Goal: Obtain resource: Download file/media

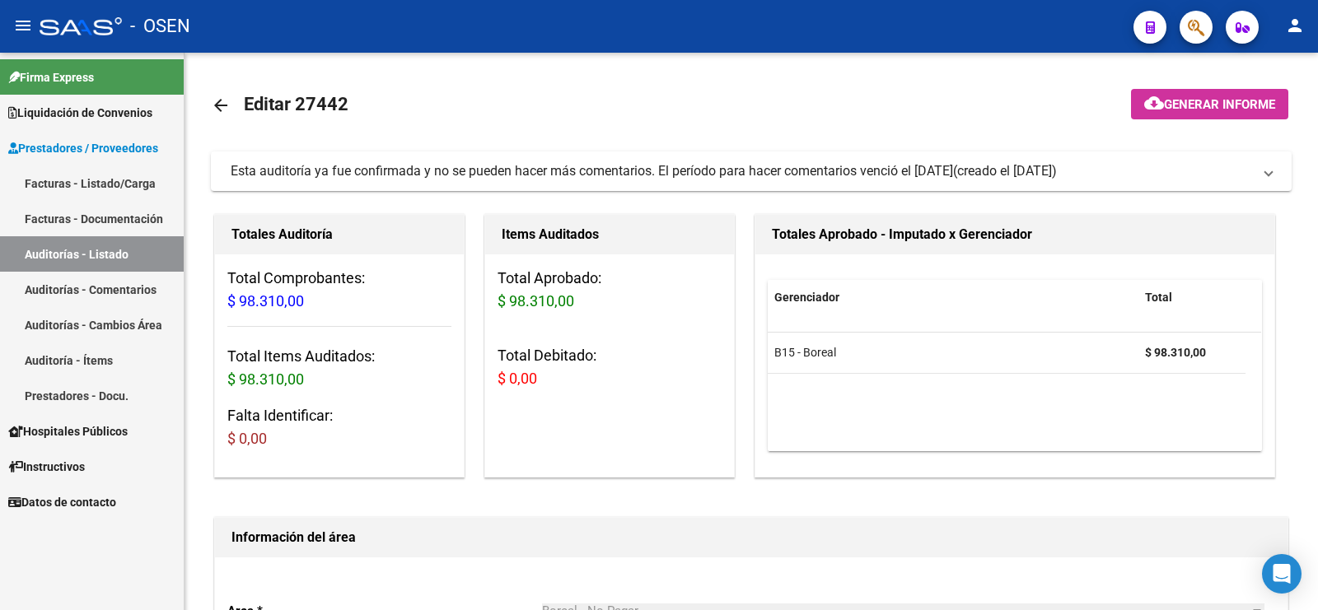
scroll to position [515, 0]
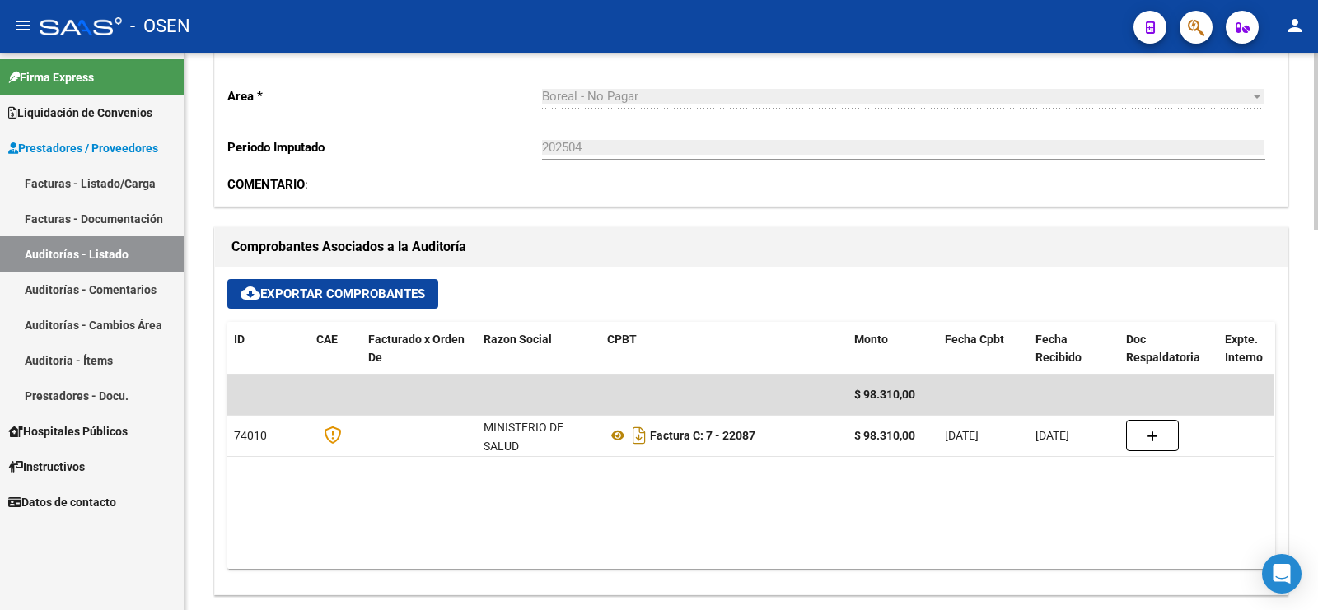
drag, startPoint x: 1013, startPoint y: 297, endPoint x: 715, endPoint y: 297, distance: 298.2
click at [1013, 297] on div "cloud_download Exportar Comprobantes" at bounding box center [751, 294] width 1048 height 30
click at [72, 255] on link "Auditorías - Listado" at bounding box center [92, 253] width 184 height 35
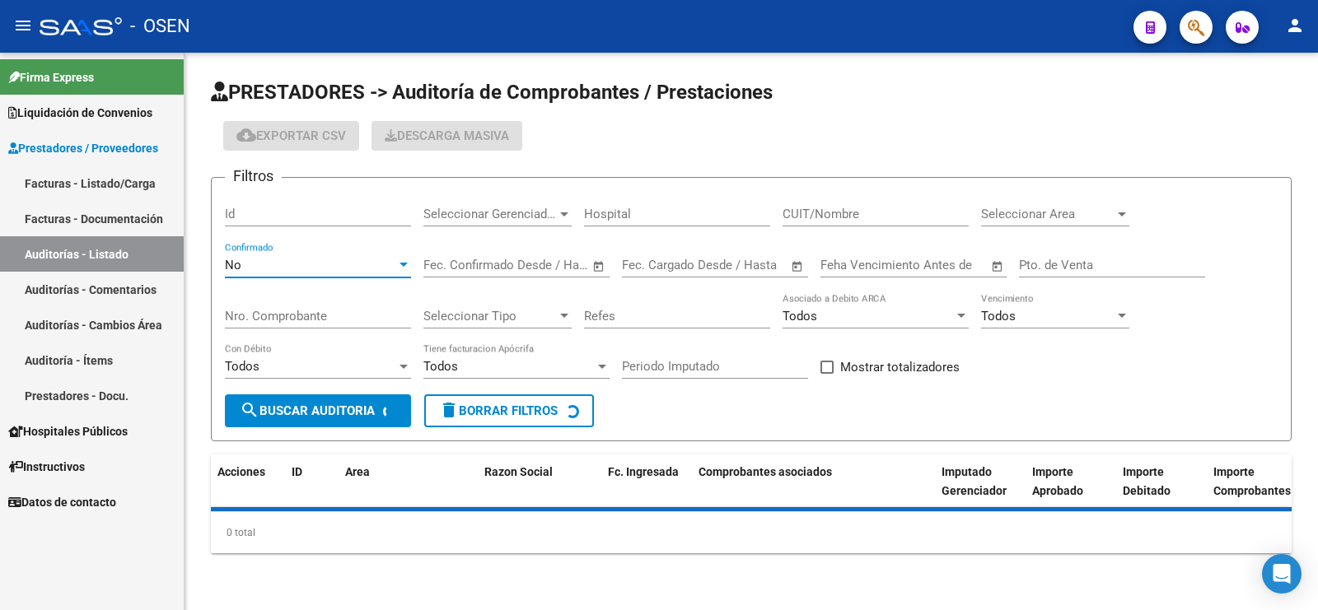
click at [254, 261] on div "No" at bounding box center [310, 265] width 171 height 15
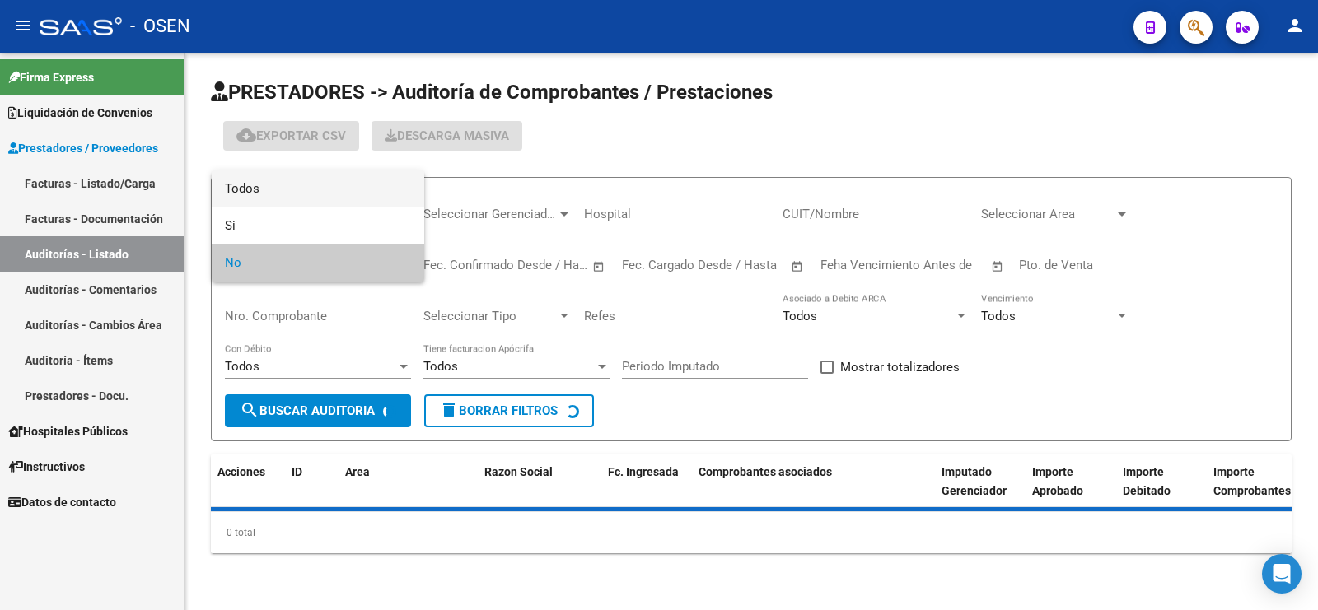
click at [309, 188] on span "Todos" at bounding box center [318, 189] width 186 height 37
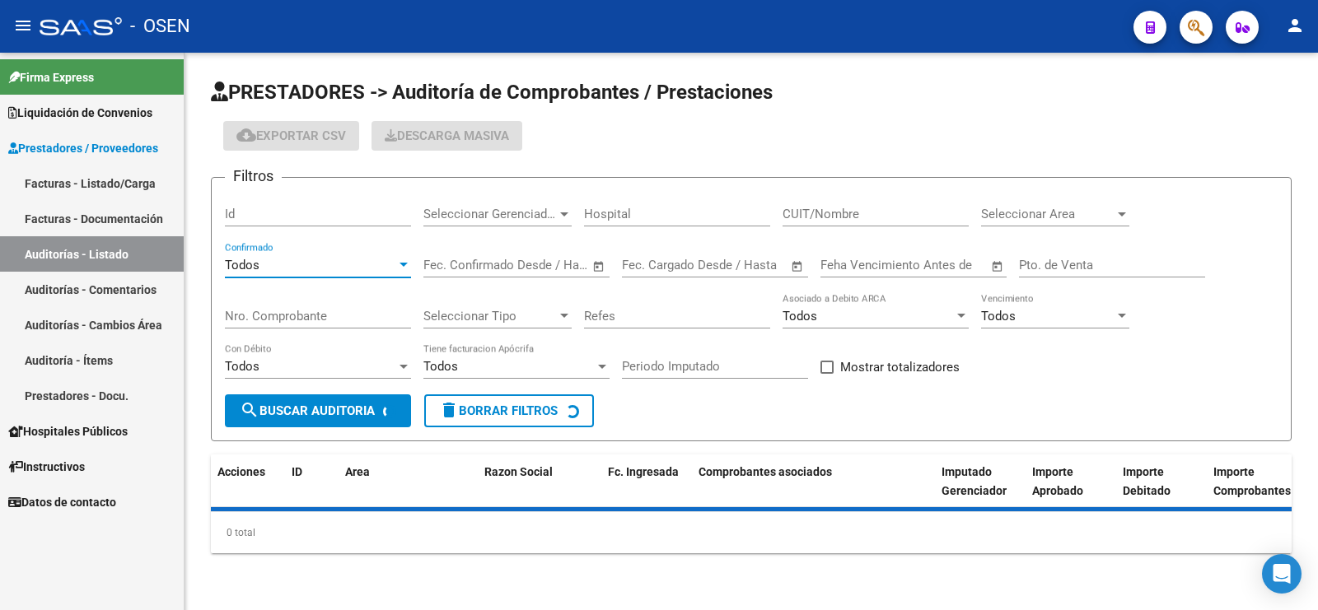
click at [297, 306] on div "Nro. Comprobante" at bounding box center [318, 310] width 186 height 35
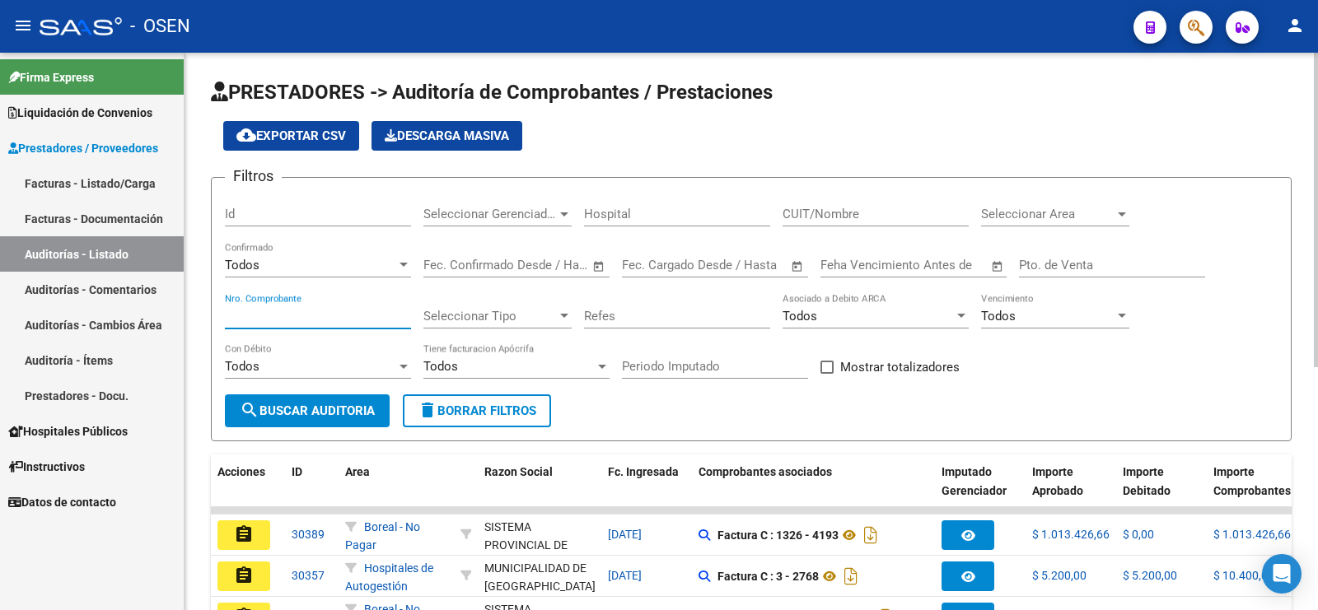
click at [297, 321] on input "Nro. Comprobante" at bounding box center [318, 316] width 186 height 15
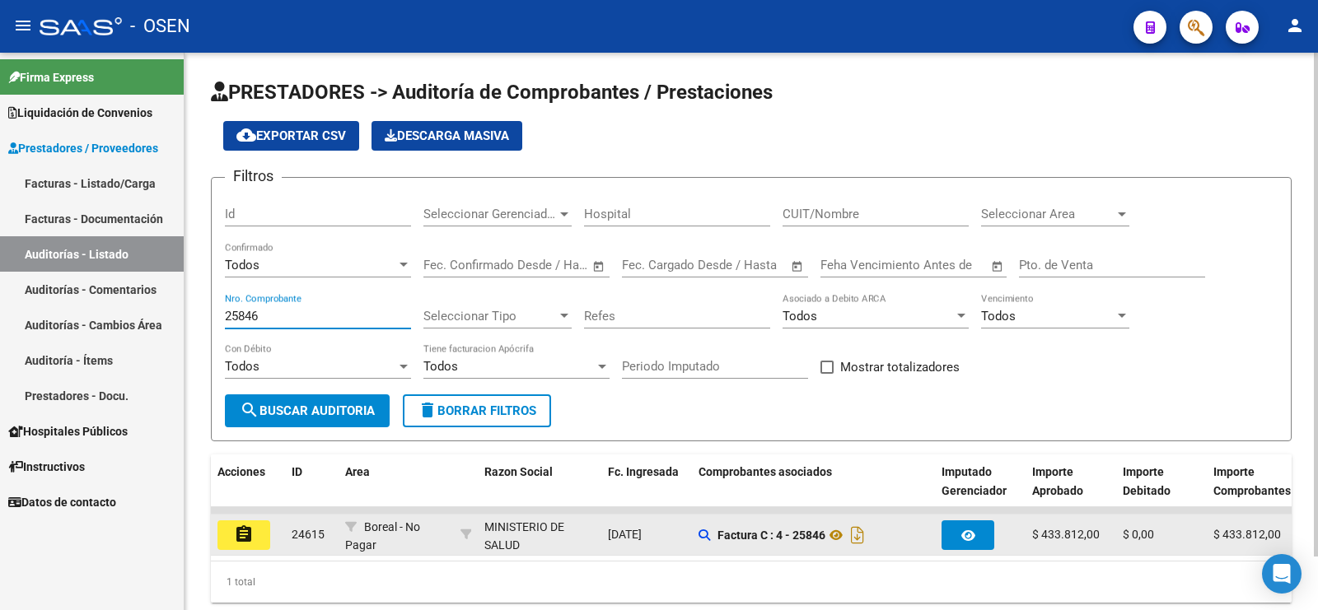
type input "25846"
click at [253, 529] on mat-icon "assignment" at bounding box center [244, 535] width 20 height 20
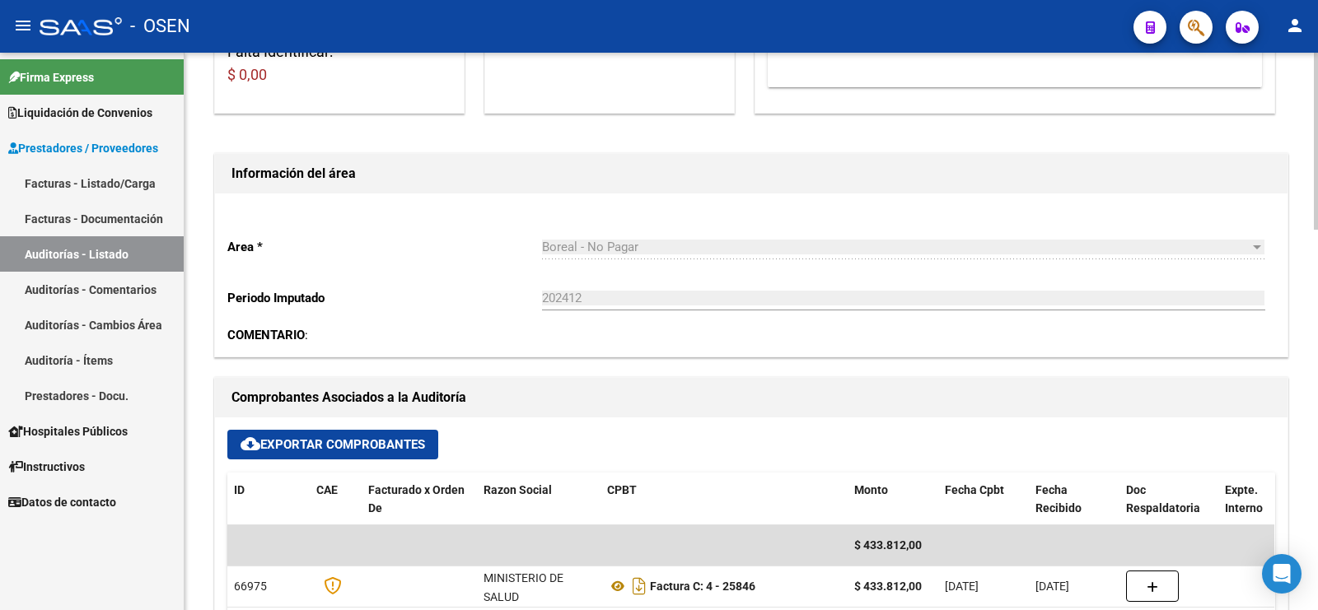
scroll to position [412, 0]
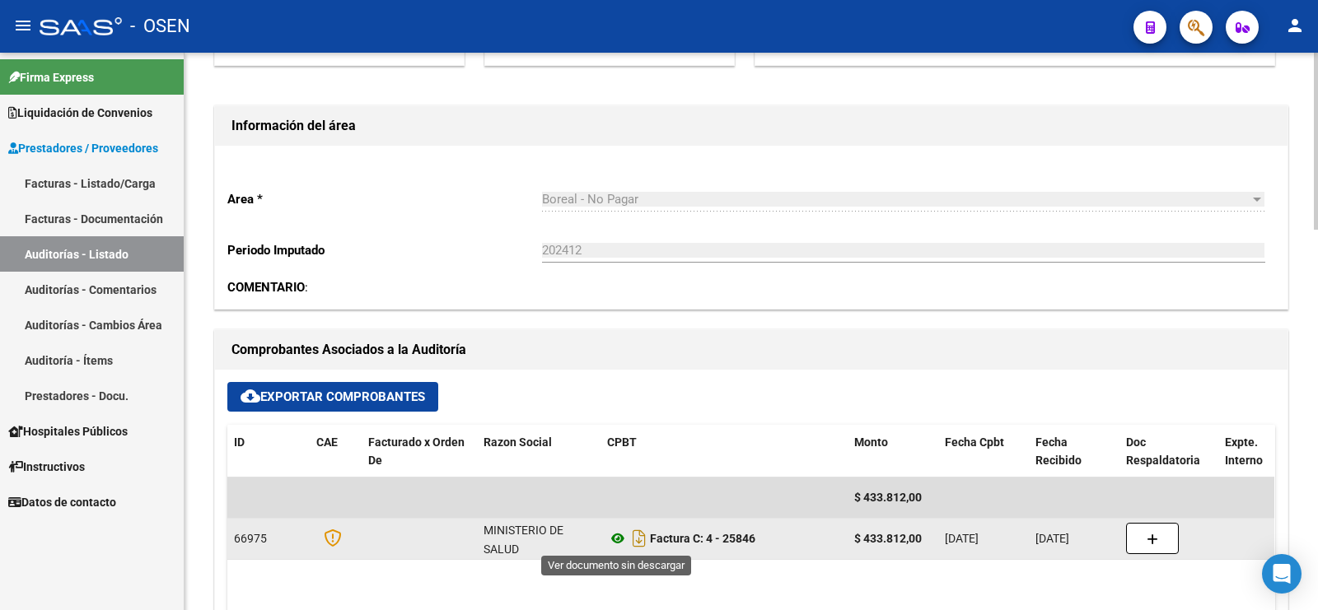
click at [612, 542] on icon at bounding box center [617, 539] width 21 height 20
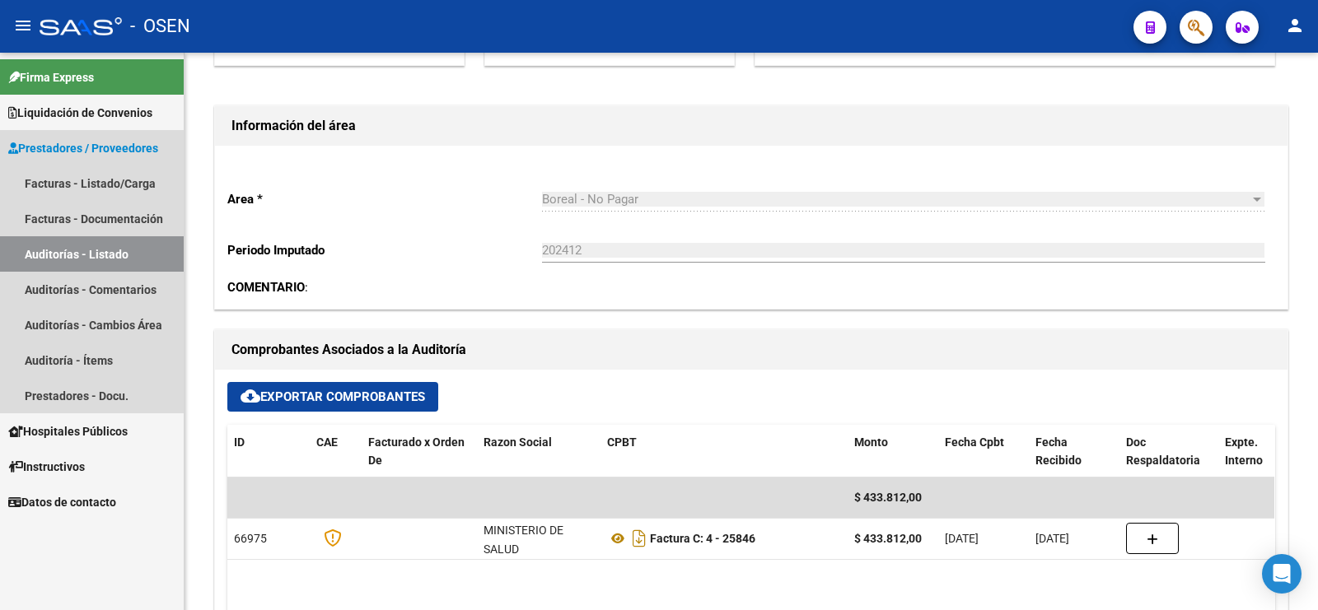
click at [74, 247] on link "Auditorías - Listado" at bounding box center [92, 253] width 184 height 35
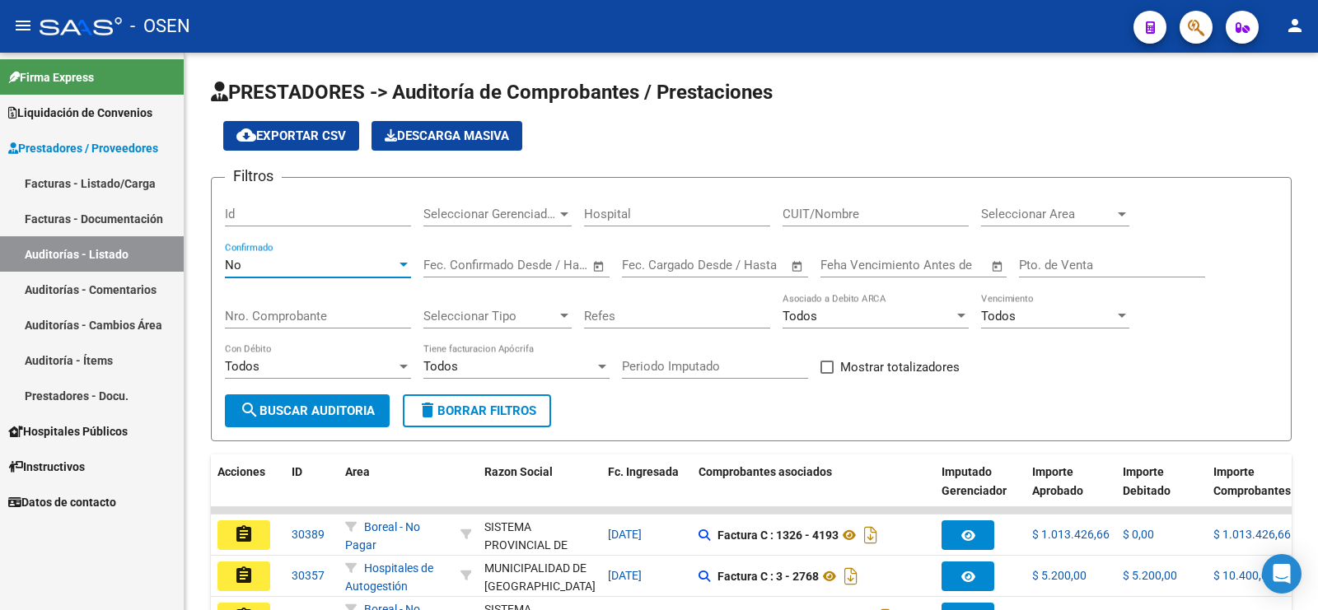
click at [277, 264] on div "No" at bounding box center [310, 265] width 171 height 15
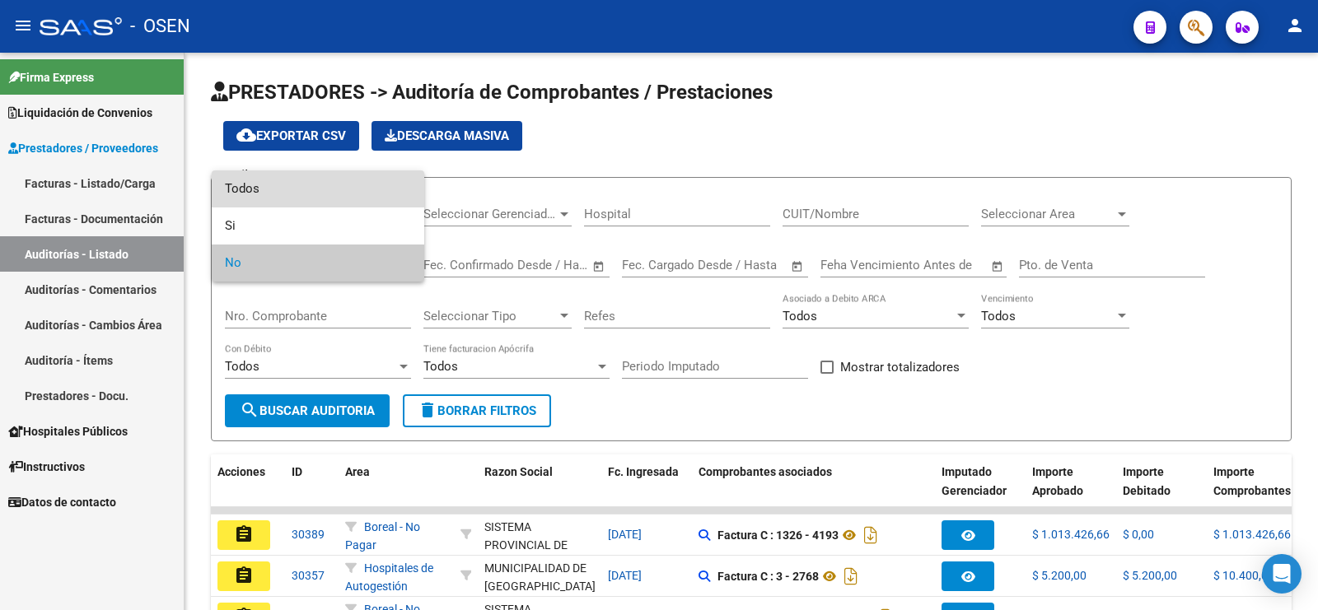
click at [309, 190] on span "Todos" at bounding box center [318, 189] width 186 height 37
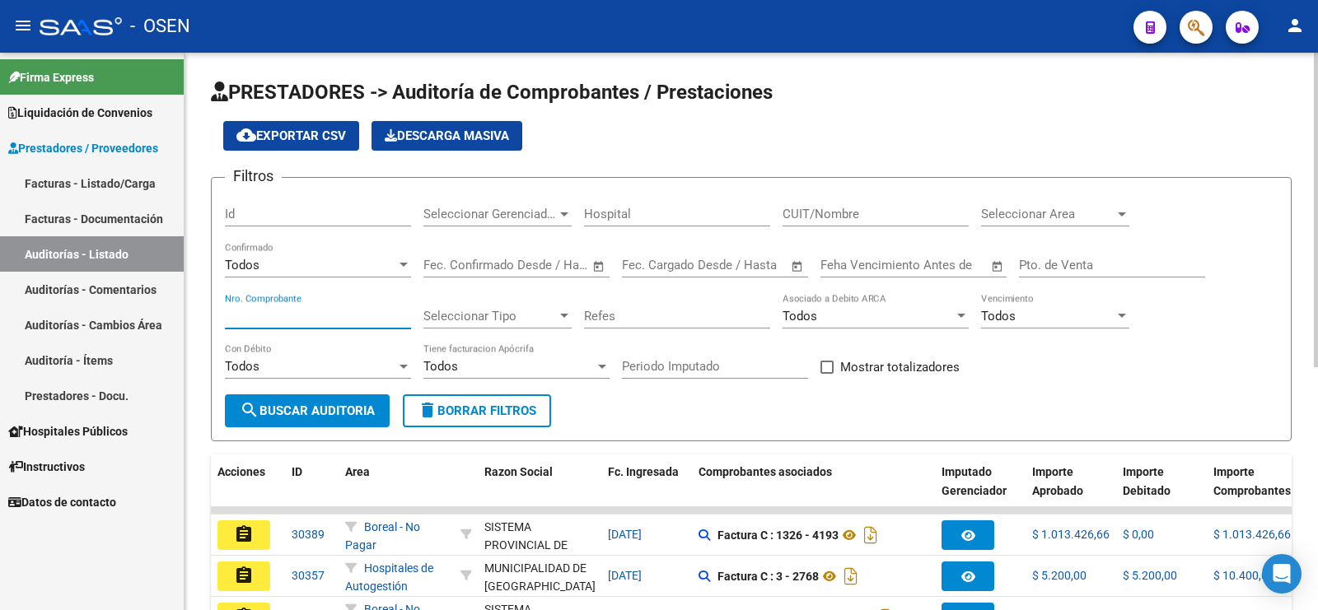
click at [281, 309] on input "Nro. Comprobante" at bounding box center [318, 316] width 186 height 15
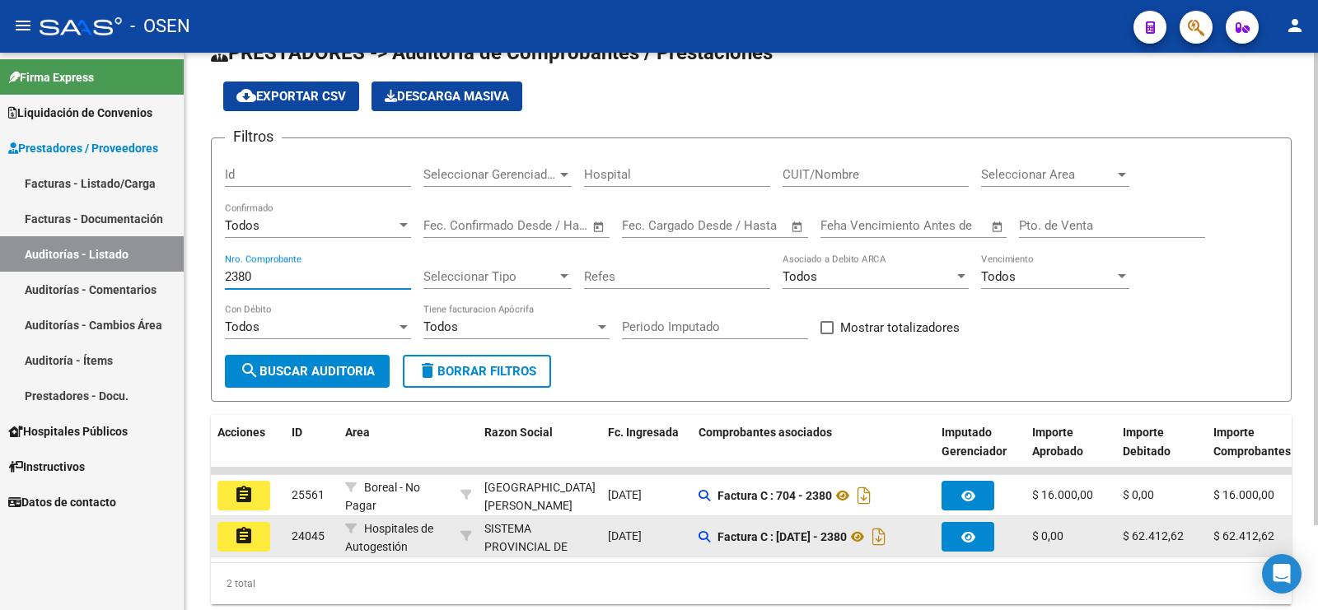
scroll to position [100, 0]
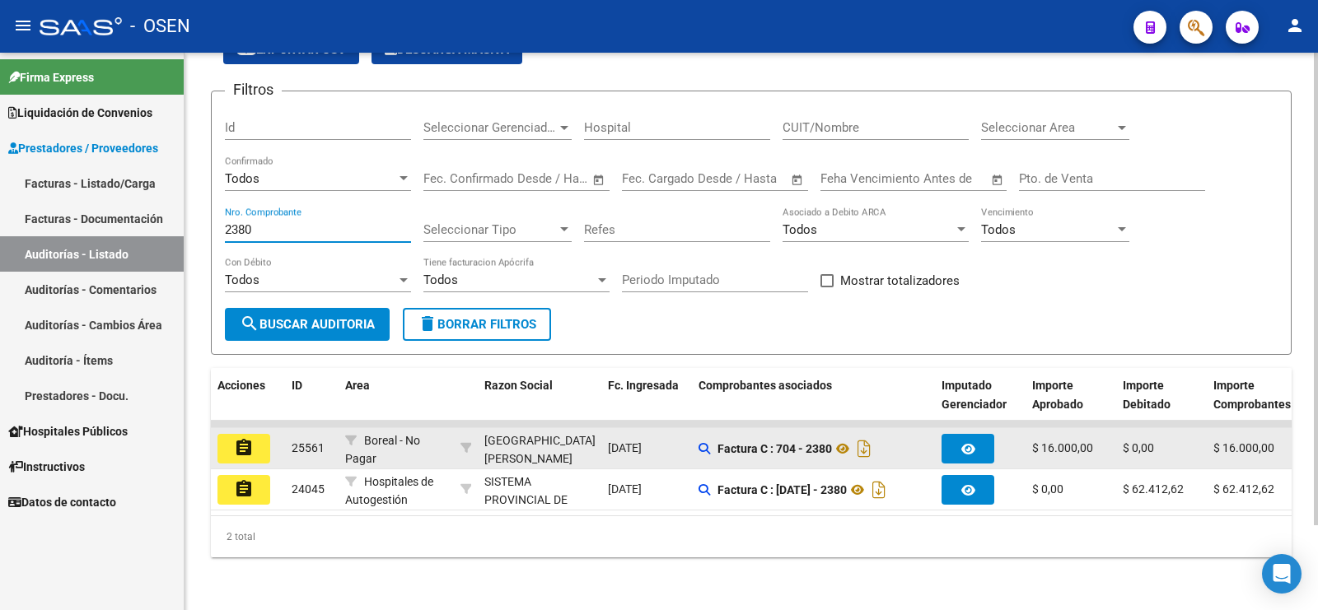
type input "2380"
click at [227, 434] on button "assignment" at bounding box center [243, 449] width 53 height 30
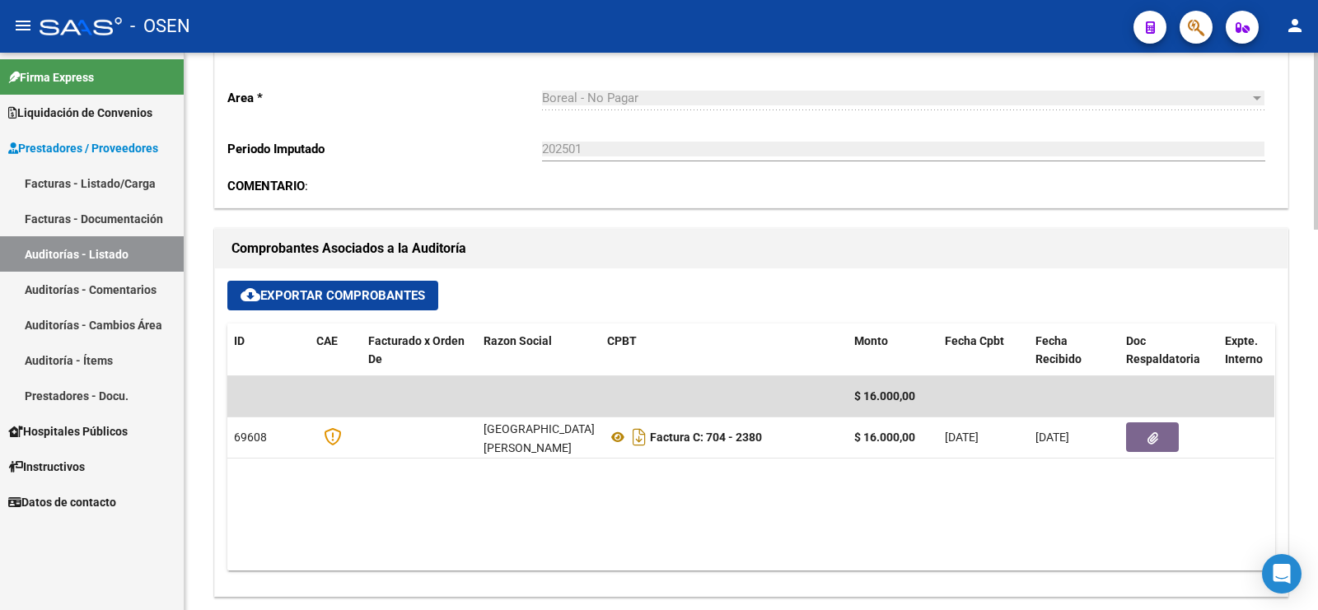
scroll to position [515, 0]
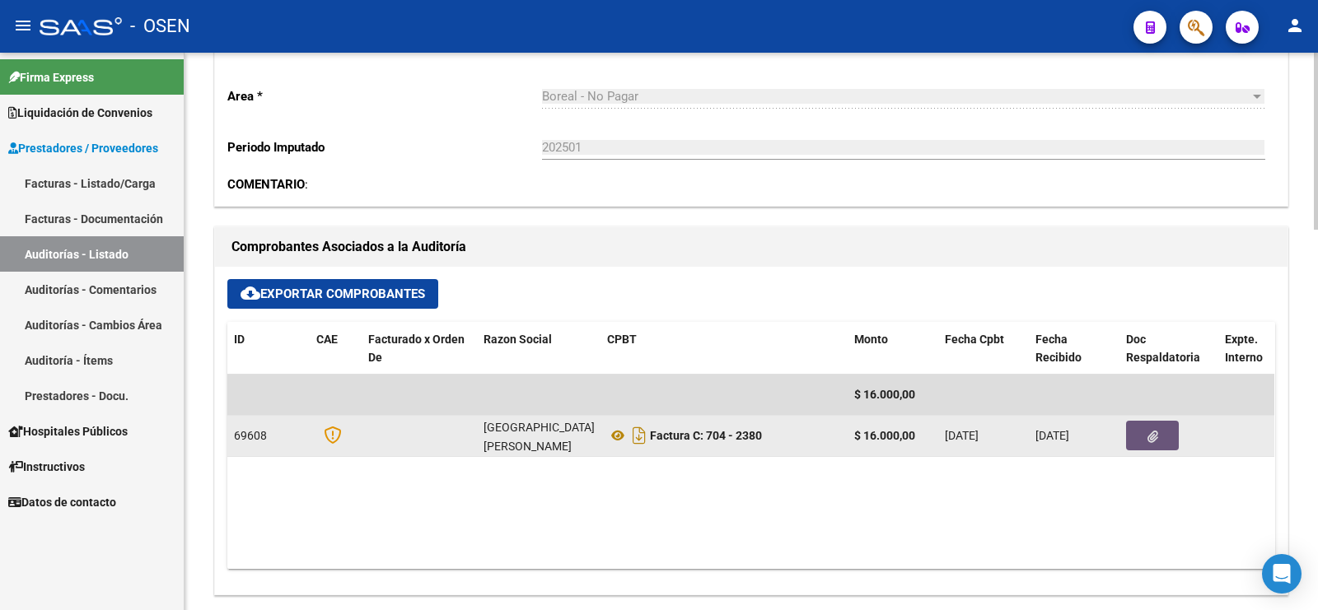
click at [1155, 441] on icon "button" at bounding box center [1152, 437] width 11 height 12
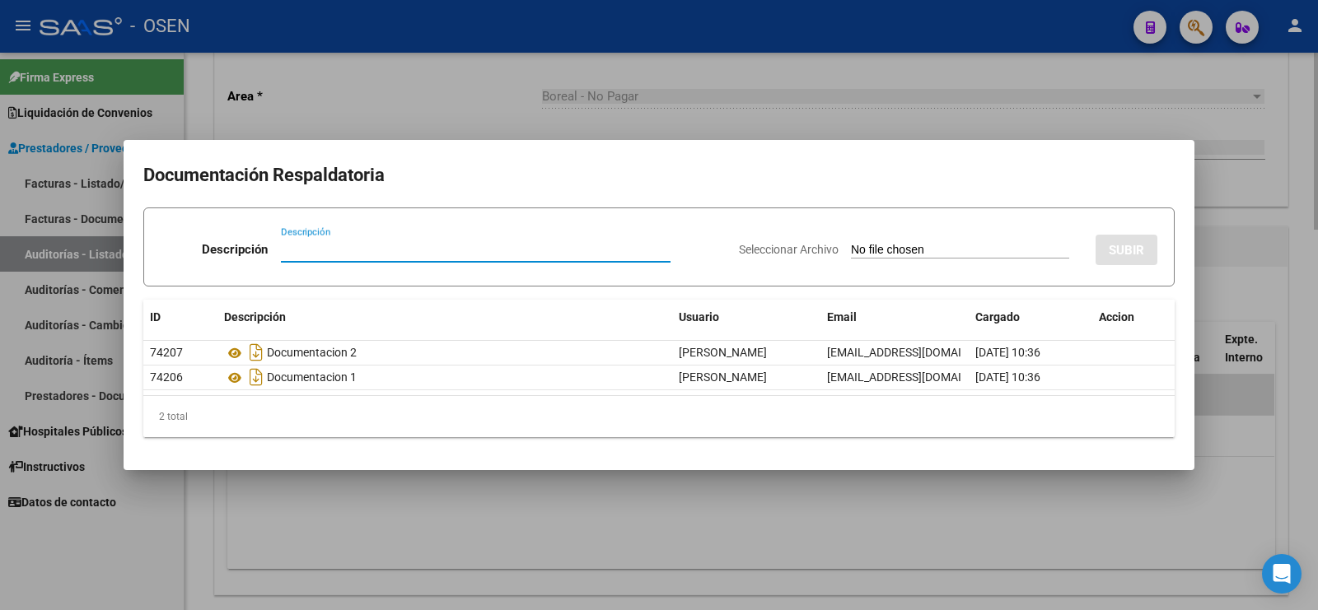
click at [1265, 258] on div at bounding box center [659, 305] width 1318 height 610
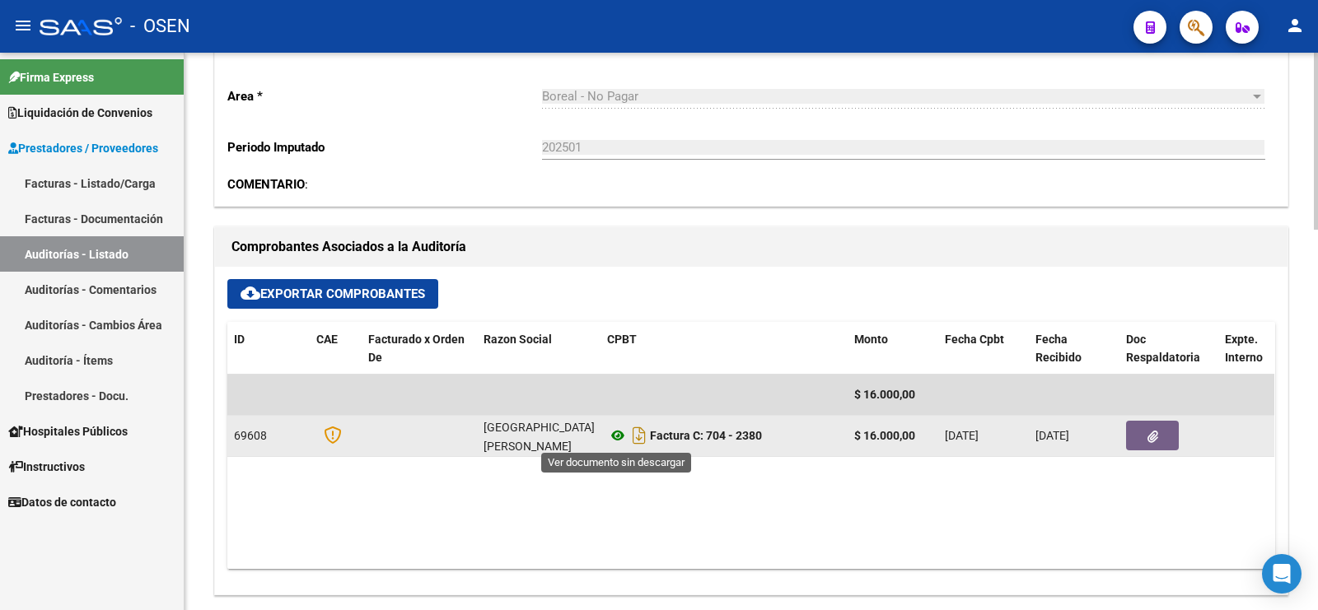
click at [622, 431] on icon at bounding box center [617, 436] width 21 height 20
click at [1154, 421] on button "button" at bounding box center [1152, 436] width 53 height 30
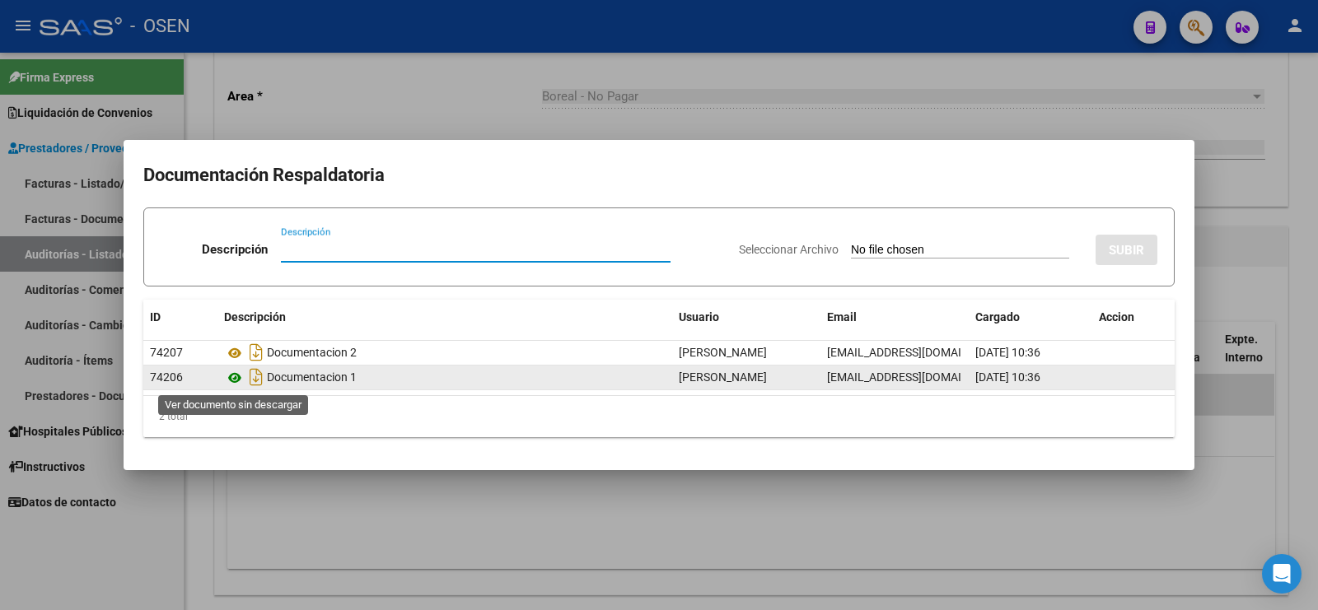
click at [231, 376] on icon at bounding box center [234, 378] width 21 height 20
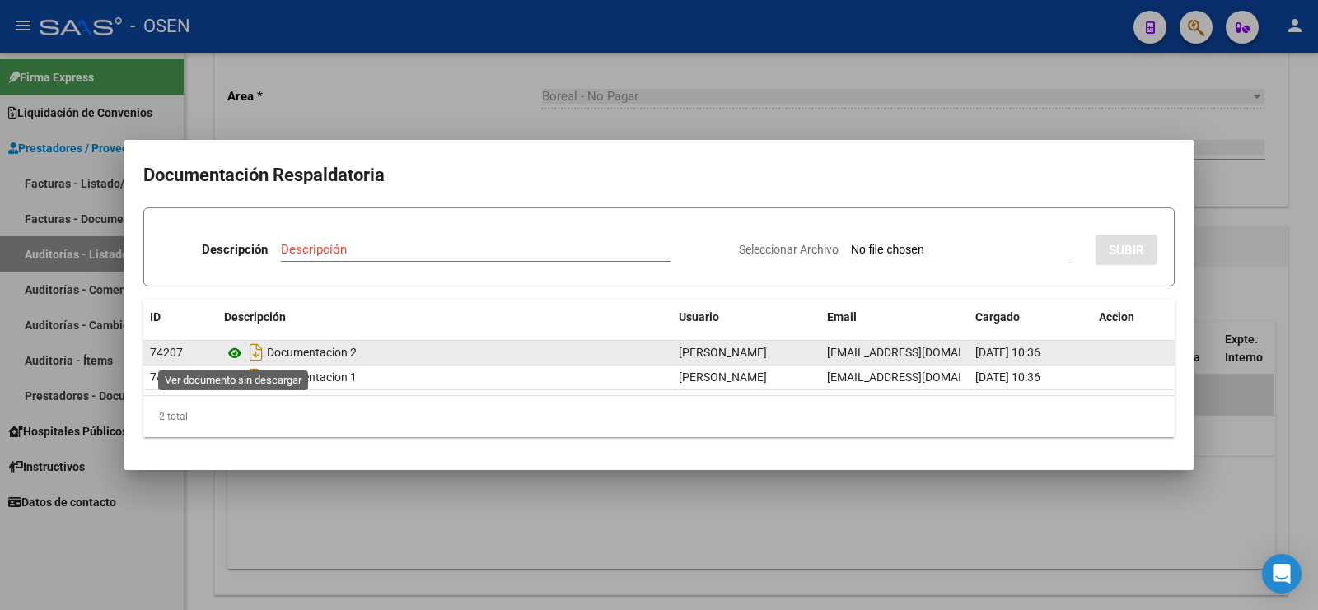
click at [236, 353] on icon at bounding box center [234, 353] width 21 height 20
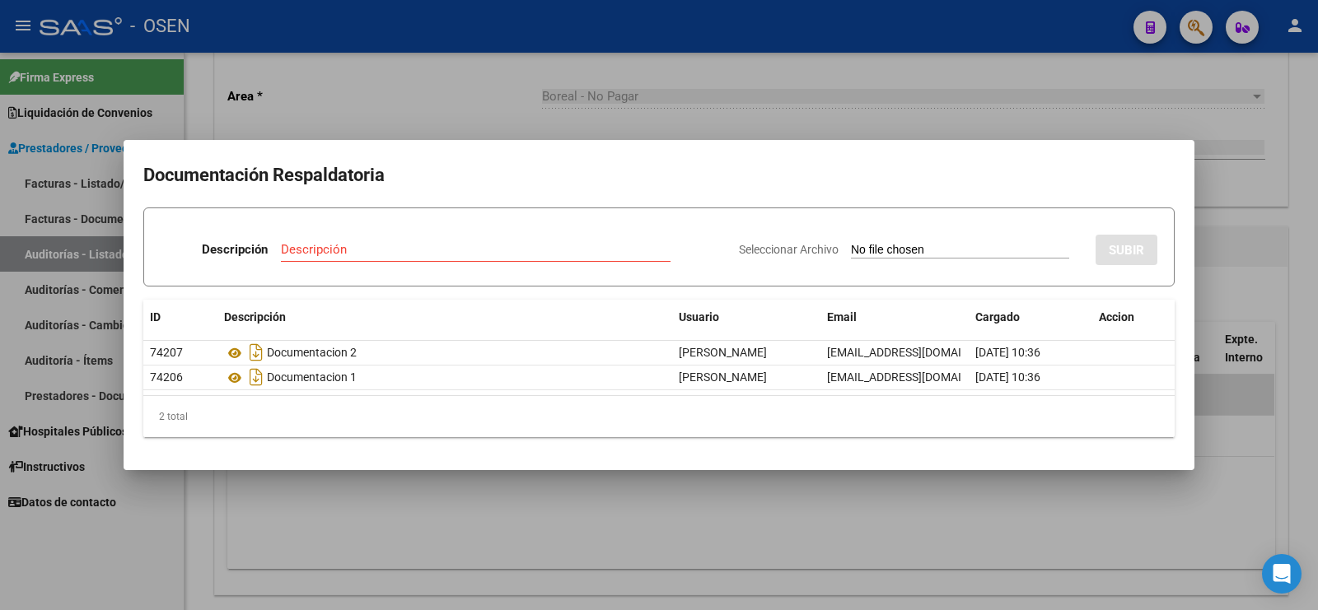
click at [978, 470] on mat-dialog-container "Documentación Respaldatoria Descripción Descripción Seleccionar Archivo SUBIR I…" at bounding box center [659, 305] width 1071 height 330
click at [976, 520] on div at bounding box center [659, 305] width 1318 height 610
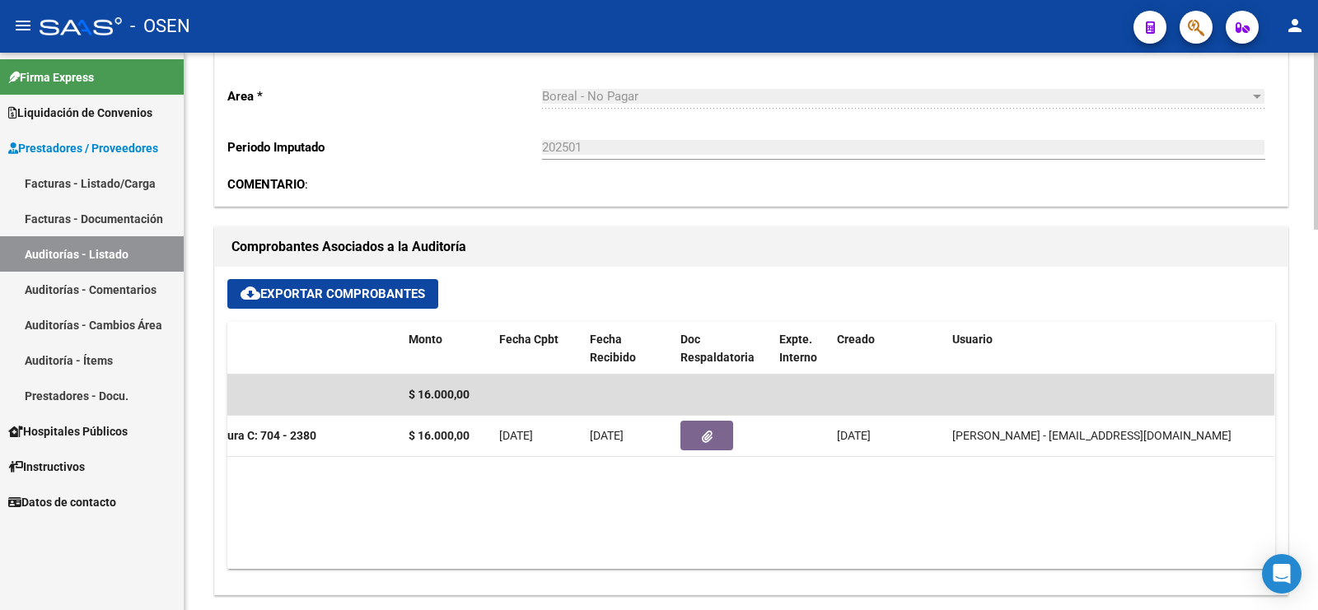
scroll to position [412, 0]
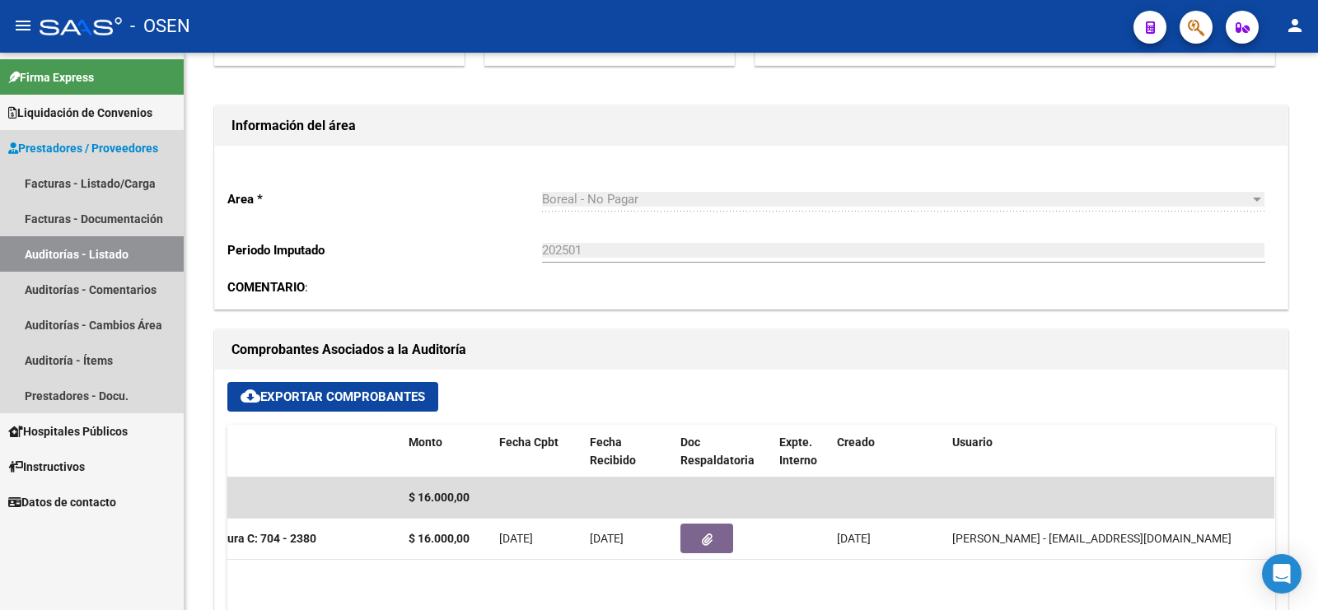
click at [113, 244] on link "Auditorías - Listado" at bounding box center [92, 253] width 184 height 35
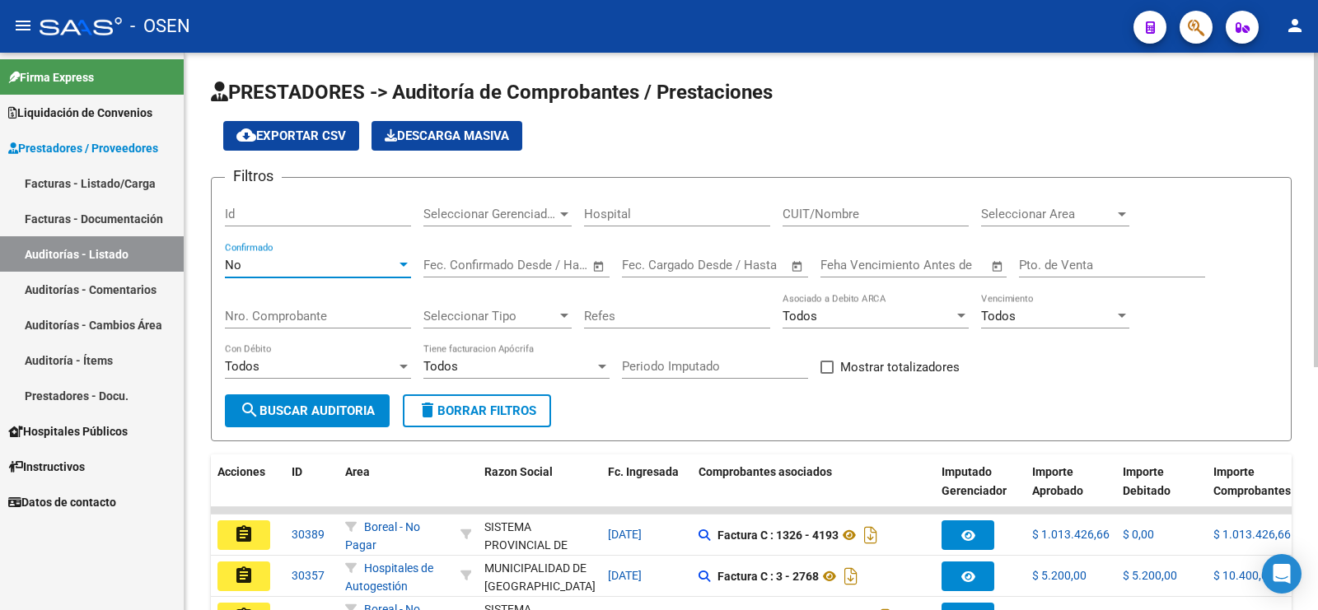
click at [290, 259] on div "No" at bounding box center [310, 265] width 171 height 15
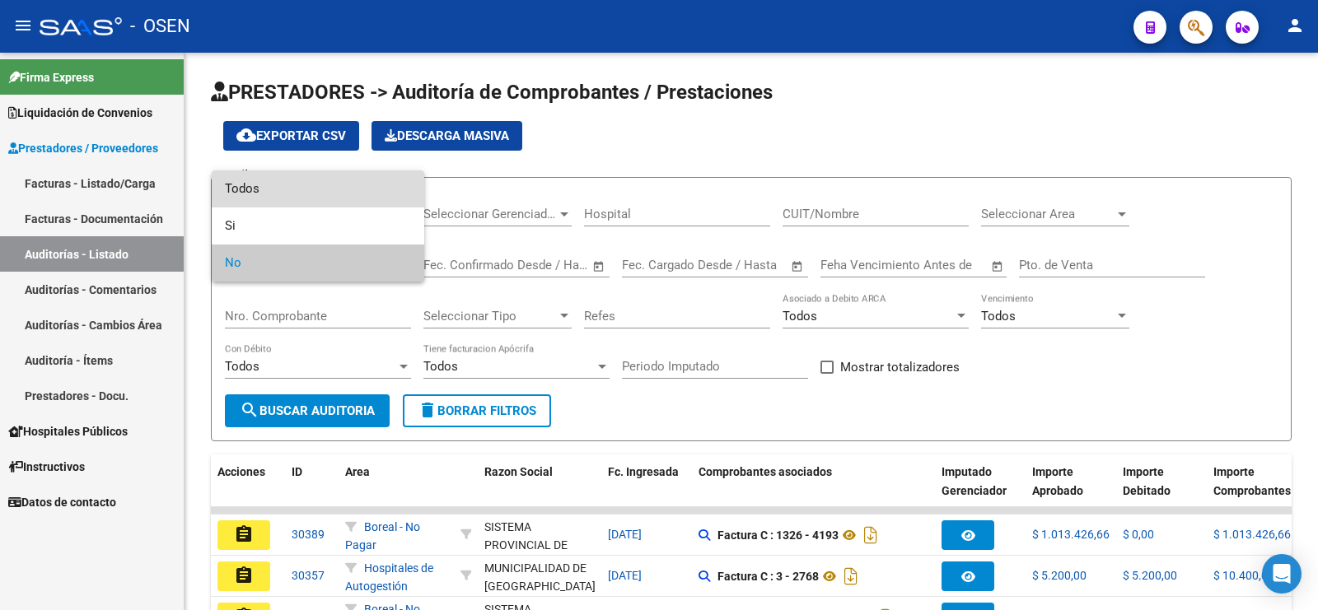
click at [297, 192] on span "Todos" at bounding box center [318, 189] width 186 height 37
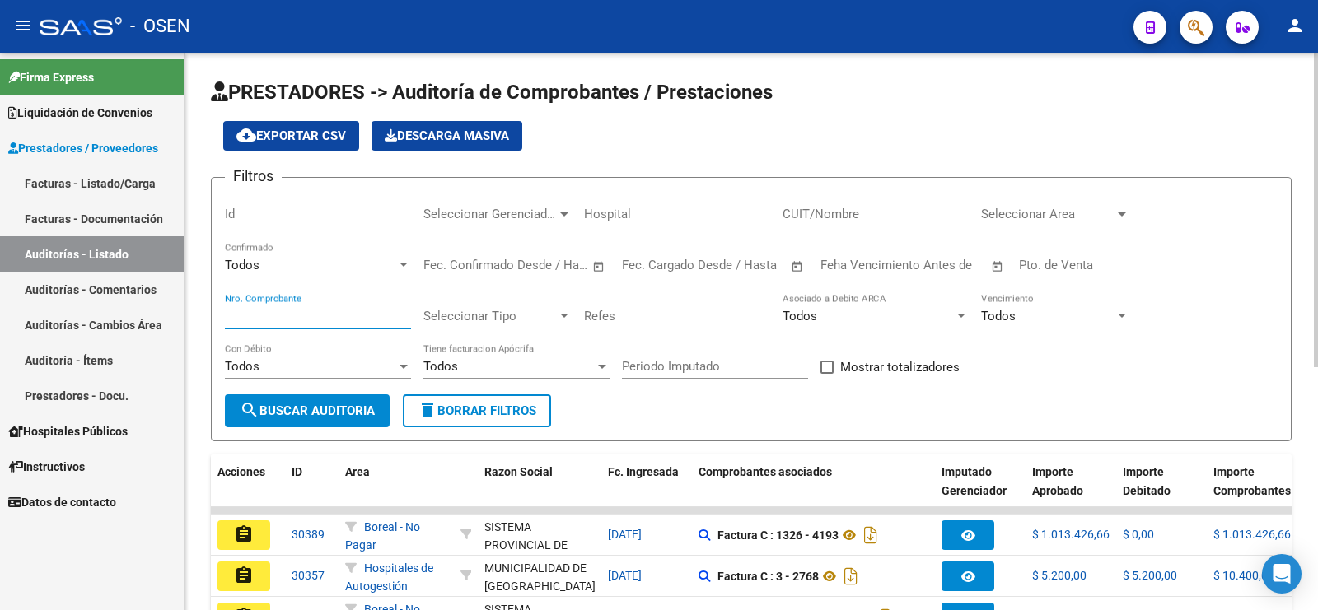
click at [277, 309] on input "Nro. Comprobante" at bounding box center [318, 316] width 186 height 15
type input "906989"
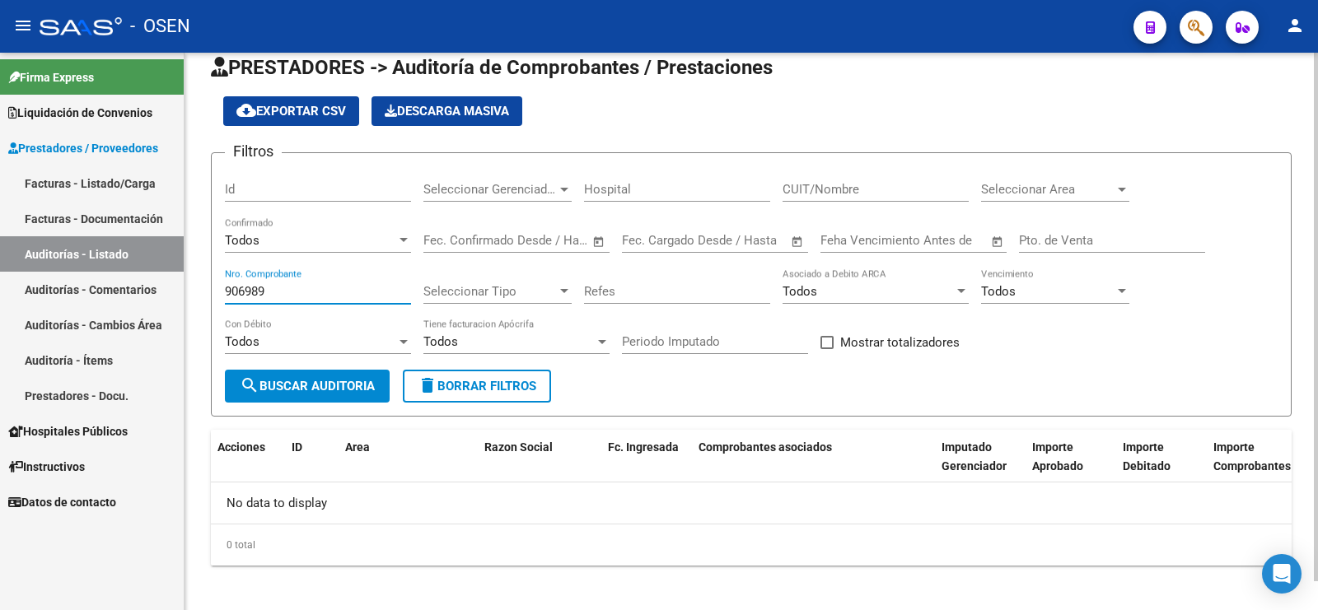
scroll to position [30, 0]
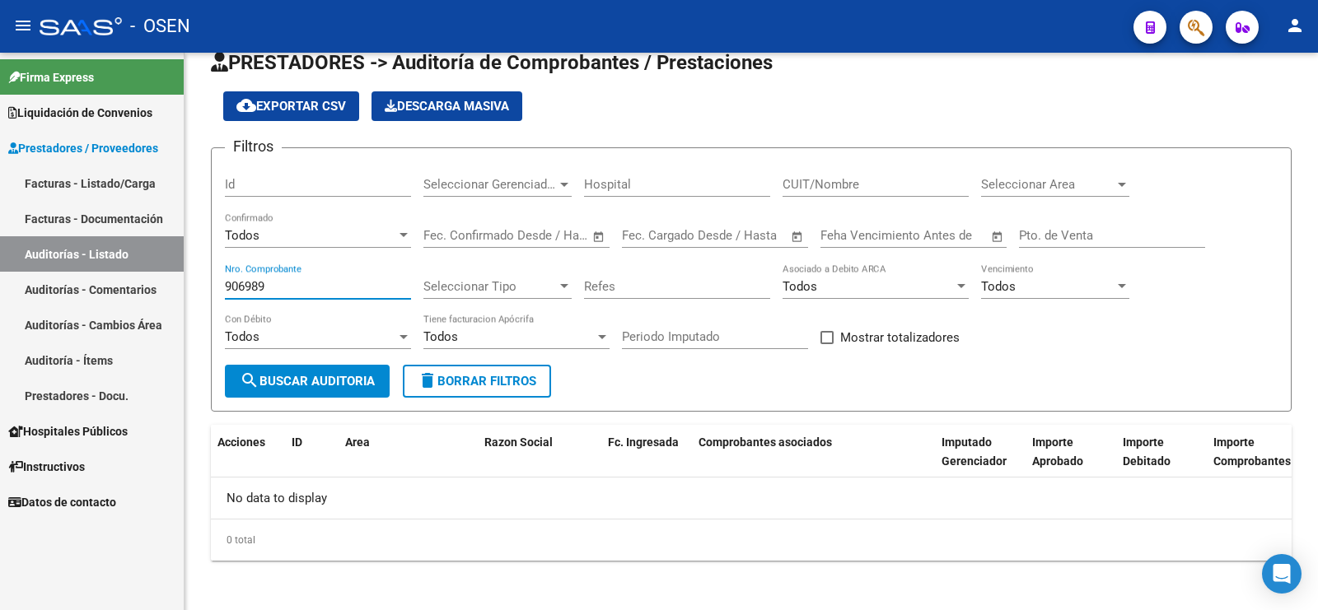
drag, startPoint x: 284, startPoint y: 288, endPoint x: 154, endPoint y: 285, distance: 130.2
click at [157, 285] on mat-sidenav-container "Firma Express Liquidación de Convenios Gastos - Items Gastos - Facturas Prestad…" at bounding box center [659, 332] width 1318 height 558
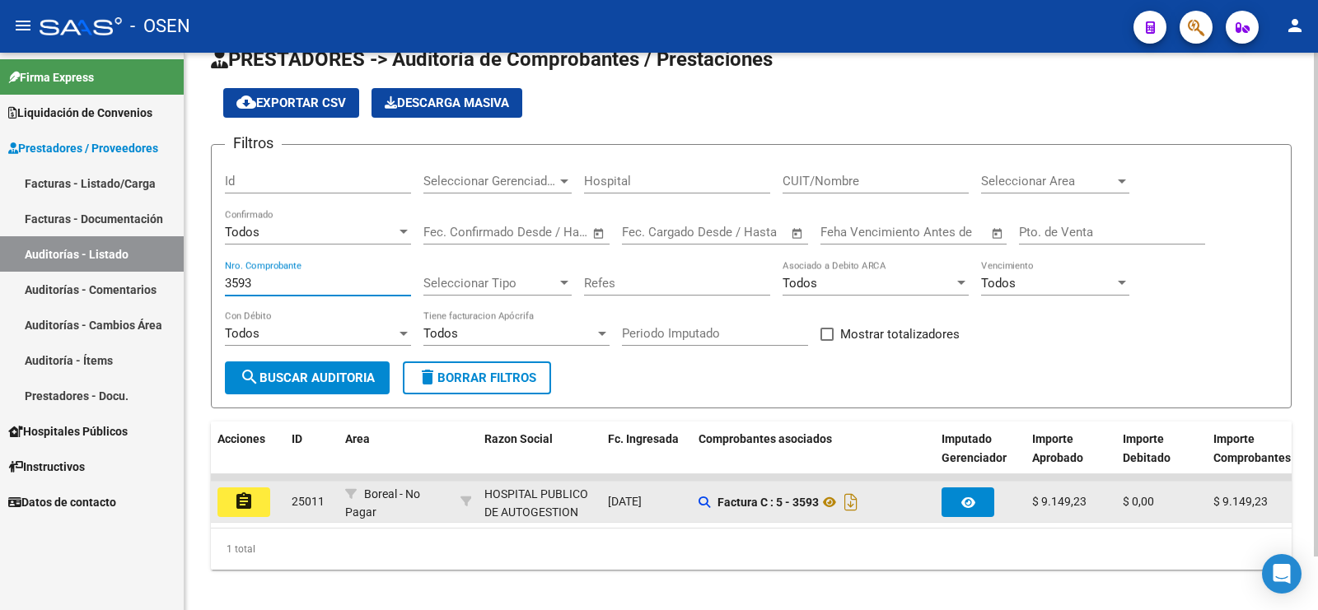
scroll to position [58, 0]
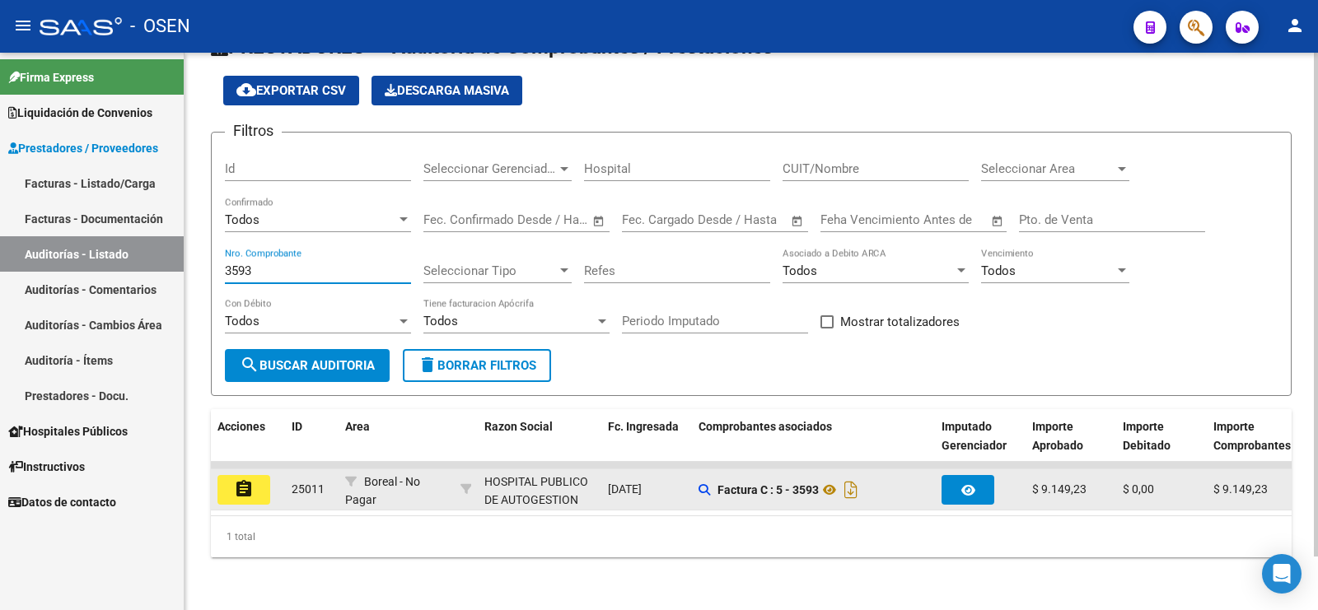
type input "3593"
click at [251, 479] on mat-icon "assignment" at bounding box center [244, 489] width 20 height 20
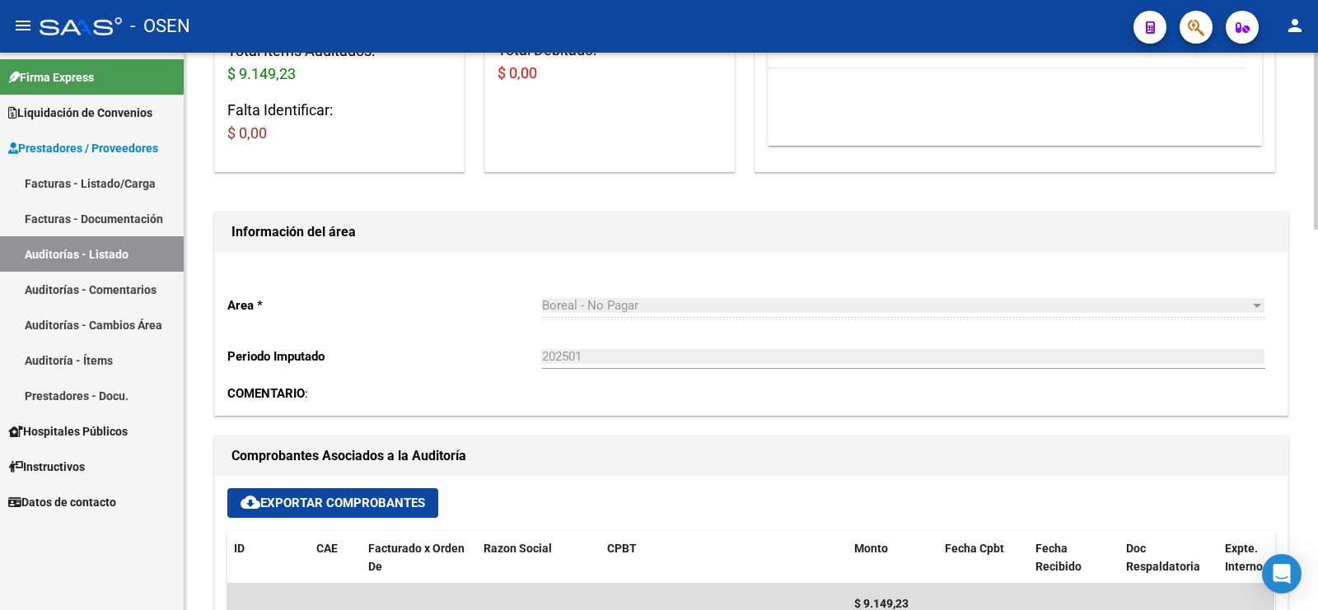
scroll to position [412, 0]
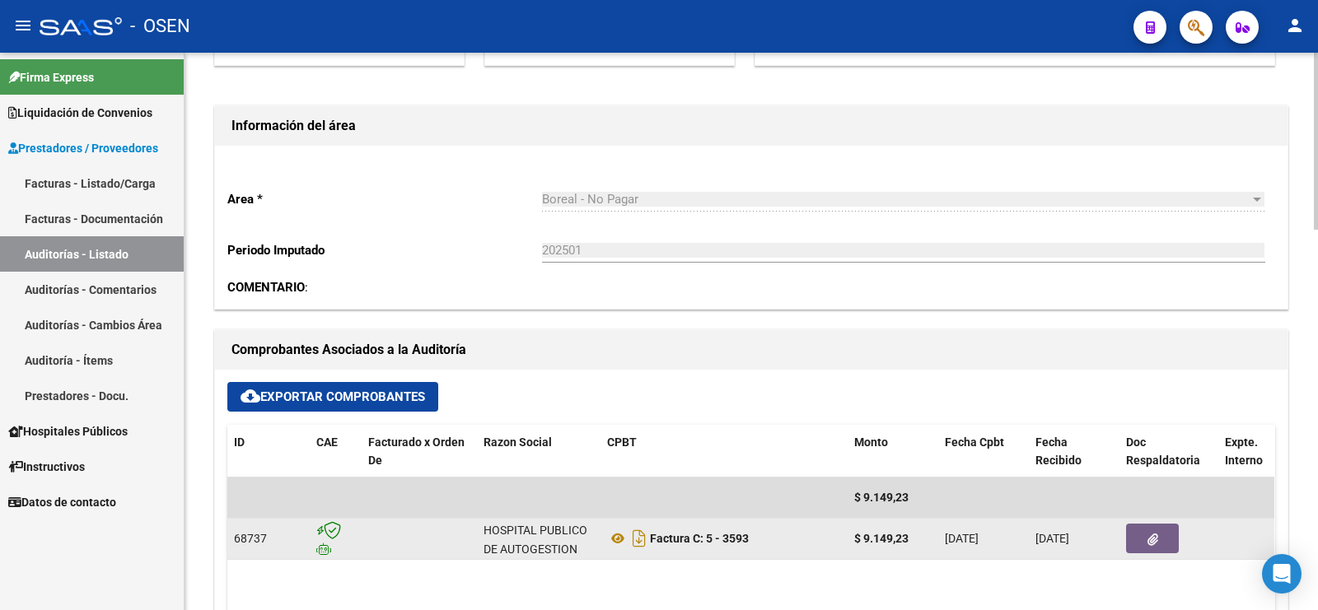
click at [1150, 535] on icon "button" at bounding box center [1152, 540] width 11 height 12
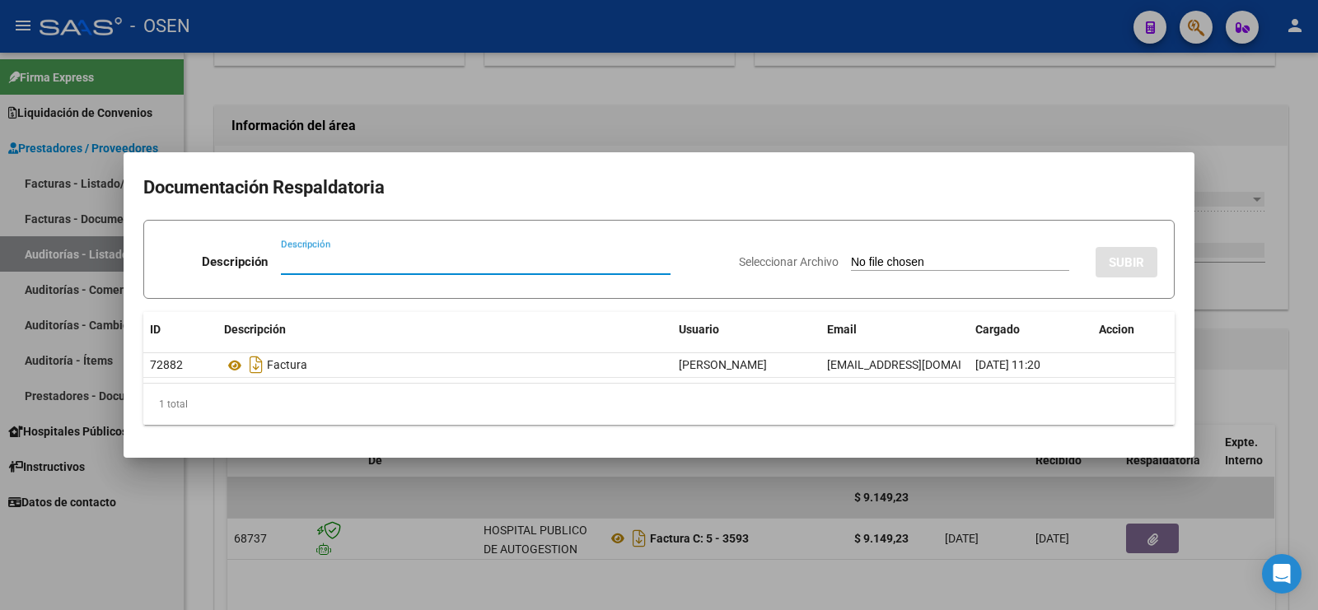
click at [1316, 207] on div at bounding box center [659, 305] width 1318 height 610
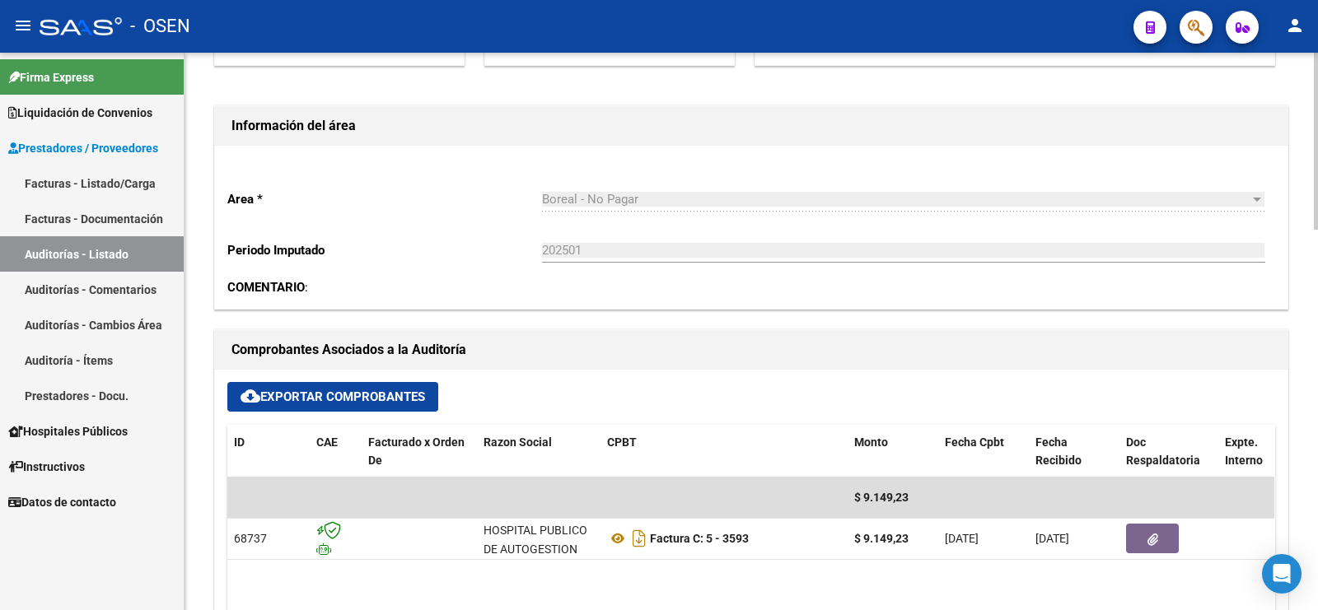
drag, startPoint x: 1249, startPoint y: 292, endPoint x: 1097, endPoint y: 338, distance: 158.2
click at [1236, 305] on div "Area * Boreal - No Pagar Seleccionar area Periodo Imputado 202501 Ingresar el P…" at bounding box center [751, 227] width 1073 height 163
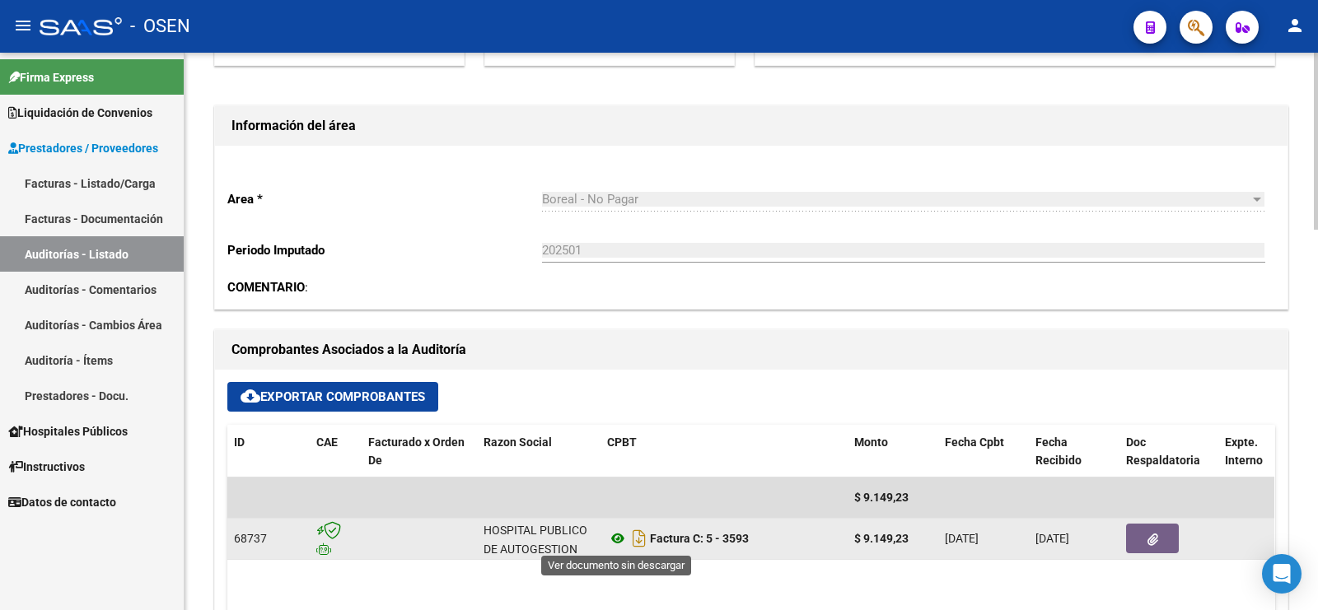
click at [619, 535] on icon at bounding box center [617, 539] width 21 height 20
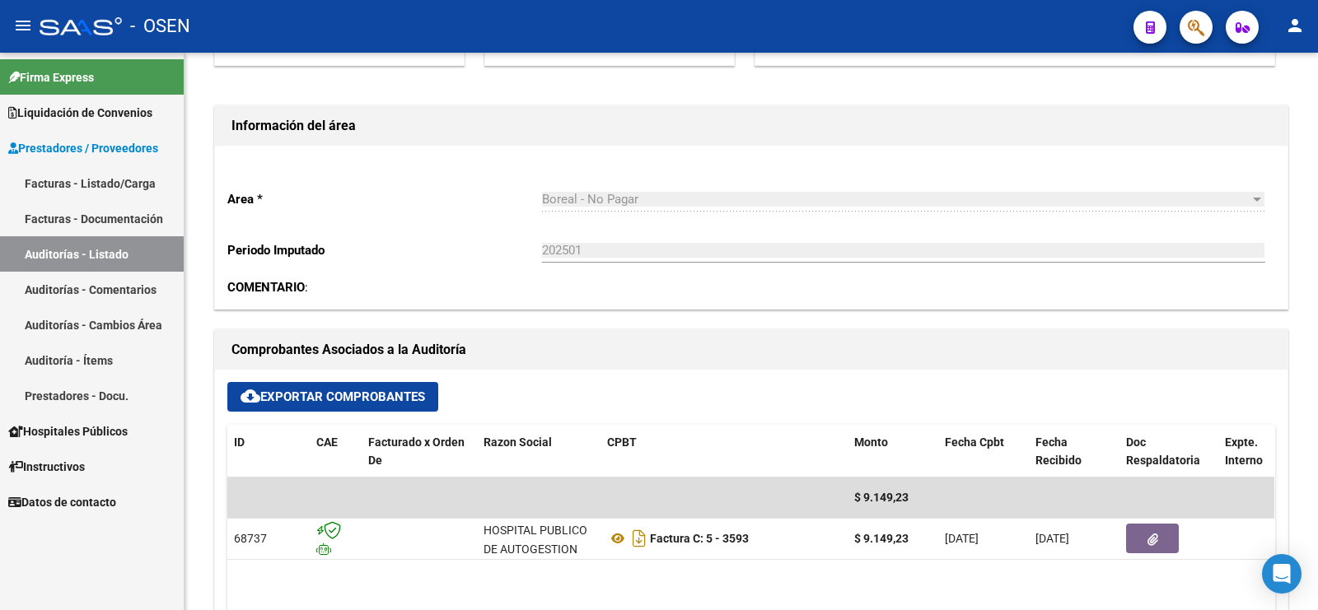
click at [134, 254] on link "Auditorías - Listado" at bounding box center [92, 253] width 184 height 35
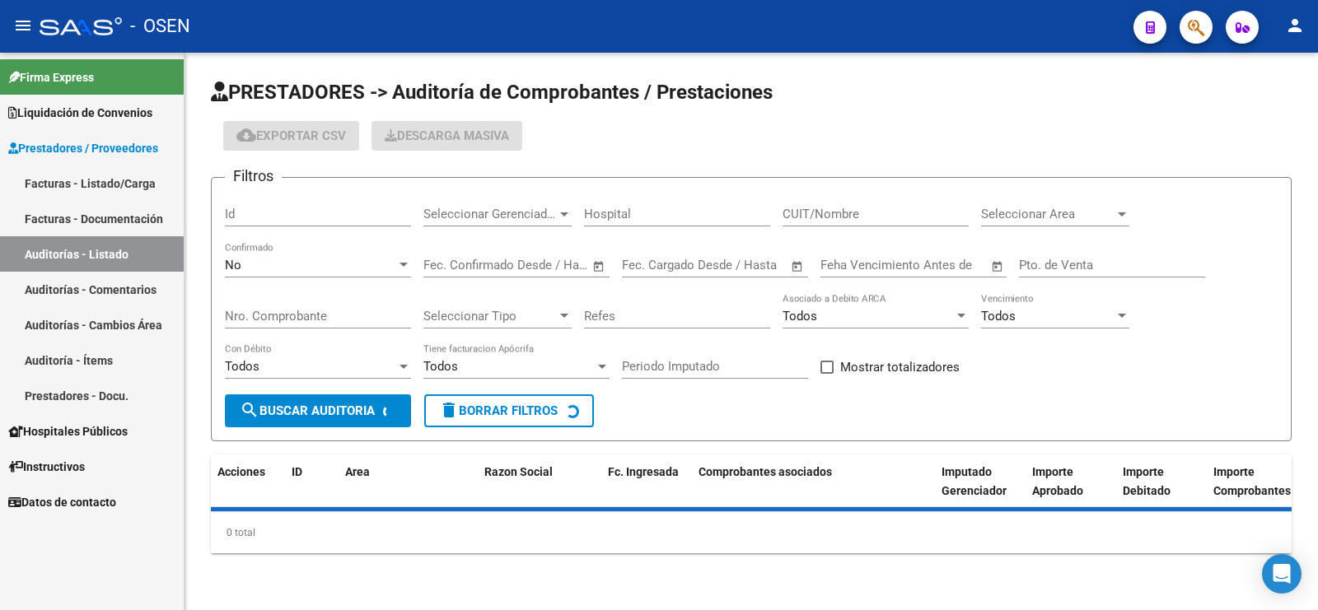
click at [310, 277] on div "No Confirmado" at bounding box center [318, 267] width 186 height 51
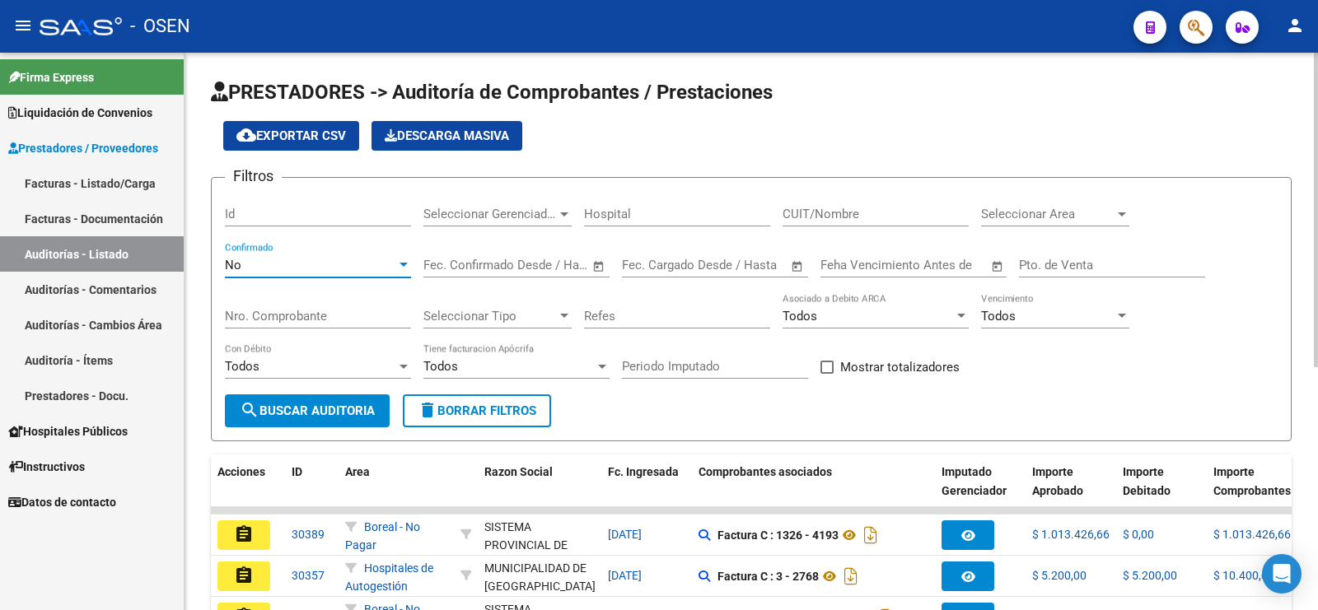
click at [310, 264] on div "No" at bounding box center [310, 265] width 171 height 15
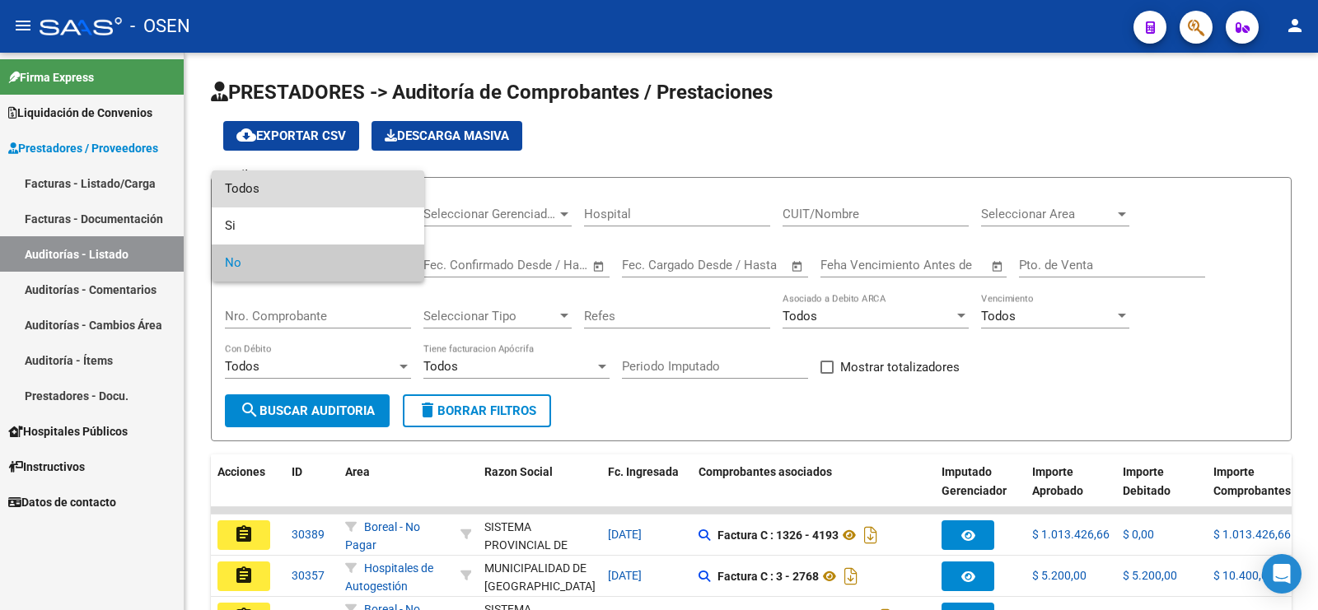
click at [320, 194] on span "Todos" at bounding box center [318, 189] width 186 height 37
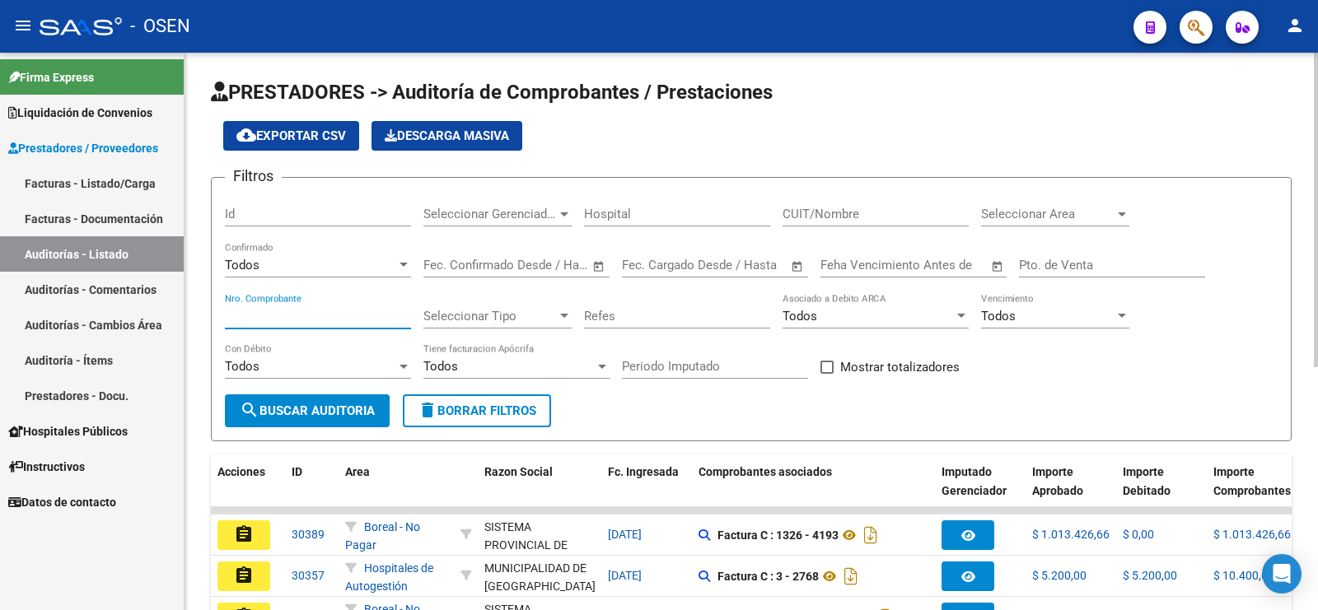
click at [301, 313] on input "Nro. Comprobante" at bounding box center [318, 316] width 186 height 15
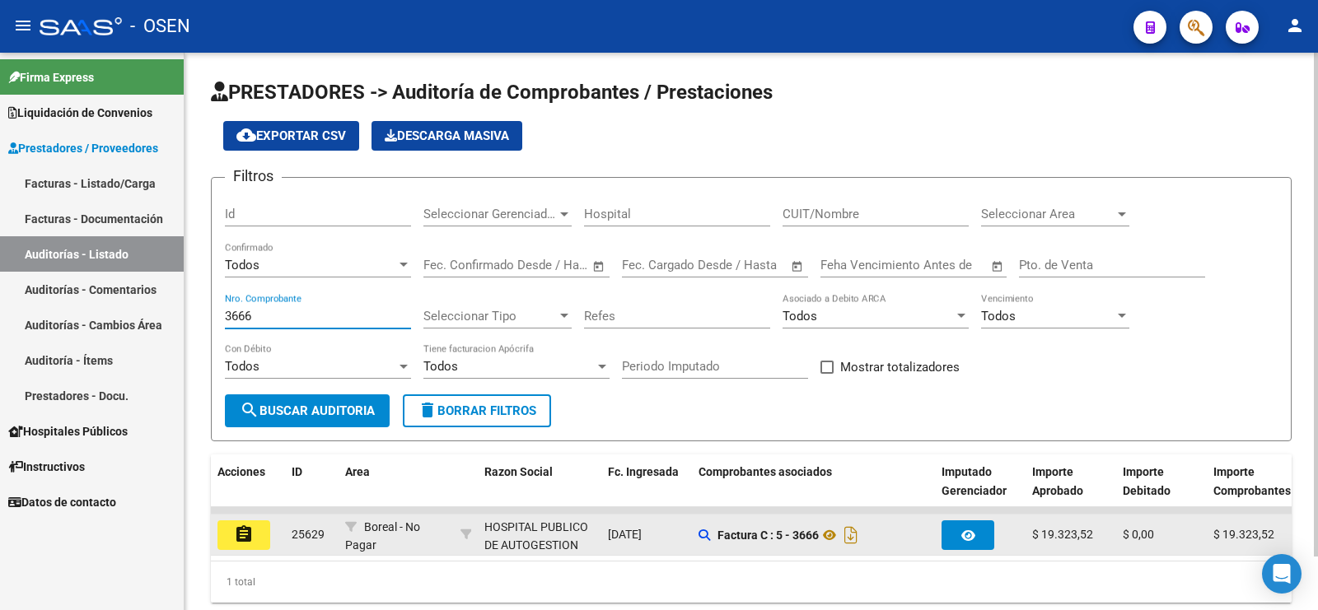
type input "3666"
click at [237, 534] on mat-icon "assignment" at bounding box center [244, 535] width 20 height 20
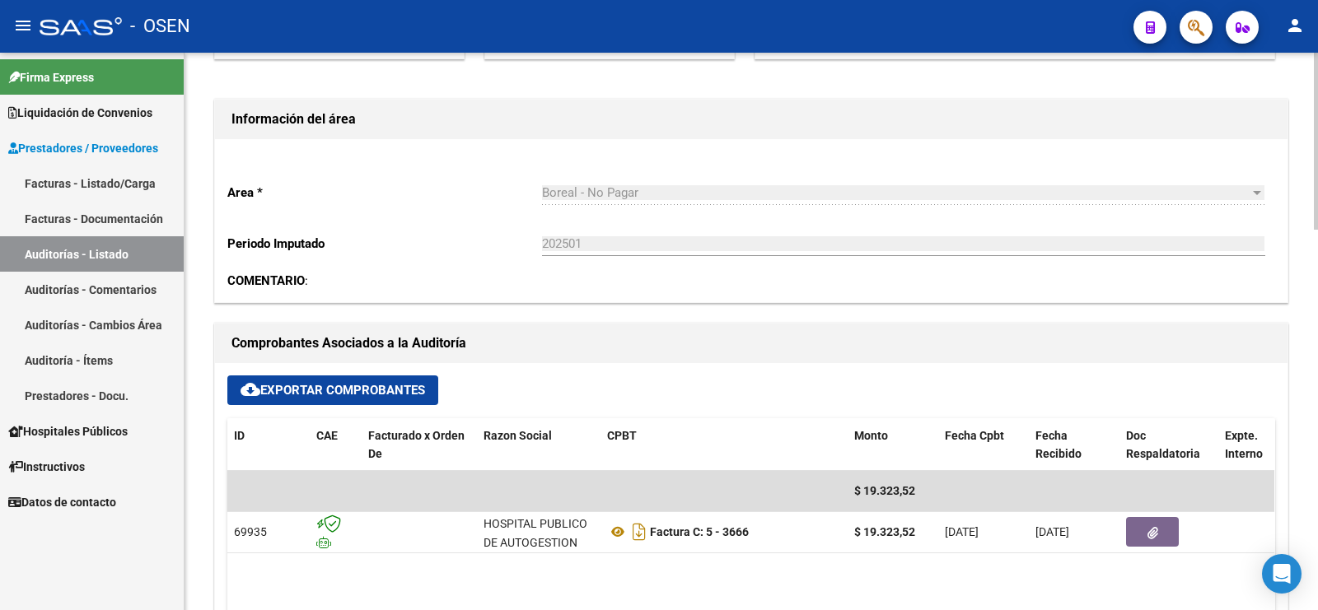
scroll to position [515, 0]
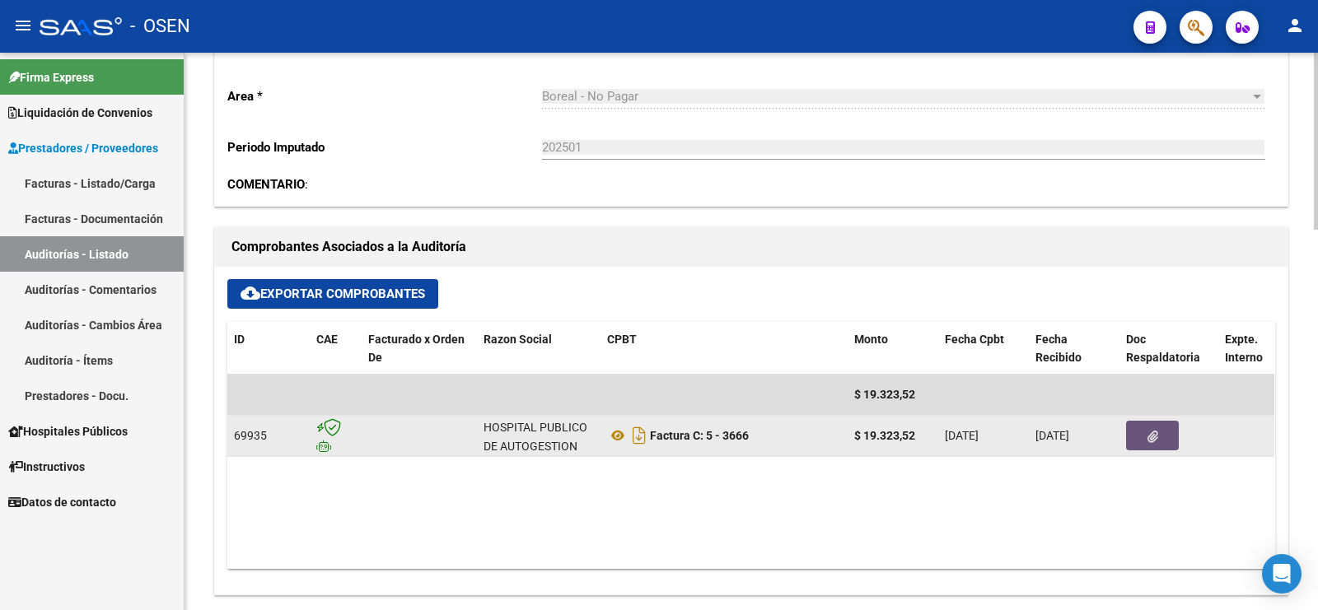
click at [1161, 445] on button "button" at bounding box center [1152, 436] width 53 height 30
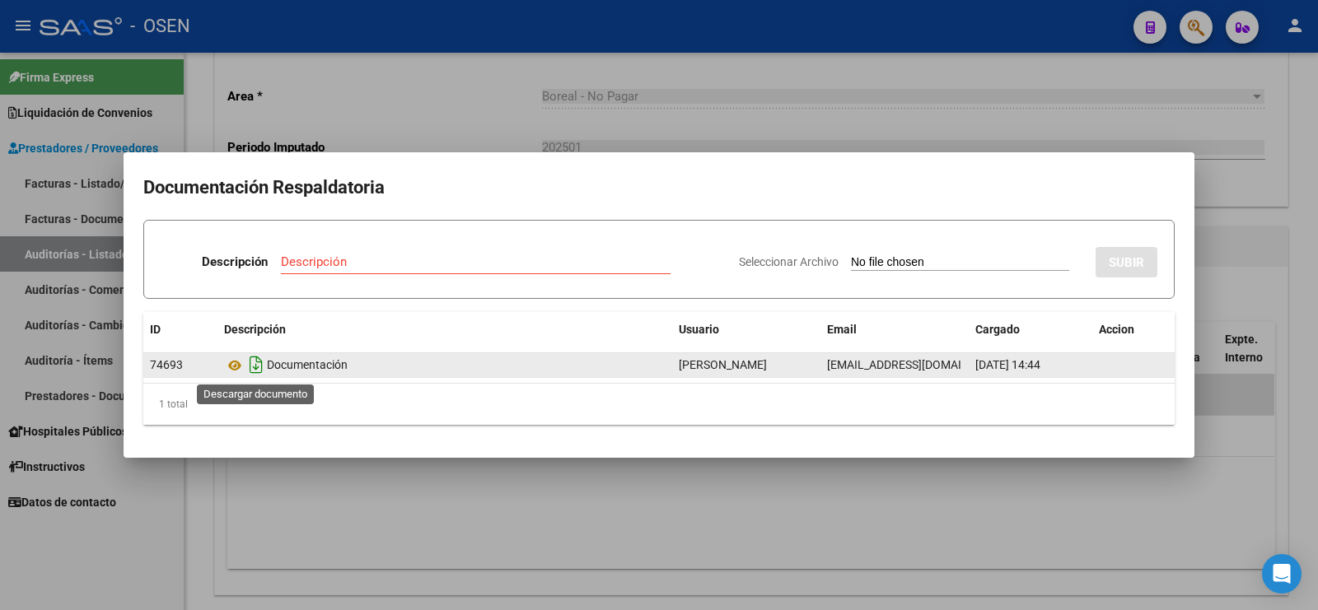
click at [258, 367] on icon "Descargar documento" at bounding box center [255, 365] width 21 height 26
click at [1211, 293] on div at bounding box center [659, 305] width 1318 height 610
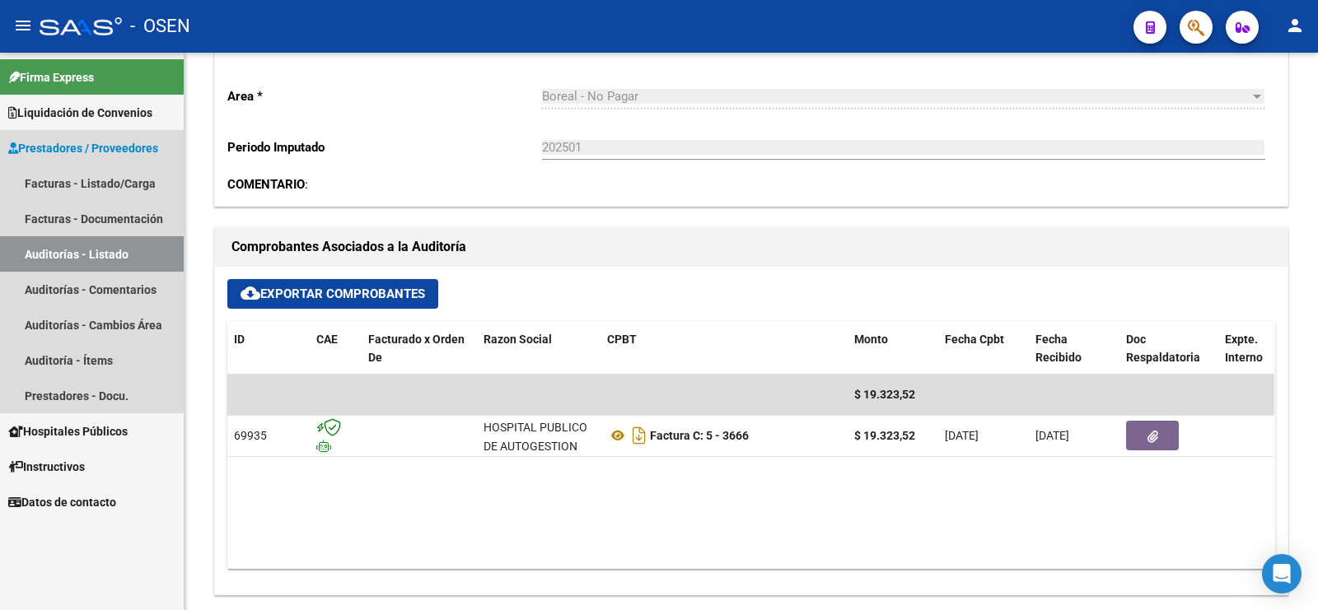
click at [132, 252] on link "Auditorías - Listado" at bounding box center [92, 253] width 184 height 35
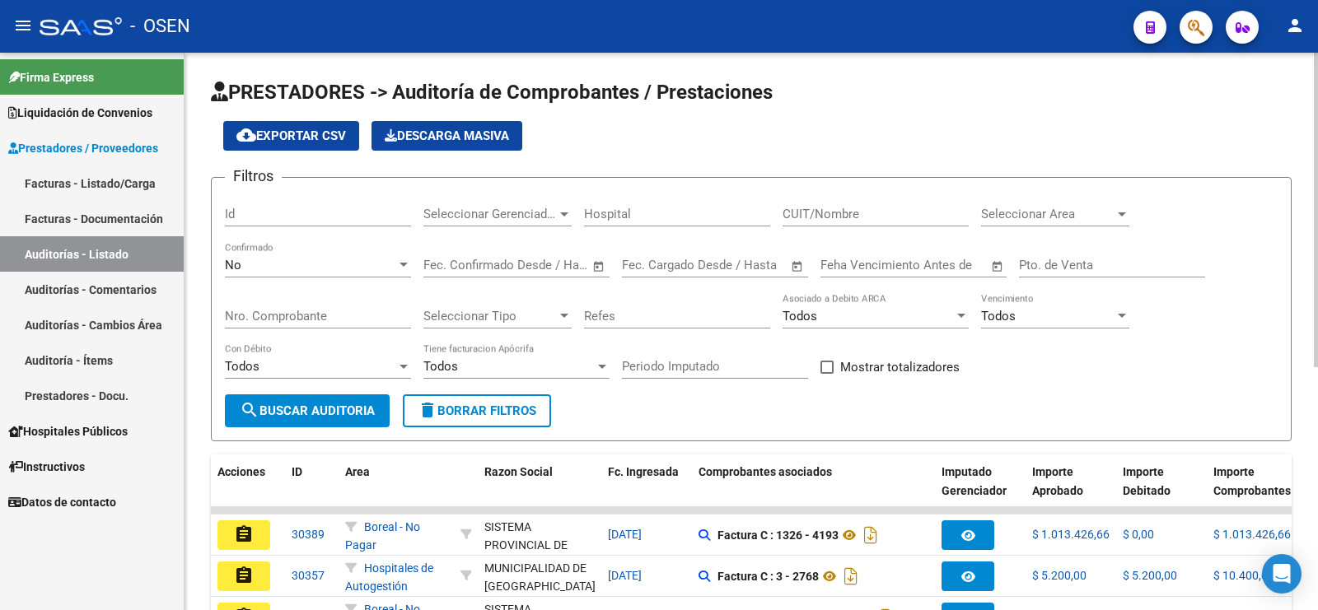
click at [311, 264] on div "No" at bounding box center [310, 265] width 171 height 15
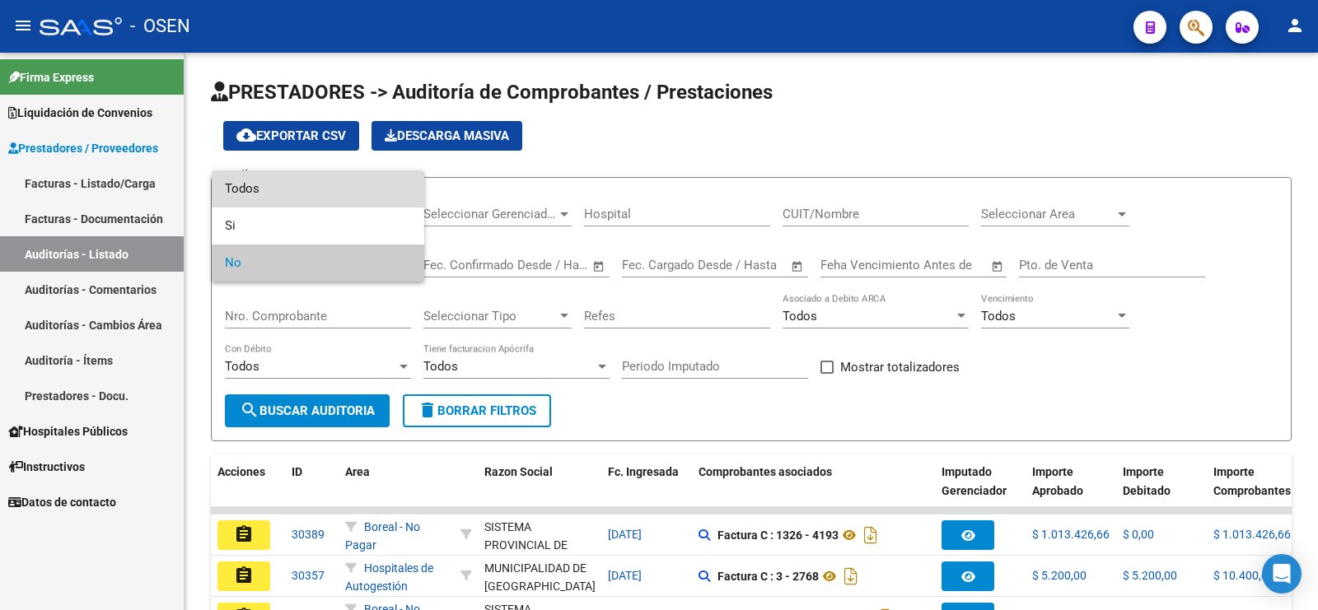
click at [369, 194] on span "Todos" at bounding box center [318, 189] width 186 height 37
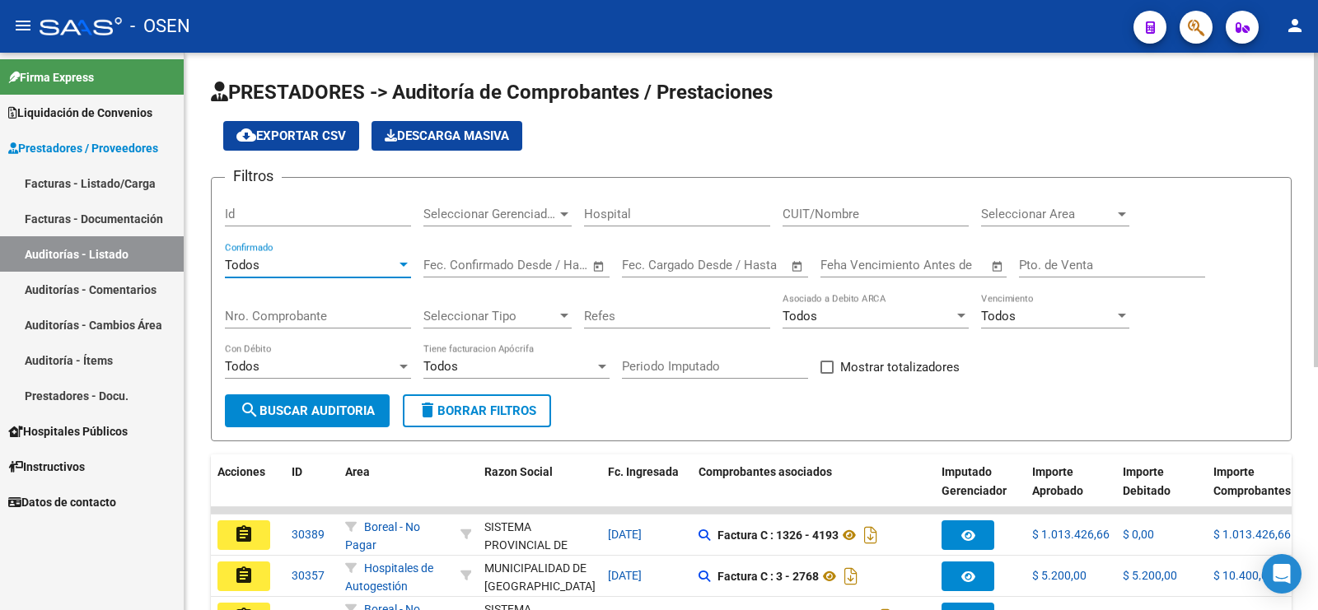
click at [358, 309] on div "Nro. Comprobante" at bounding box center [318, 310] width 186 height 35
click at [357, 310] on input "Nro. Comprobante" at bounding box center [318, 316] width 186 height 15
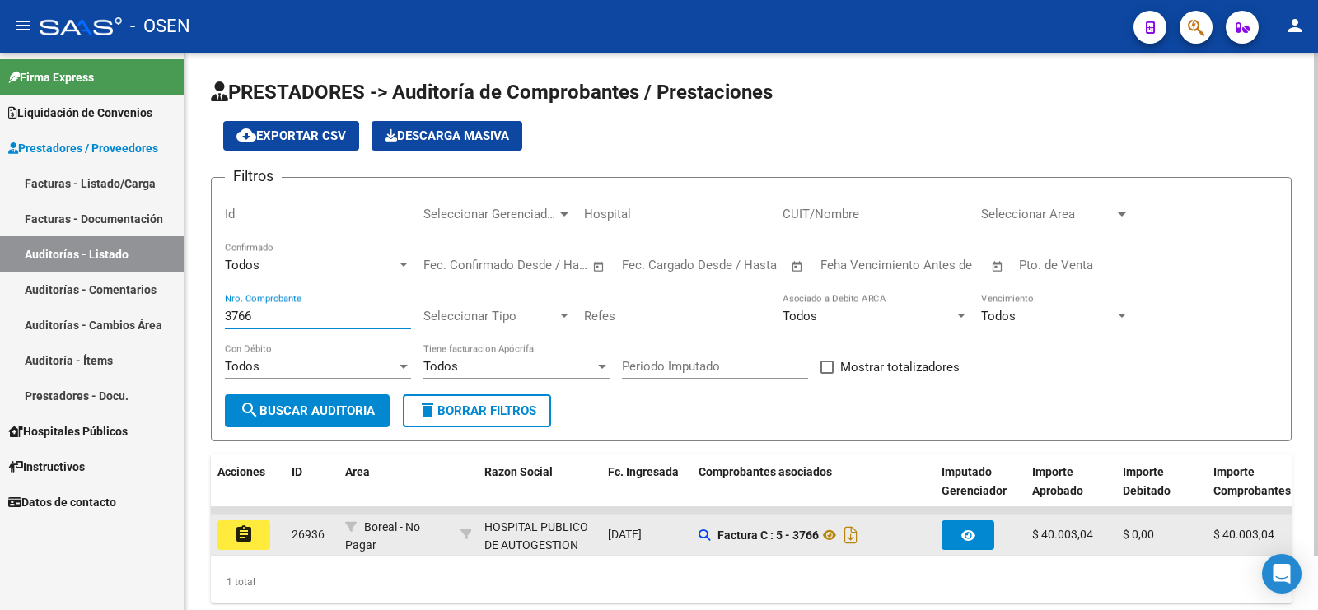
type input "3766"
click at [237, 529] on mat-icon "assignment" at bounding box center [244, 535] width 20 height 20
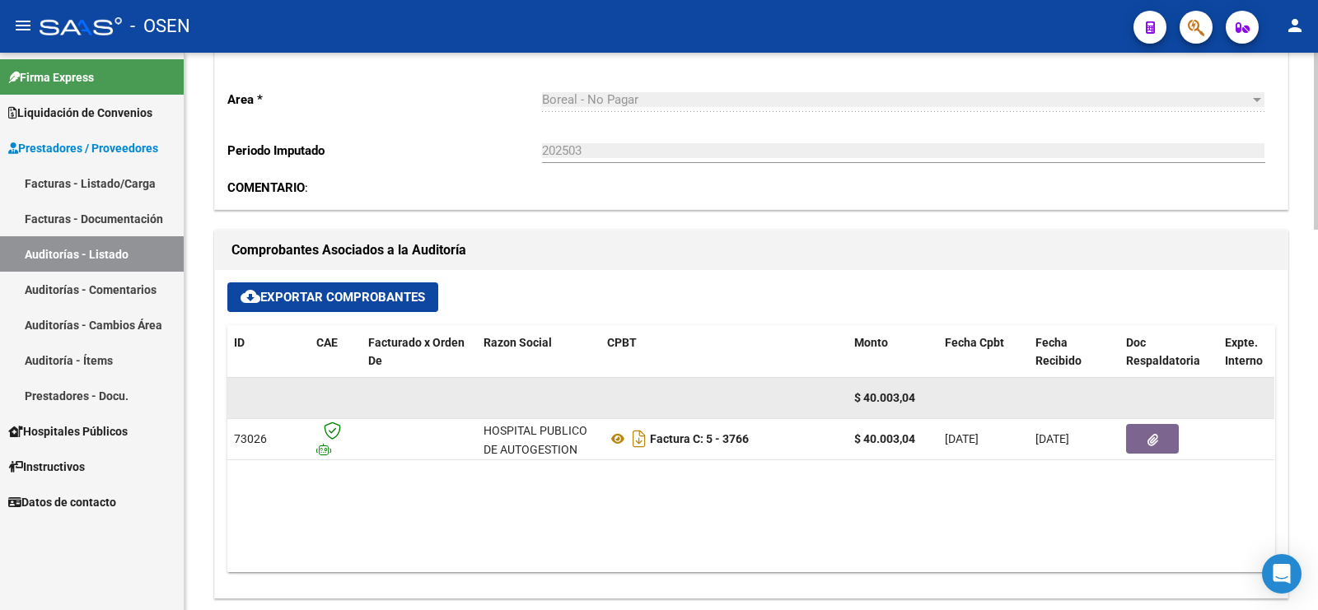
scroll to position [515, 0]
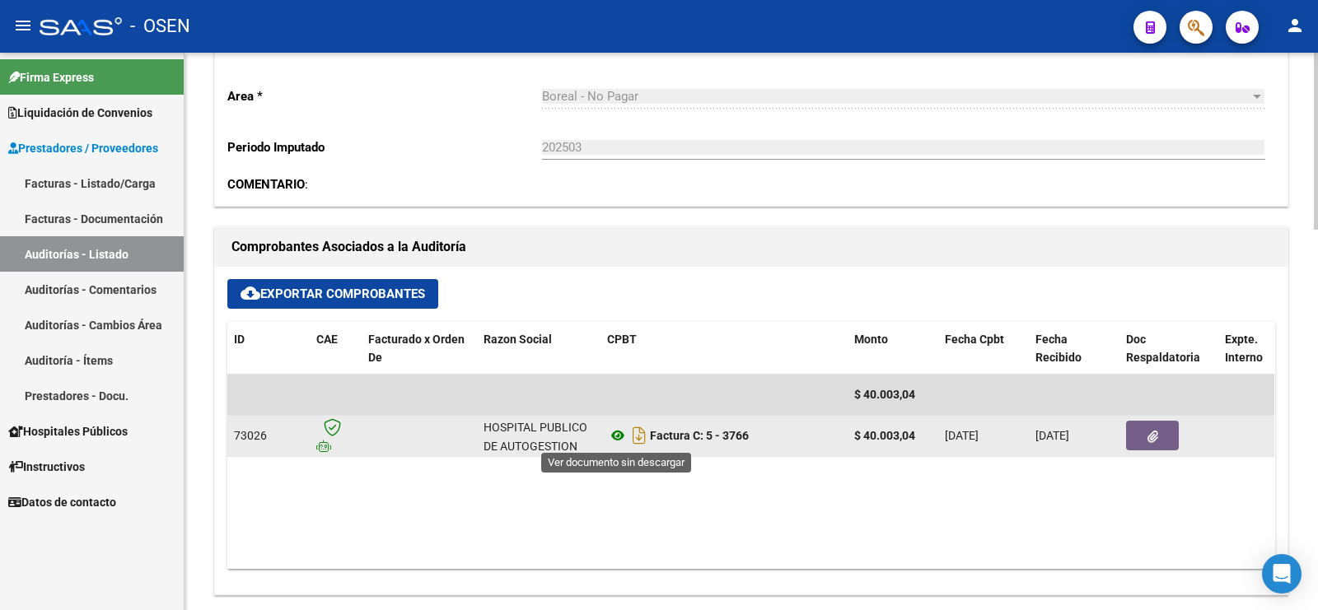
click at [618, 432] on icon at bounding box center [617, 436] width 21 height 20
click at [1133, 420] on datatable-body-cell at bounding box center [1168, 436] width 99 height 40
click at [1138, 435] on button "button" at bounding box center [1152, 436] width 53 height 30
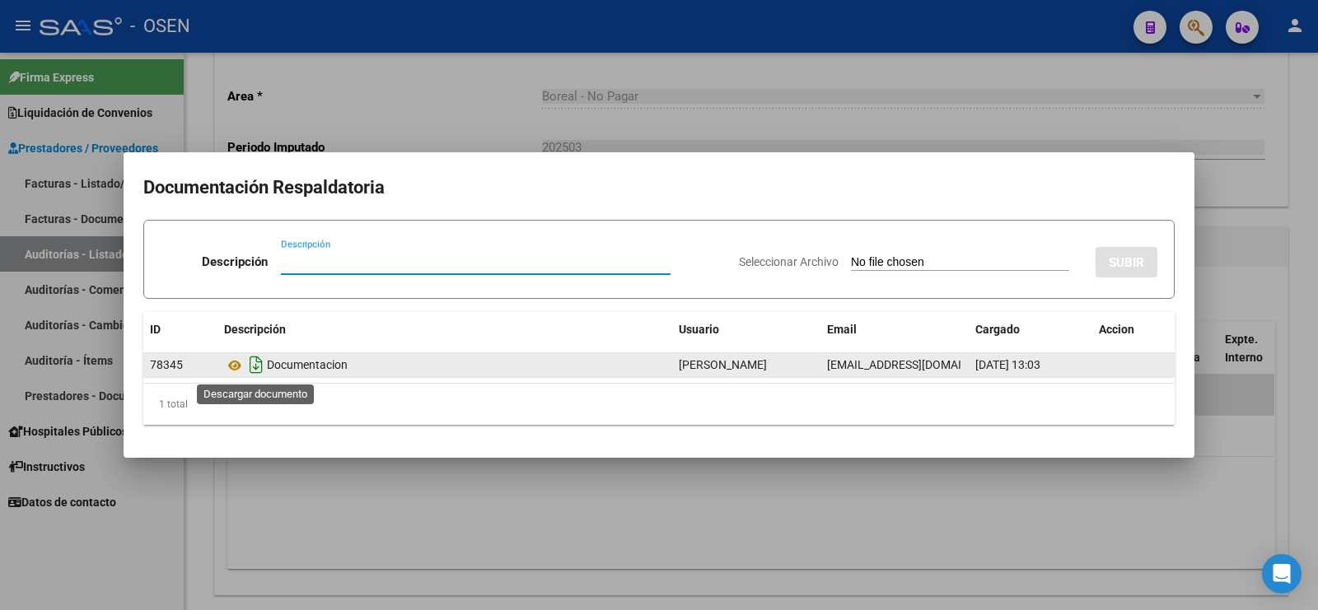
click at [259, 364] on icon "Descargar documento" at bounding box center [255, 365] width 21 height 26
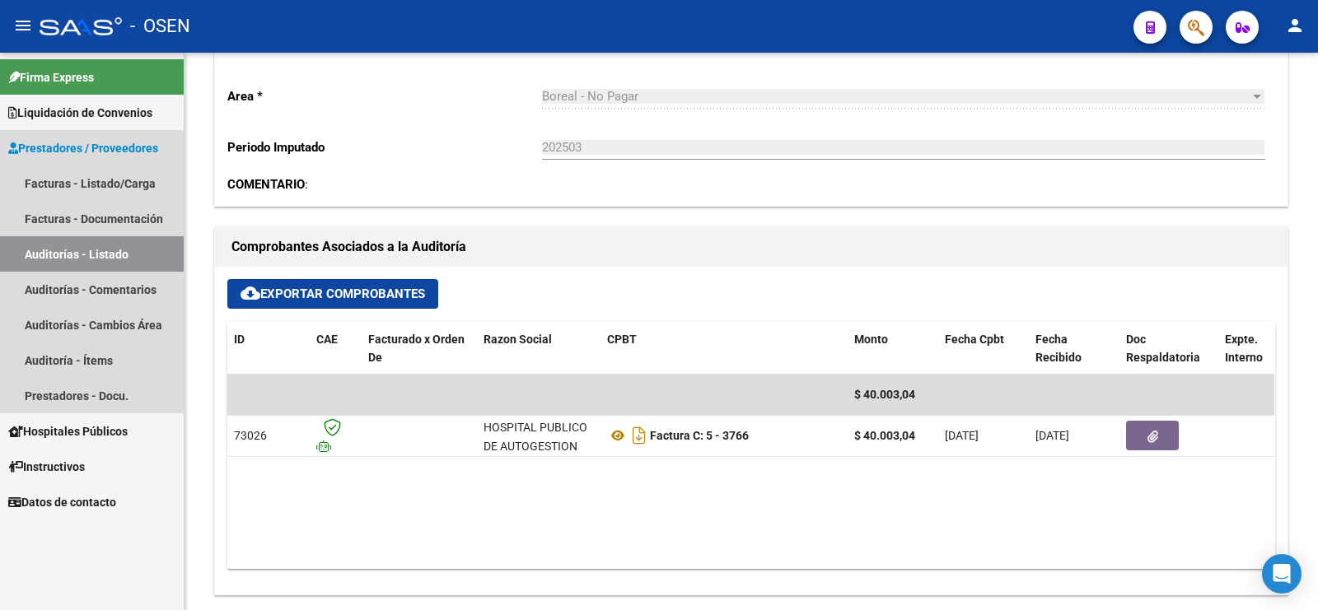
click at [100, 262] on link "Auditorías - Listado" at bounding box center [92, 253] width 184 height 35
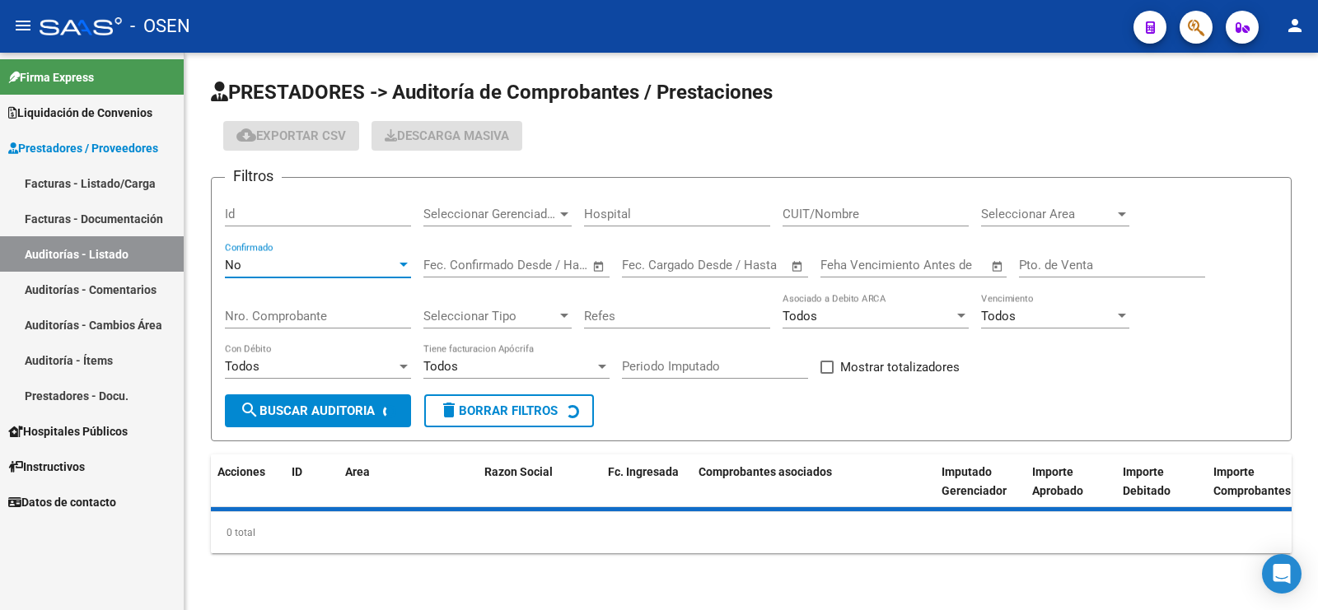
click at [243, 262] on div "No" at bounding box center [310, 265] width 171 height 15
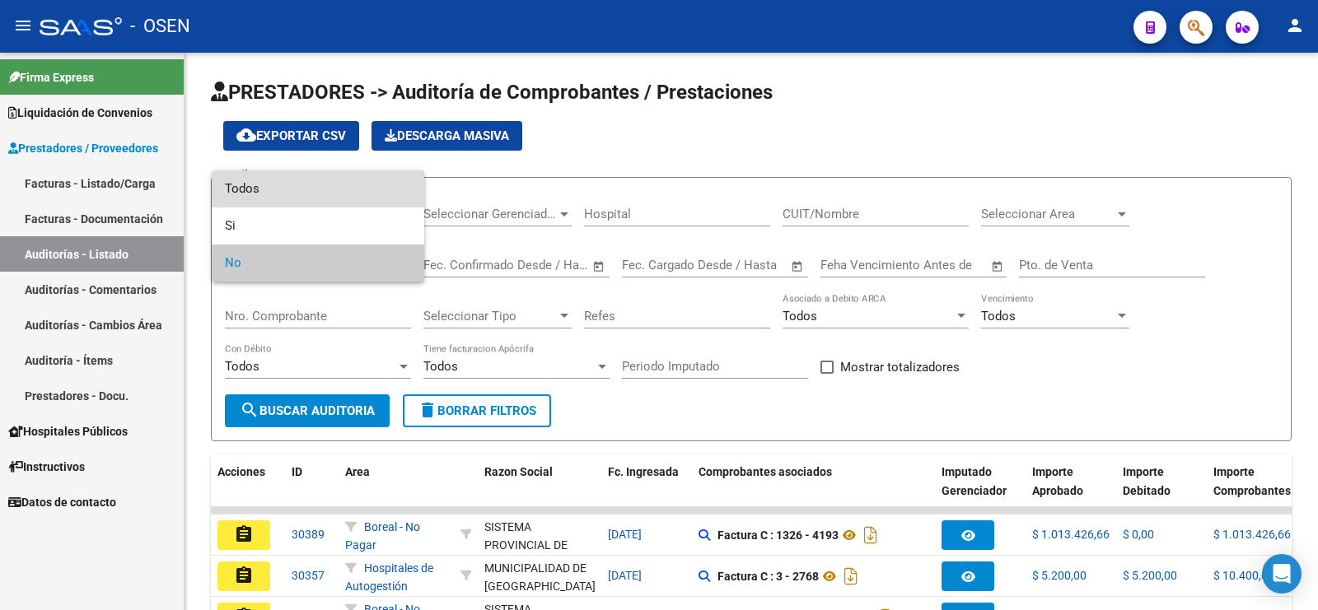
click at [343, 175] on span "Todos" at bounding box center [318, 189] width 186 height 37
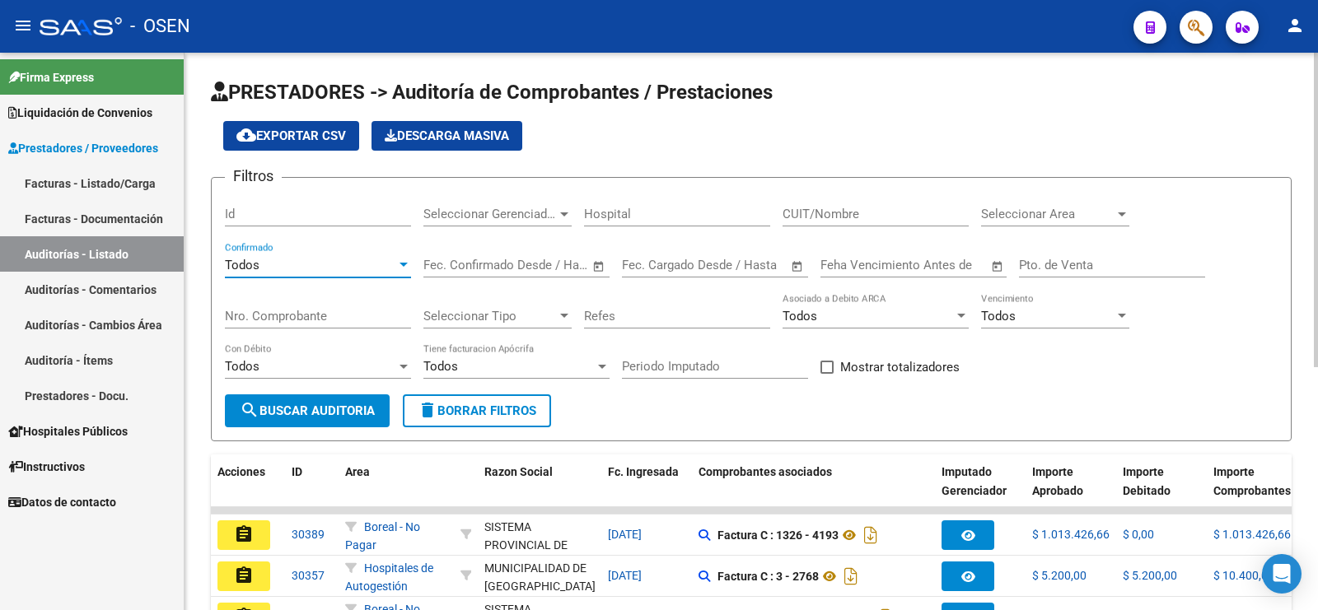
click at [302, 329] on div "Nro. Comprobante" at bounding box center [318, 318] width 186 height 51
click at [306, 315] on input "Nro. Comprobante" at bounding box center [318, 316] width 186 height 15
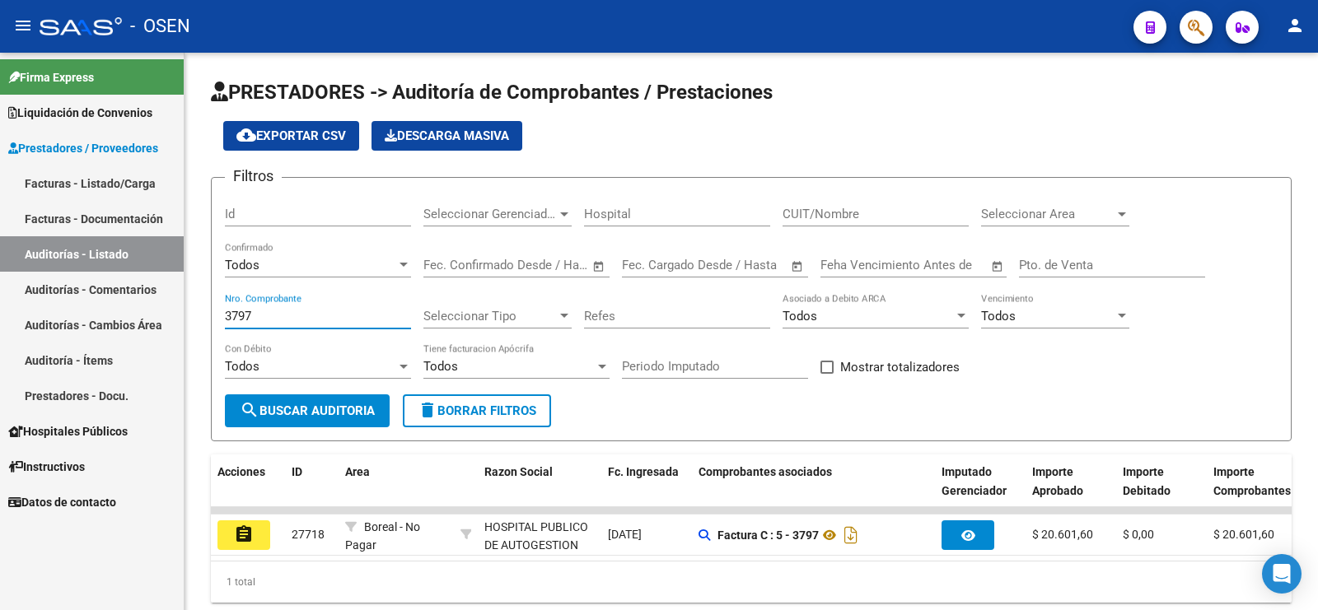
type input "3797"
drag, startPoint x: 1072, startPoint y: 418, endPoint x: 1048, endPoint y: 414, distance: 24.2
click at [1072, 418] on form "Filtros Id Seleccionar Gerenciador Seleccionar Gerenciador Hospital CUIT/Nombre…" at bounding box center [751, 309] width 1081 height 264
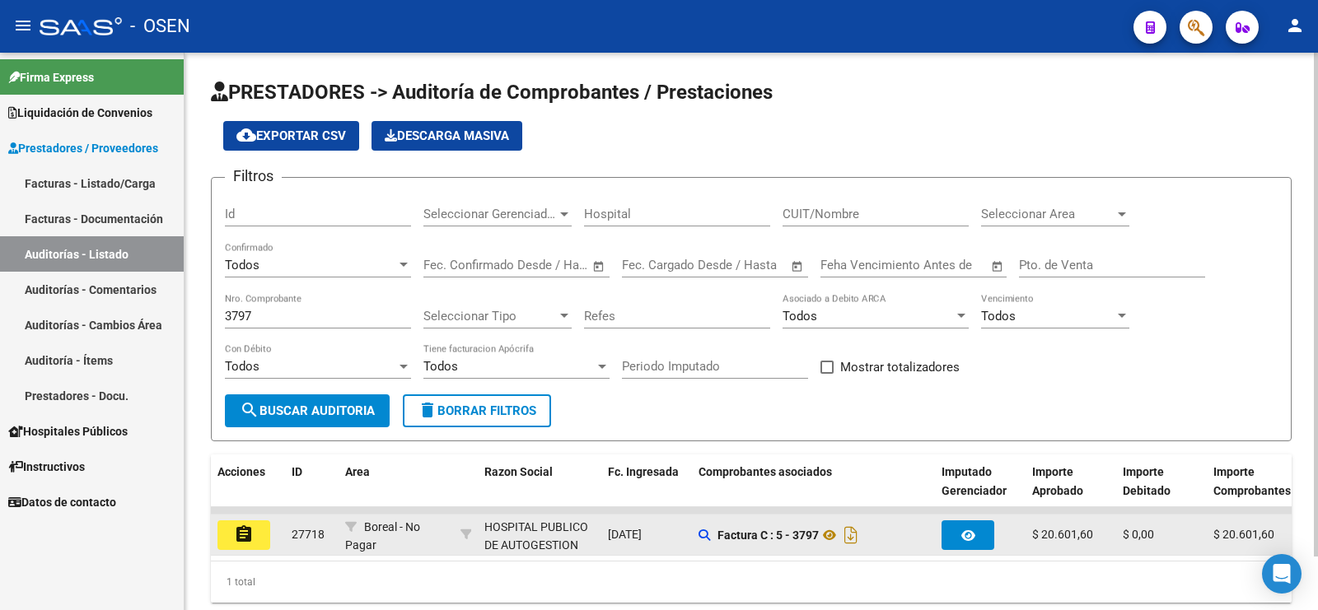
click at [248, 529] on mat-icon "assignment" at bounding box center [244, 535] width 20 height 20
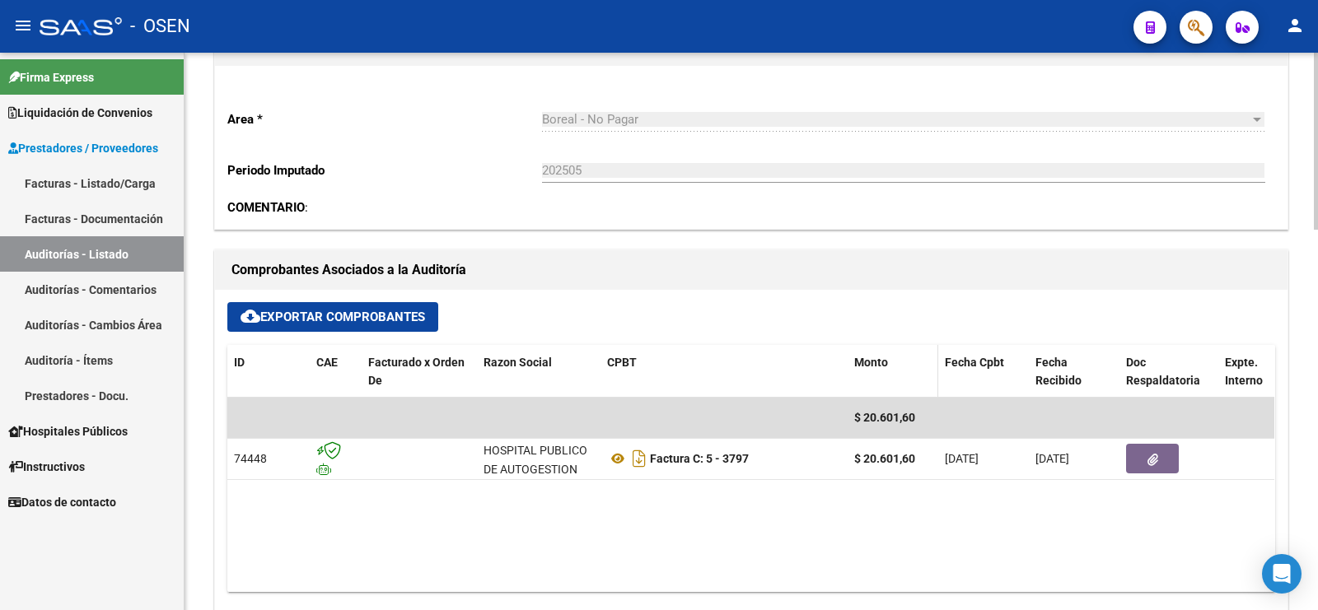
scroll to position [515, 0]
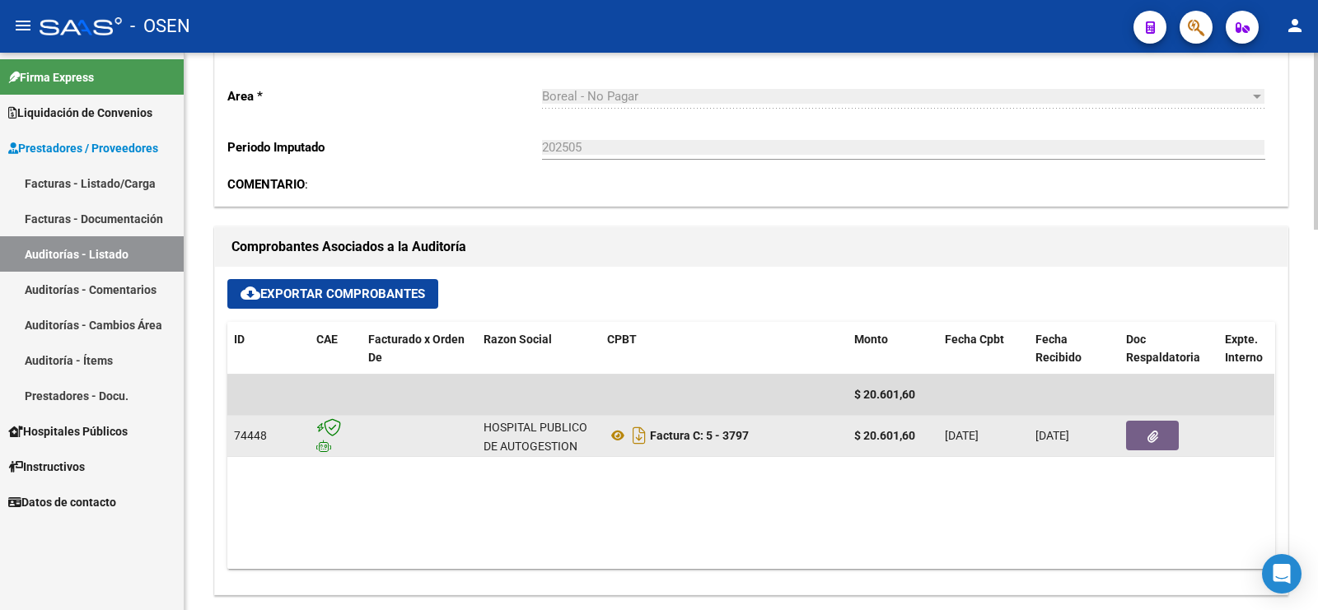
click at [1186, 442] on div at bounding box center [1169, 436] width 86 height 30
click at [1158, 437] on button "button" at bounding box center [1152, 436] width 53 height 30
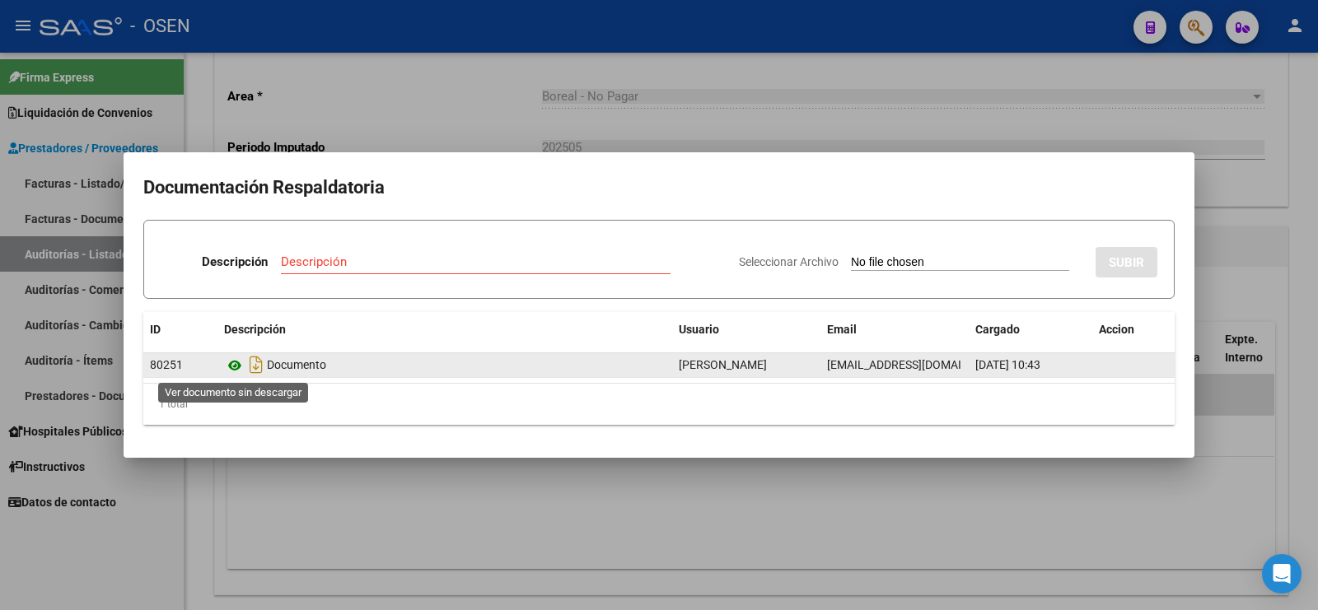
click at [235, 367] on icon at bounding box center [234, 366] width 21 height 20
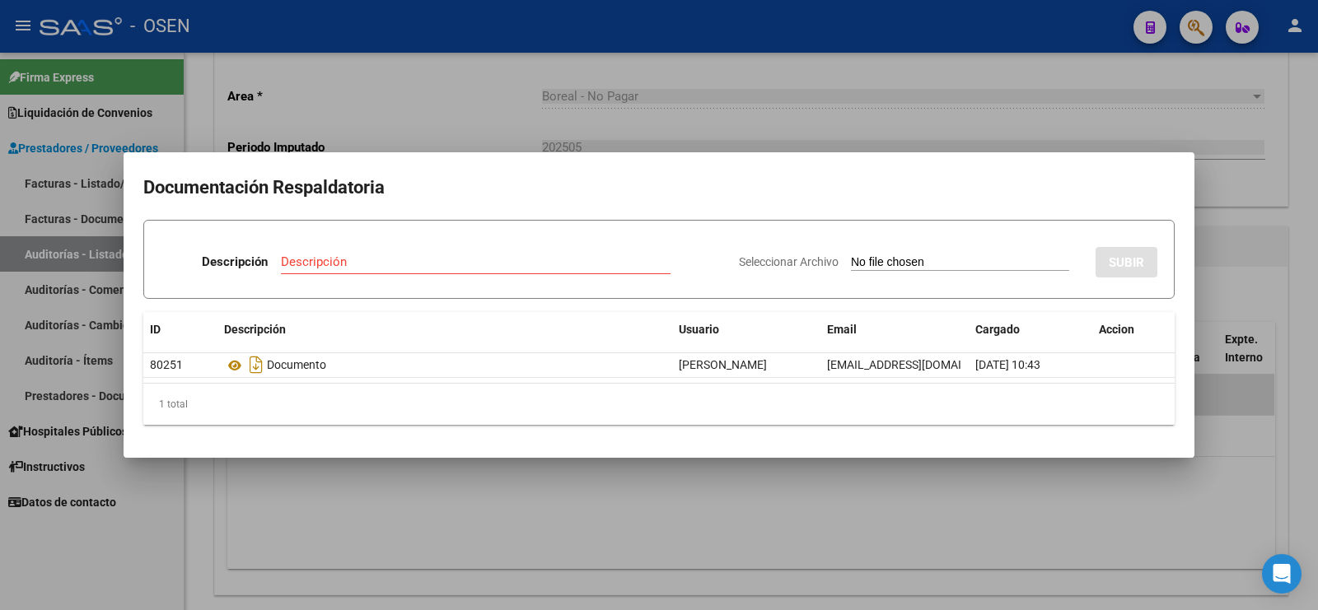
drag, startPoint x: 1080, startPoint y: 524, endPoint x: 1031, endPoint y: 468, distance: 74.2
click at [1081, 524] on div at bounding box center [659, 305] width 1318 height 610
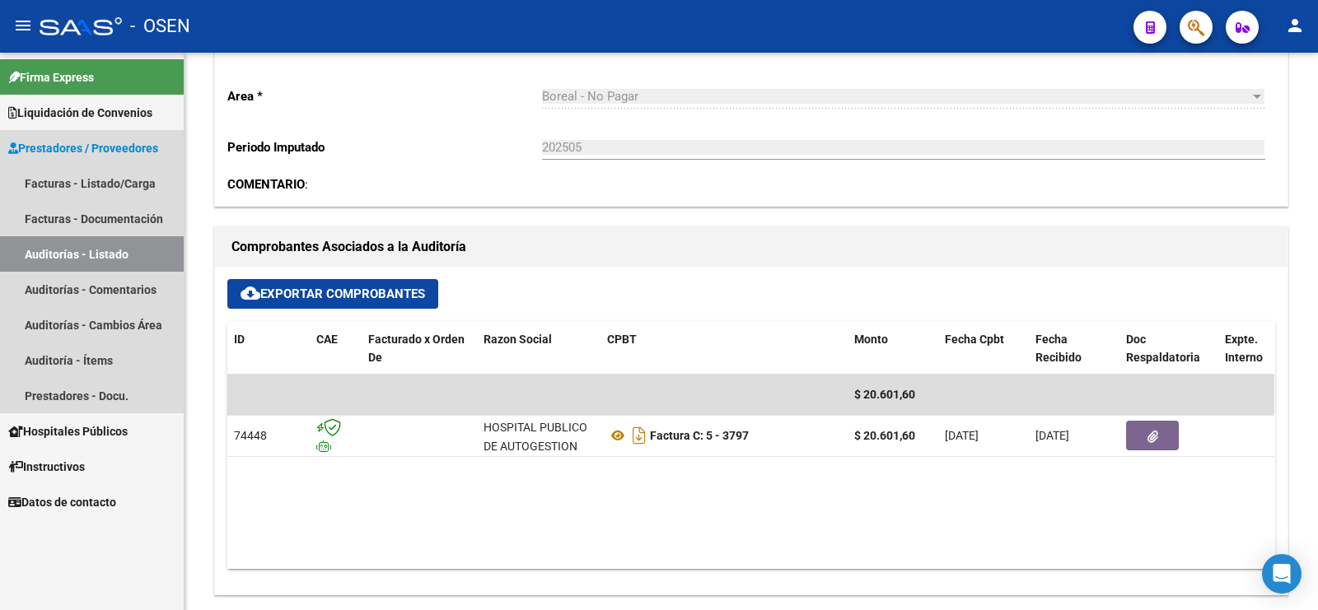
click at [145, 256] on link "Auditorías - Listado" at bounding box center [92, 253] width 184 height 35
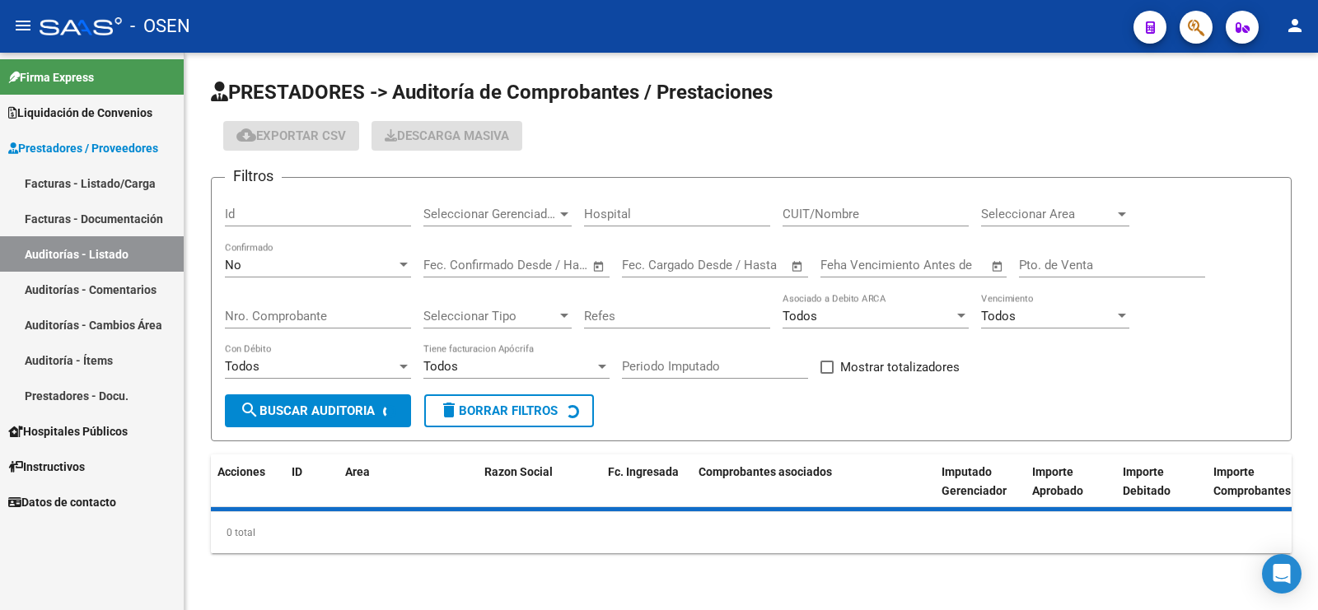
click at [301, 268] on div "No" at bounding box center [310, 265] width 171 height 15
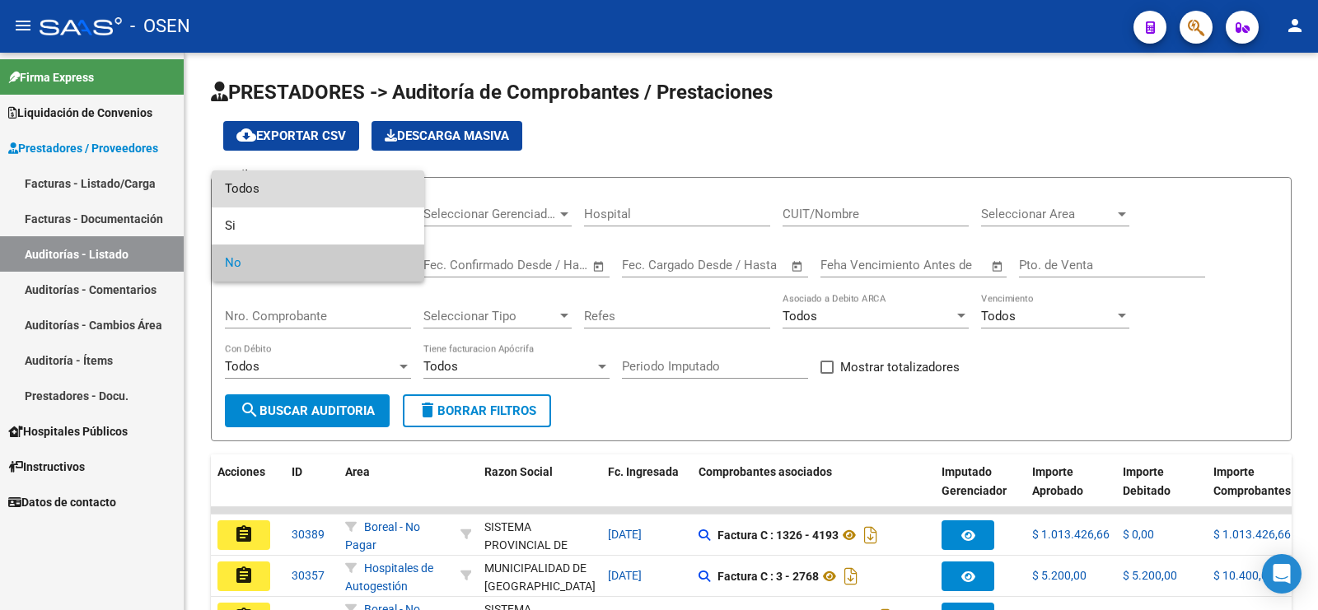
click at [299, 181] on span "Todos" at bounding box center [318, 189] width 186 height 37
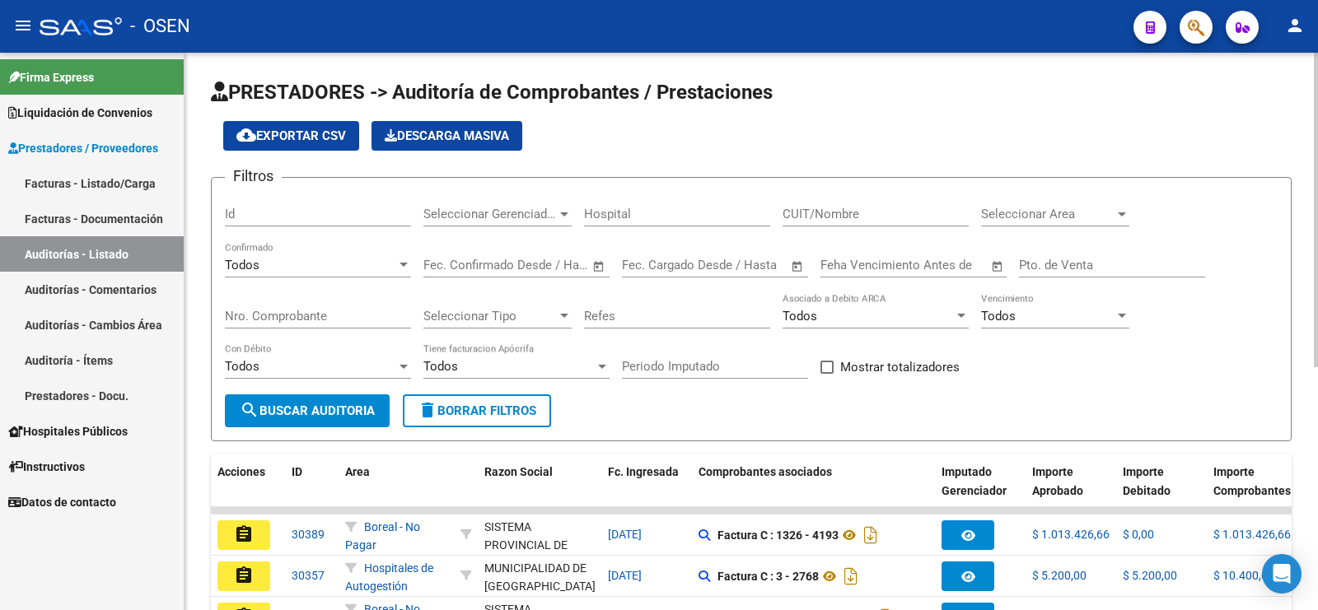
click at [299, 301] on div "Nro. Comprobante" at bounding box center [318, 310] width 186 height 35
click at [299, 309] on input "Nro. Comprobante" at bounding box center [318, 316] width 186 height 15
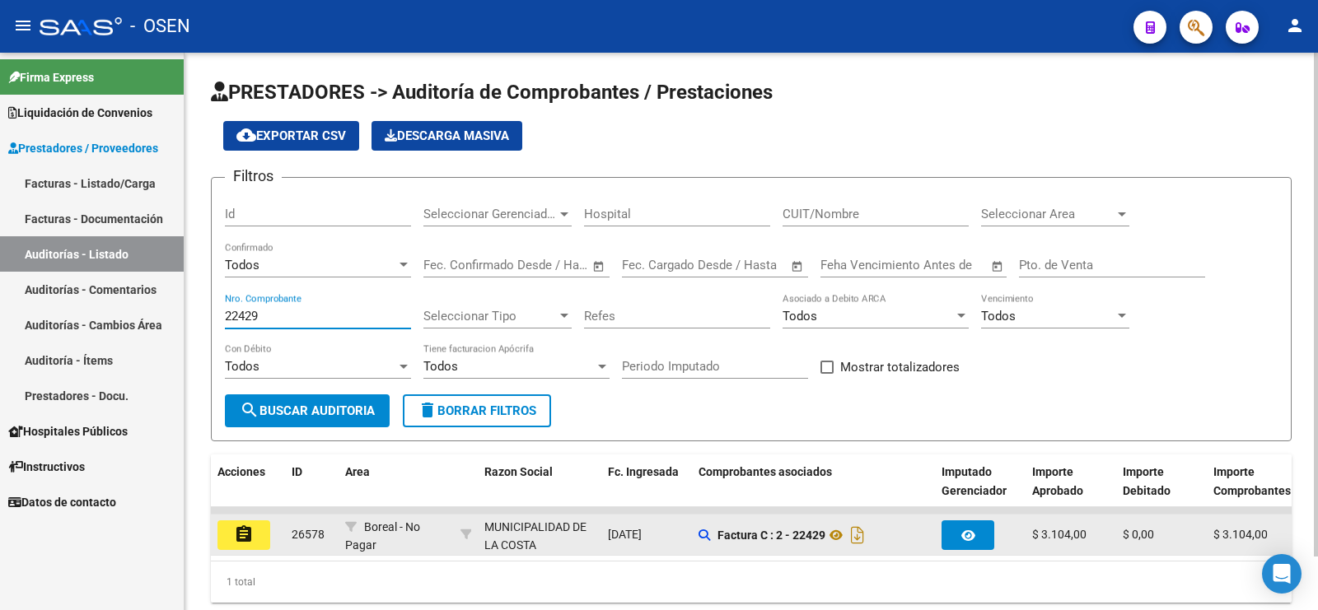
type input "22429"
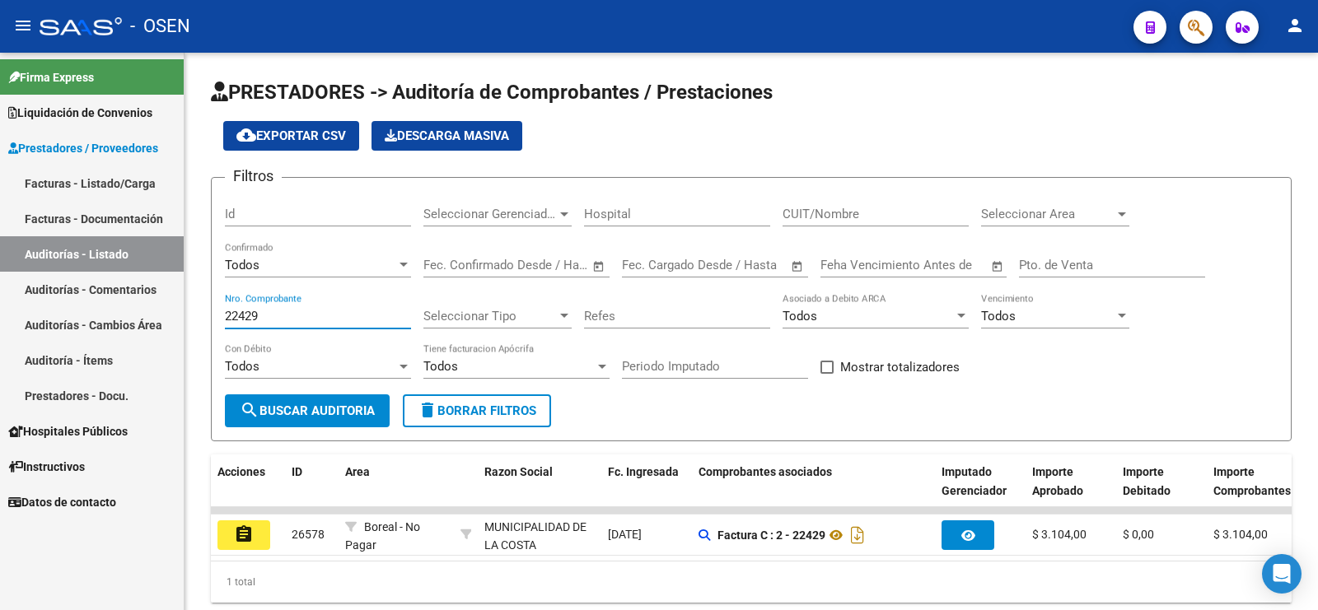
click at [255, 532] on button "assignment" at bounding box center [243, 536] width 53 height 30
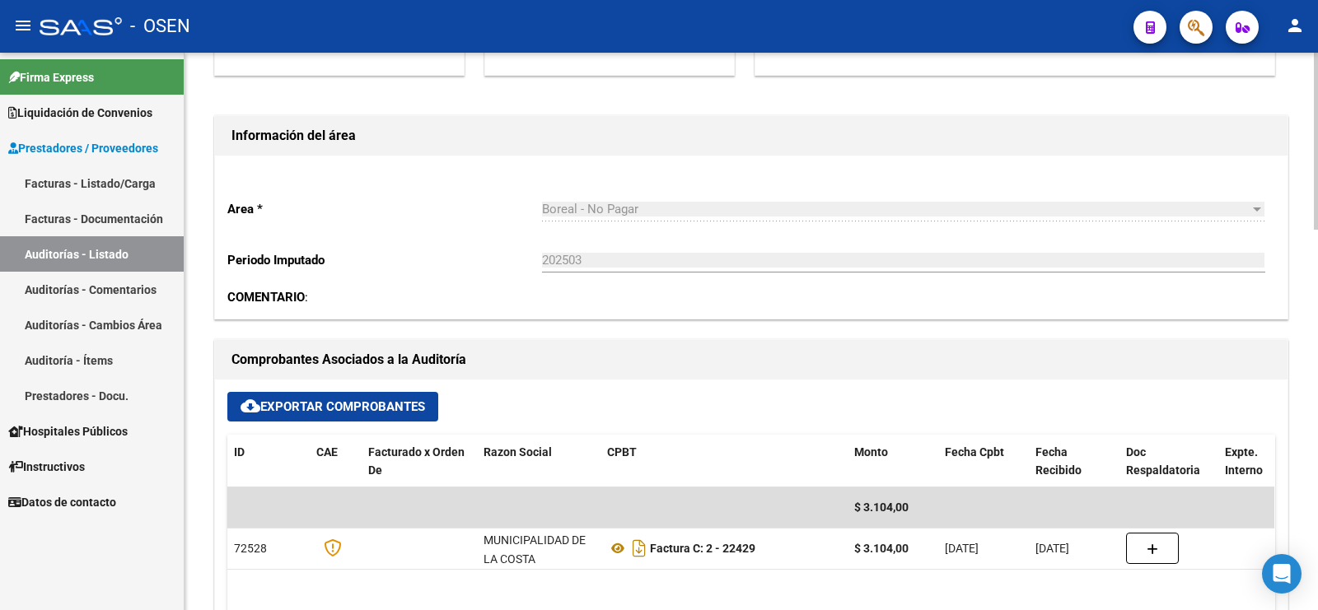
scroll to position [412, 0]
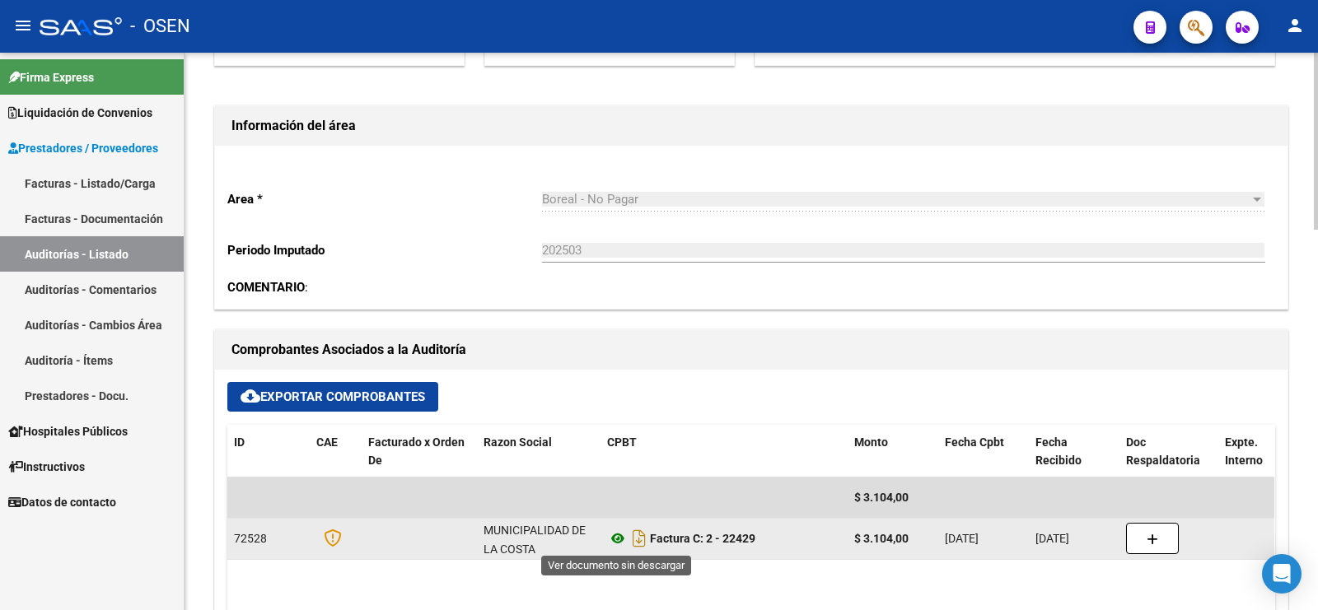
click at [619, 534] on icon at bounding box center [617, 539] width 21 height 20
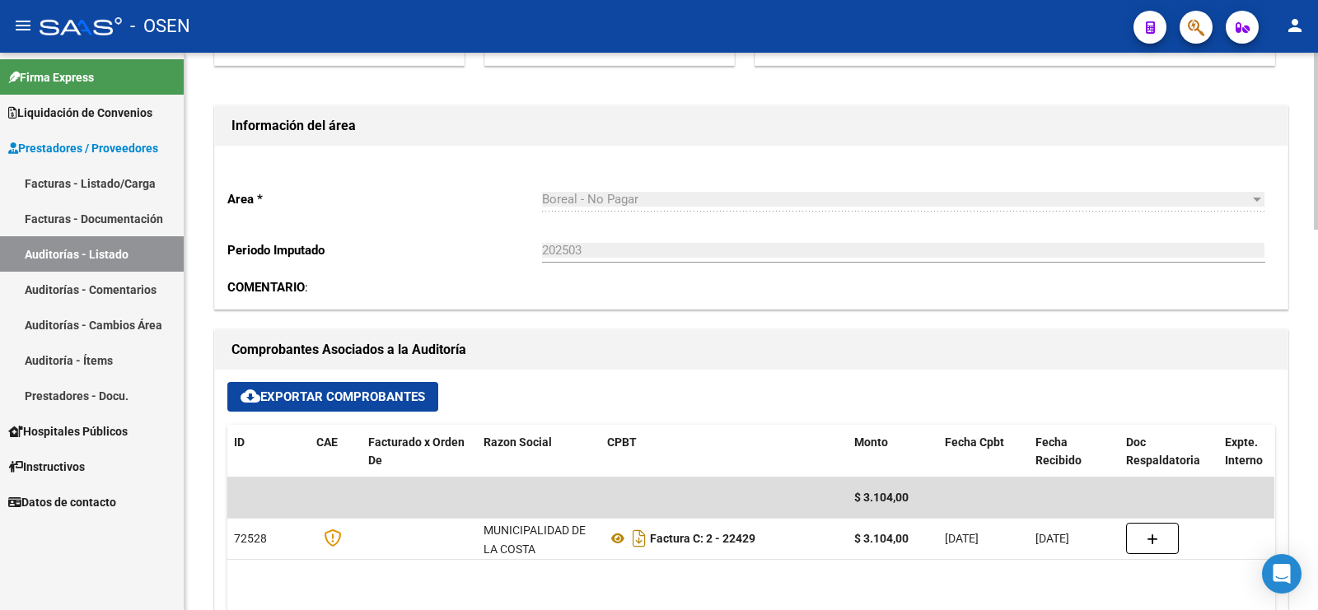
click at [1161, 195] on div "Boreal - No Pagar" at bounding box center [896, 199] width 708 height 15
click at [124, 252] on link "Auditorías - Listado" at bounding box center [92, 253] width 184 height 35
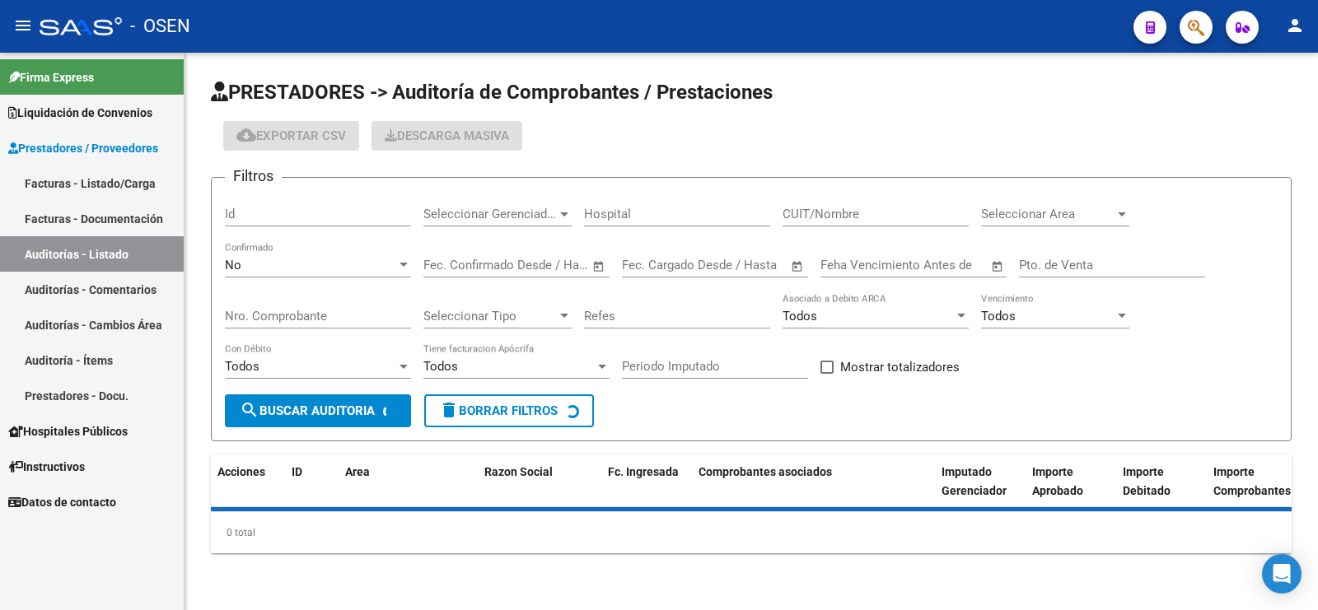
click at [315, 254] on div "No Confirmado" at bounding box center [318, 259] width 186 height 35
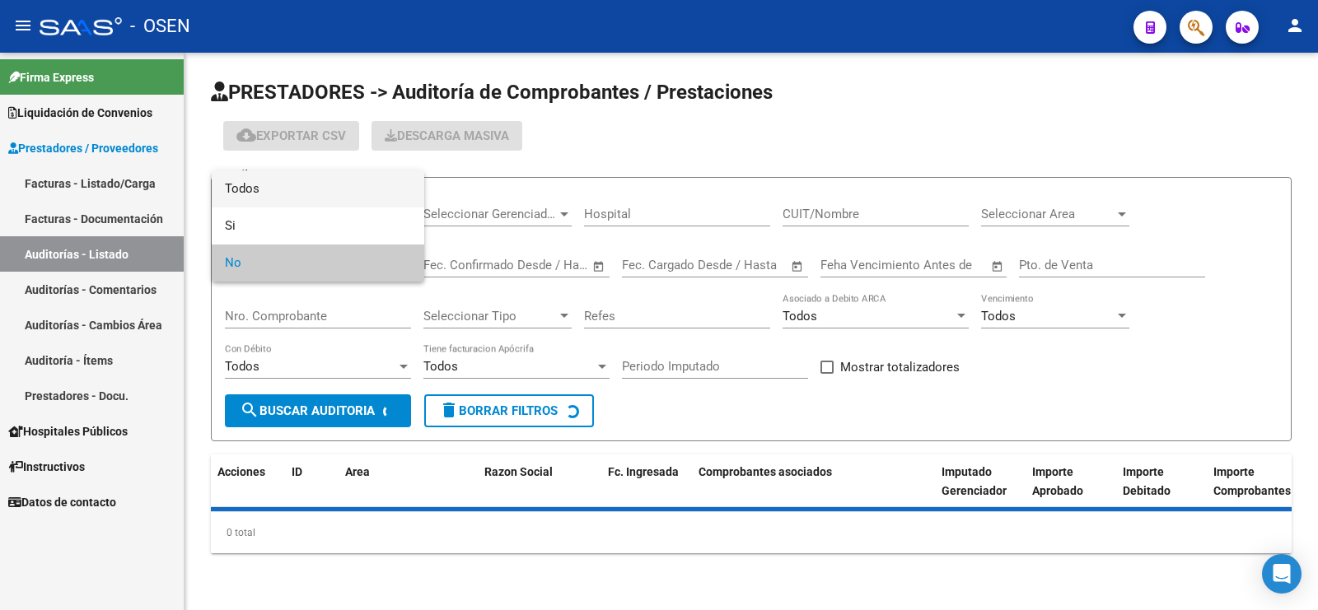
click at [297, 194] on span "Todos" at bounding box center [318, 189] width 186 height 37
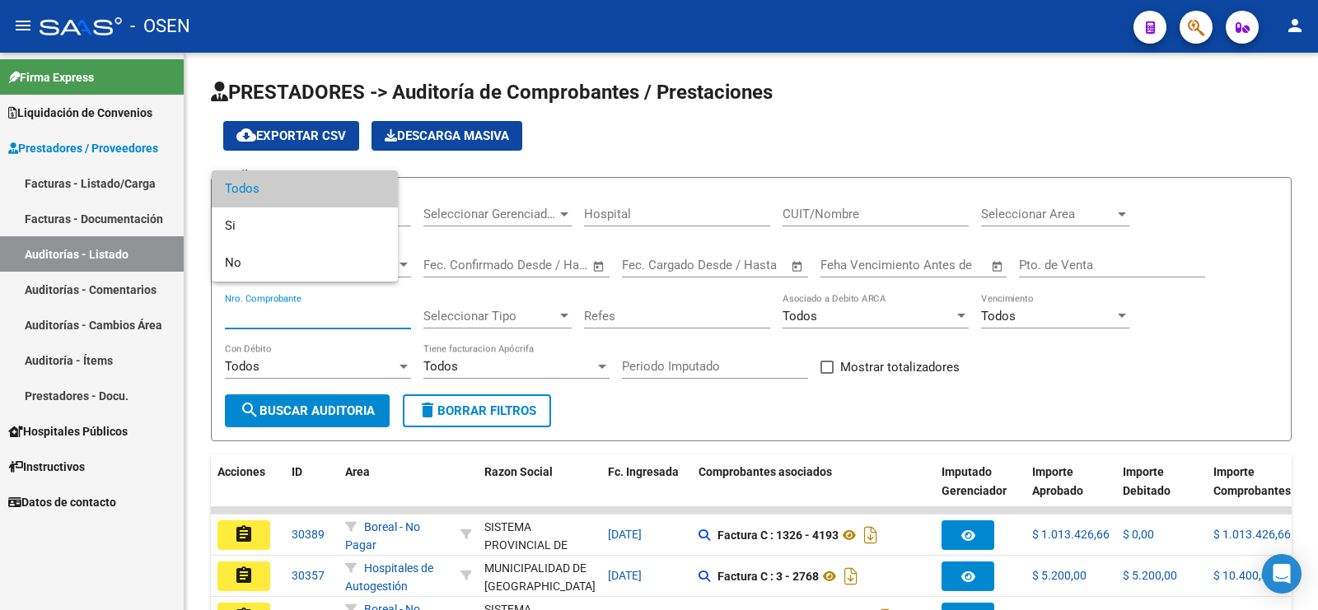
click at [286, 315] on input "Nro. Comprobante" at bounding box center [318, 316] width 186 height 15
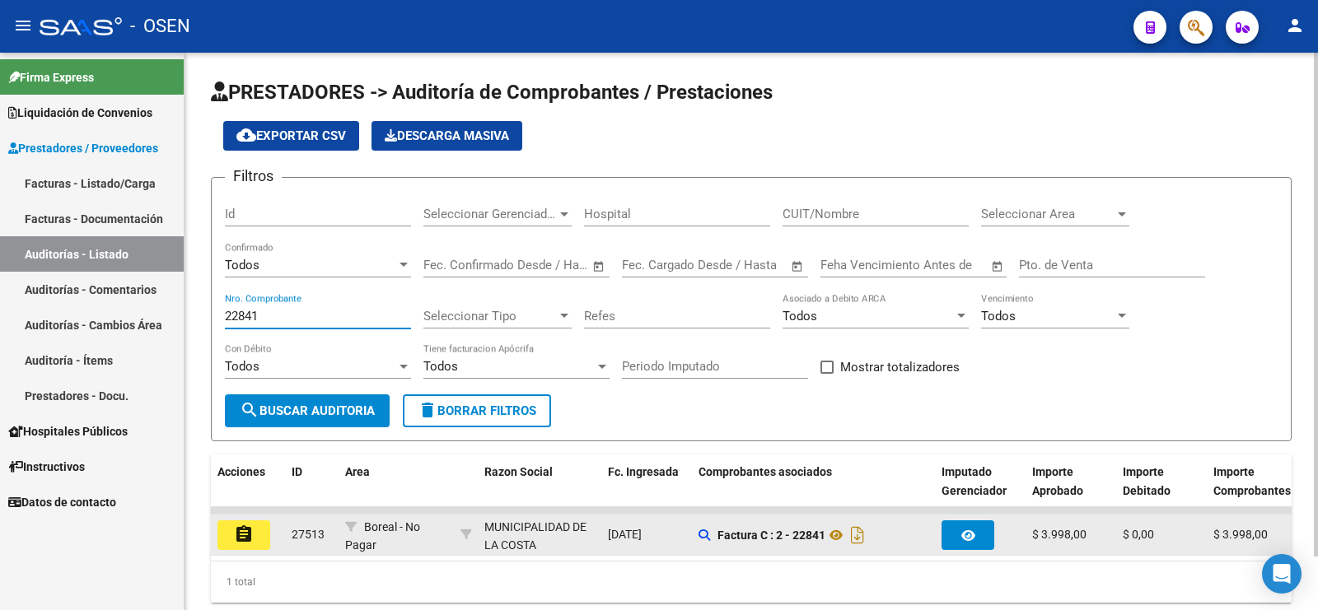
type input "22841"
click at [237, 529] on mat-icon "assignment" at bounding box center [244, 535] width 20 height 20
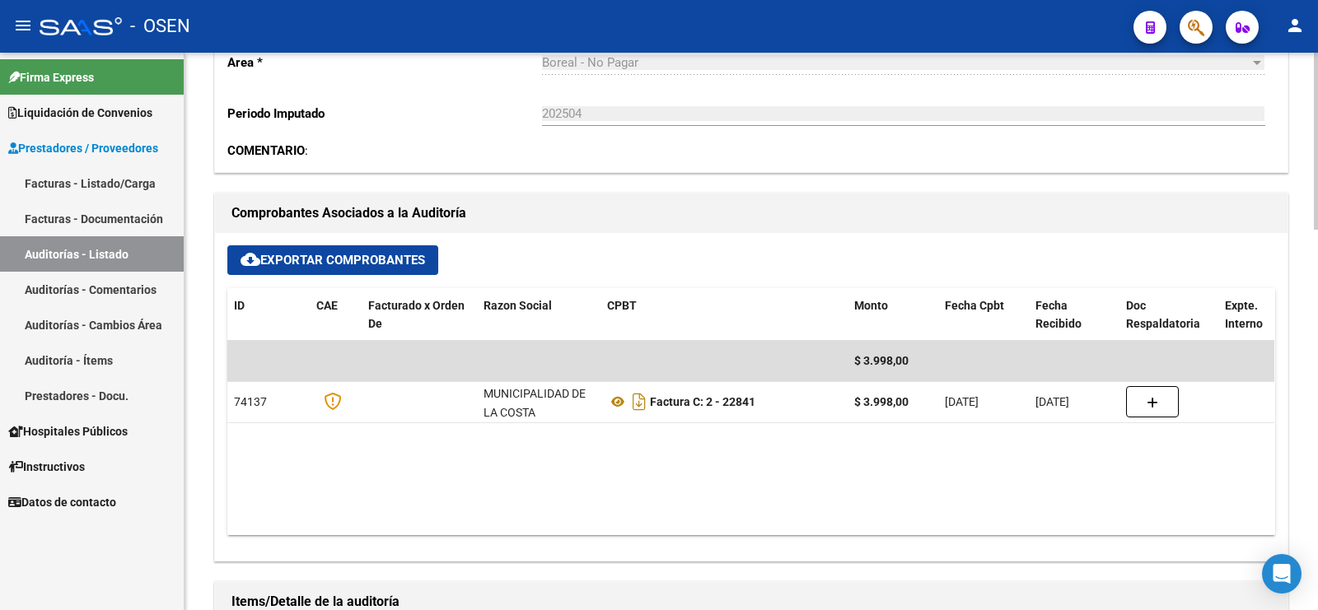
scroll to position [618, 0]
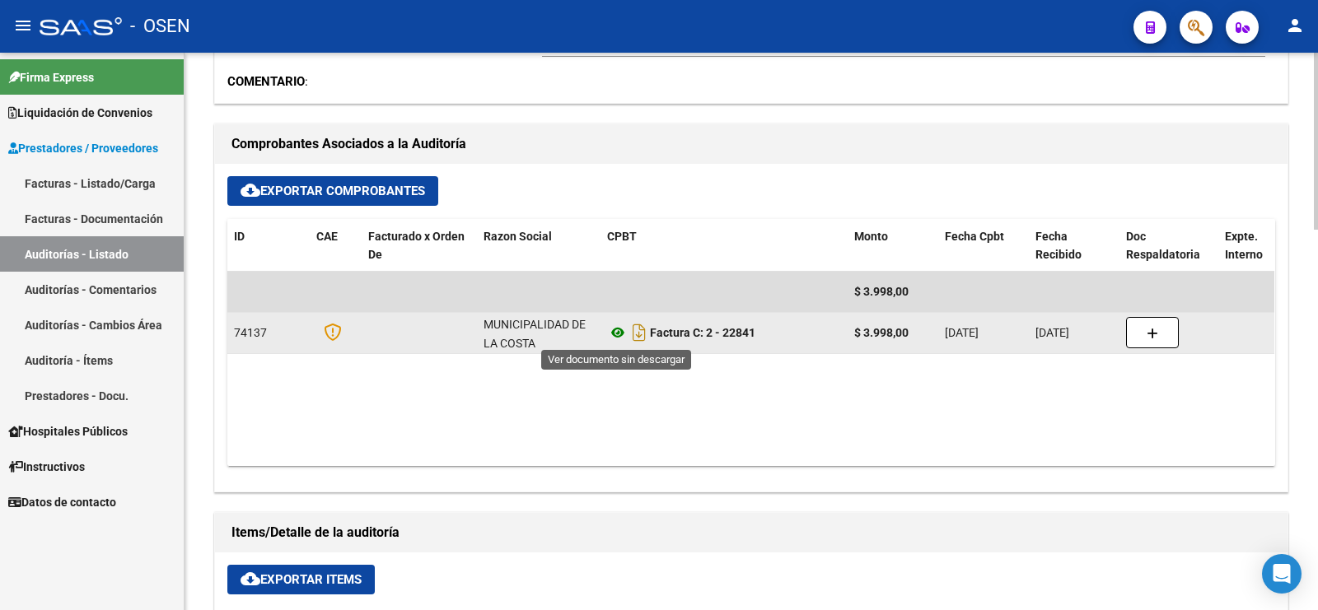
click at [618, 334] on icon at bounding box center [617, 333] width 21 height 20
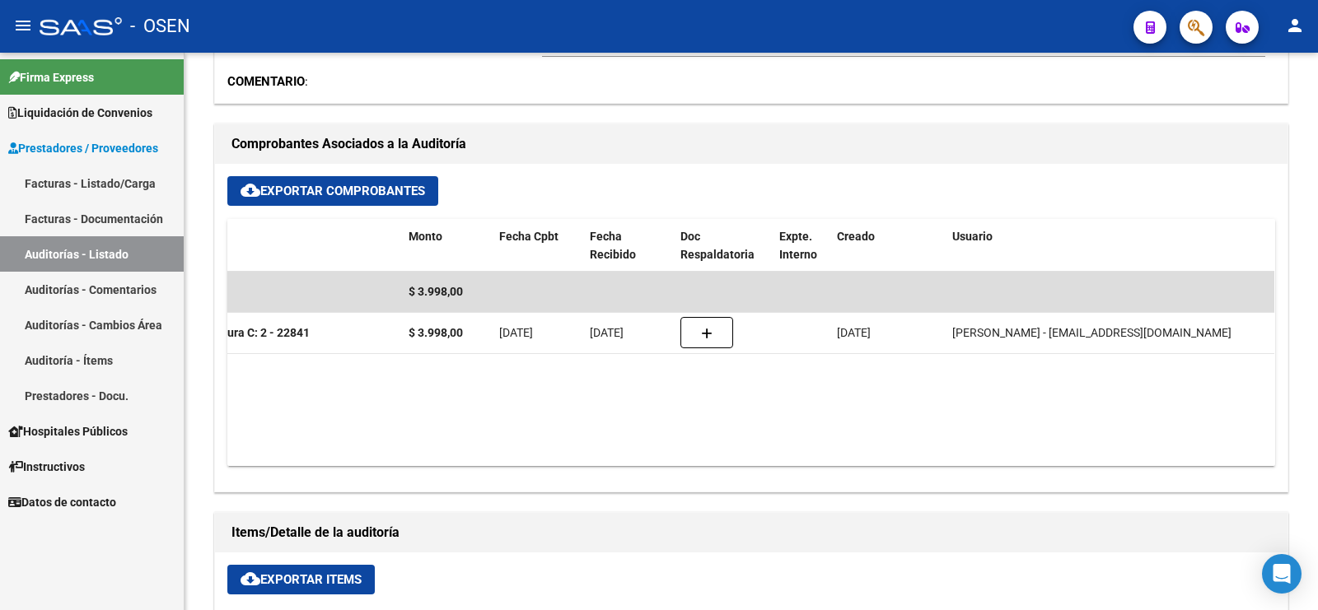
click at [105, 257] on link "Auditorías - Listado" at bounding box center [92, 253] width 184 height 35
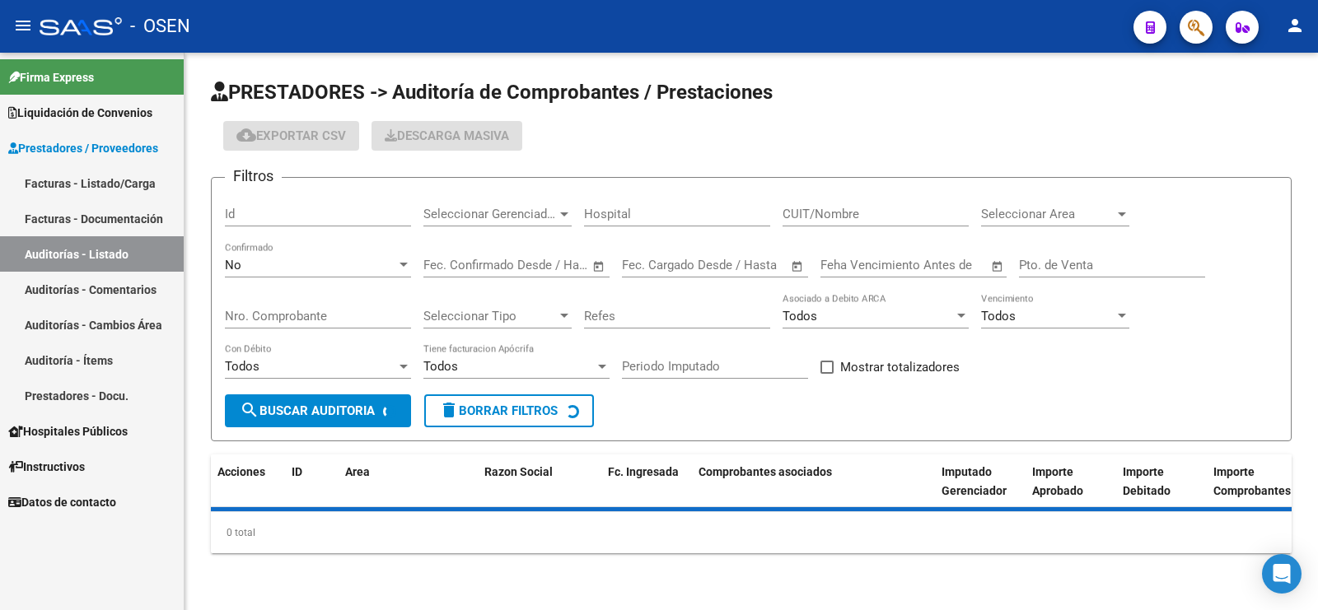
click at [321, 264] on div "No" at bounding box center [310, 265] width 171 height 15
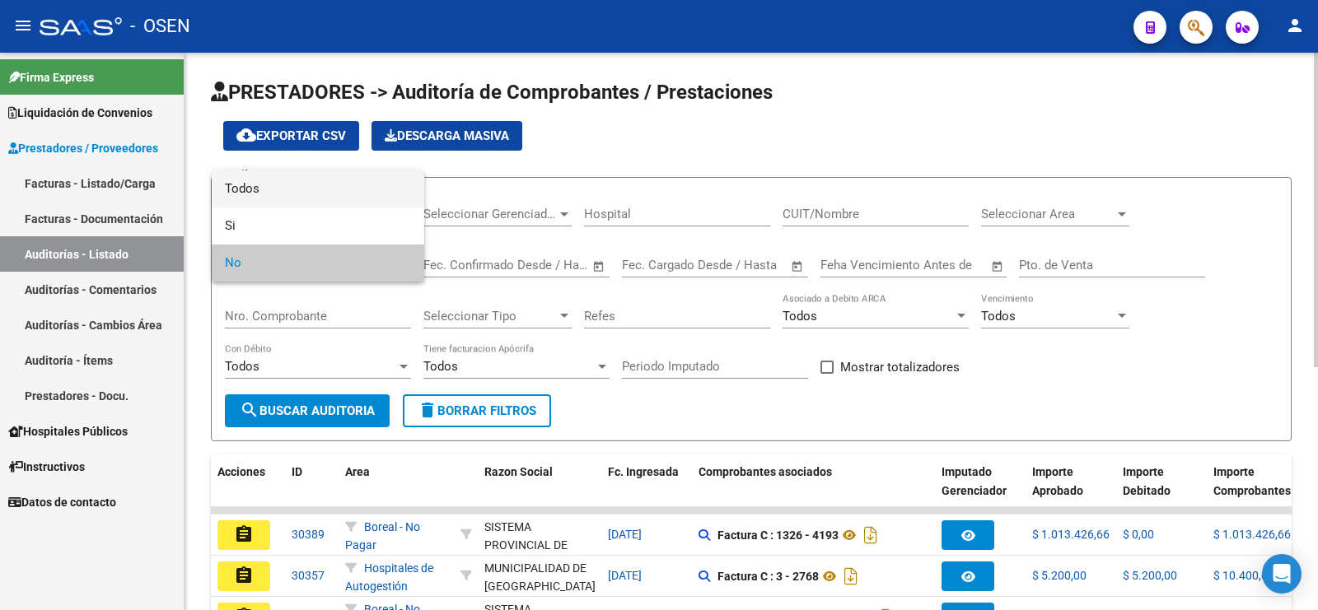
click at [330, 187] on span "Todos" at bounding box center [318, 189] width 186 height 37
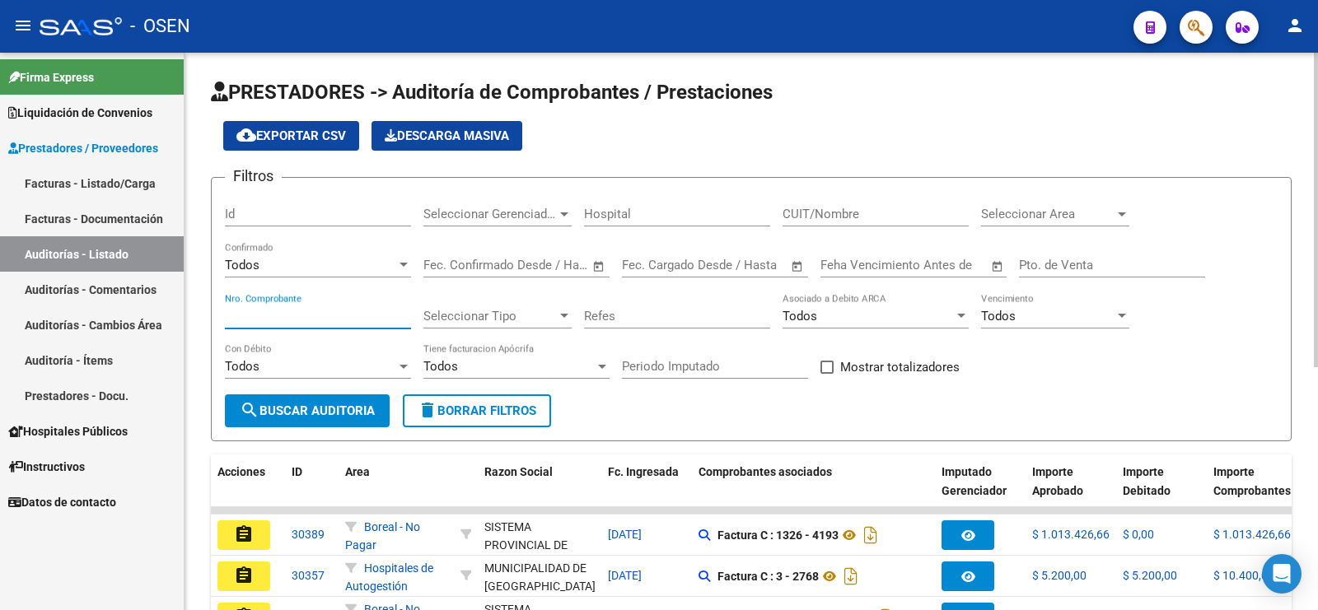
click at [319, 319] on input "Nro. Comprobante" at bounding box center [318, 316] width 186 height 15
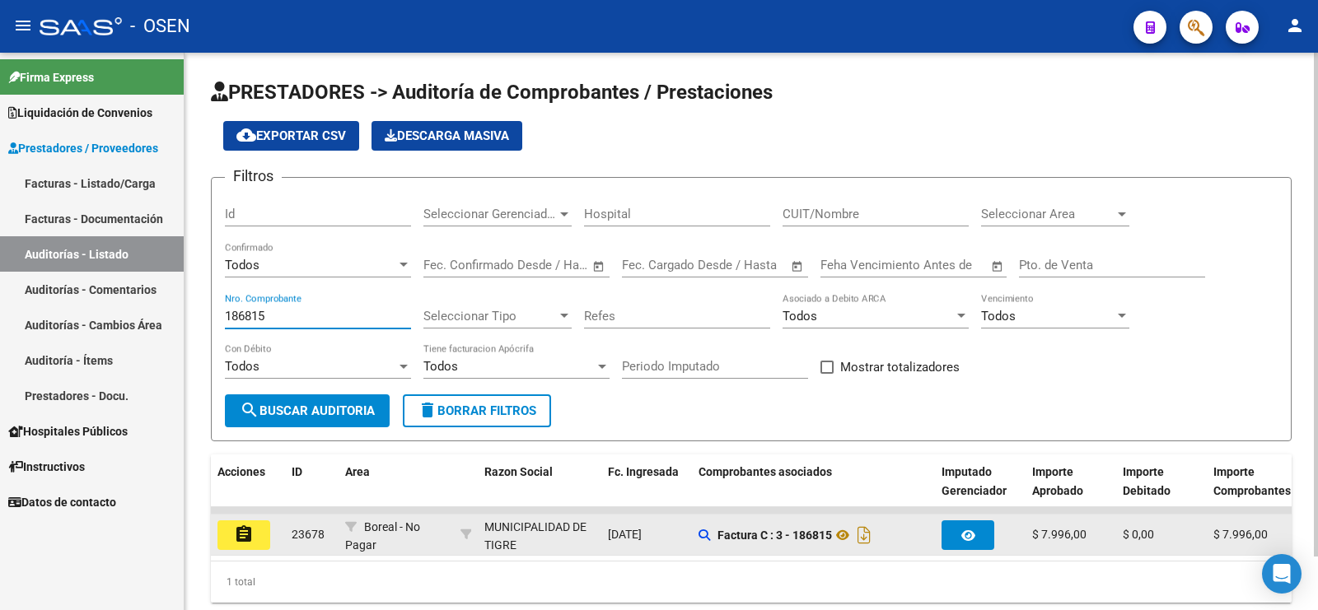
type input "186815"
click at [261, 537] on button "assignment" at bounding box center [243, 536] width 53 height 30
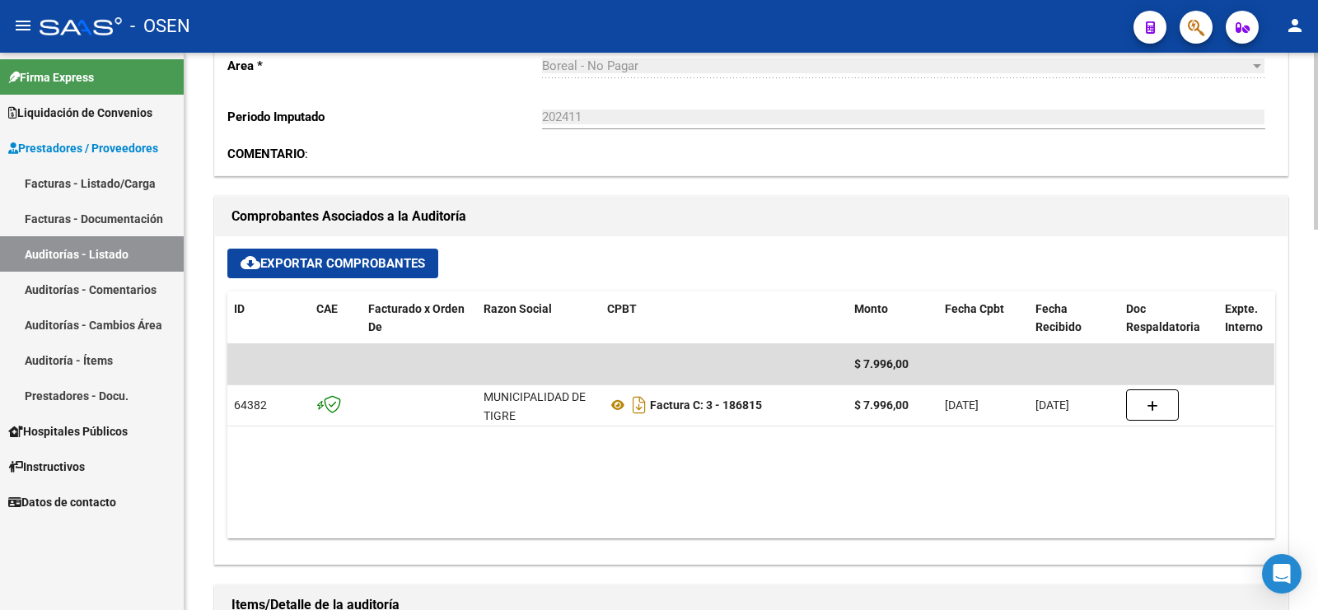
scroll to position [618, 0]
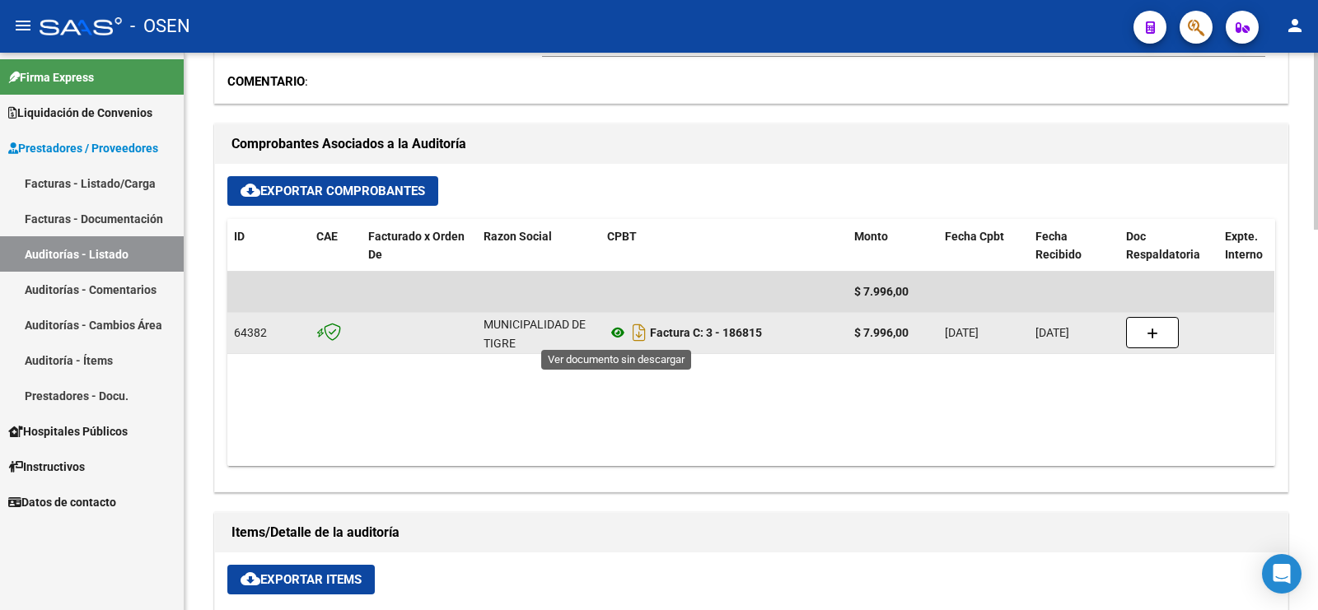
click at [619, 328] on icon at bounding box center [617, 333] width 21 height 20
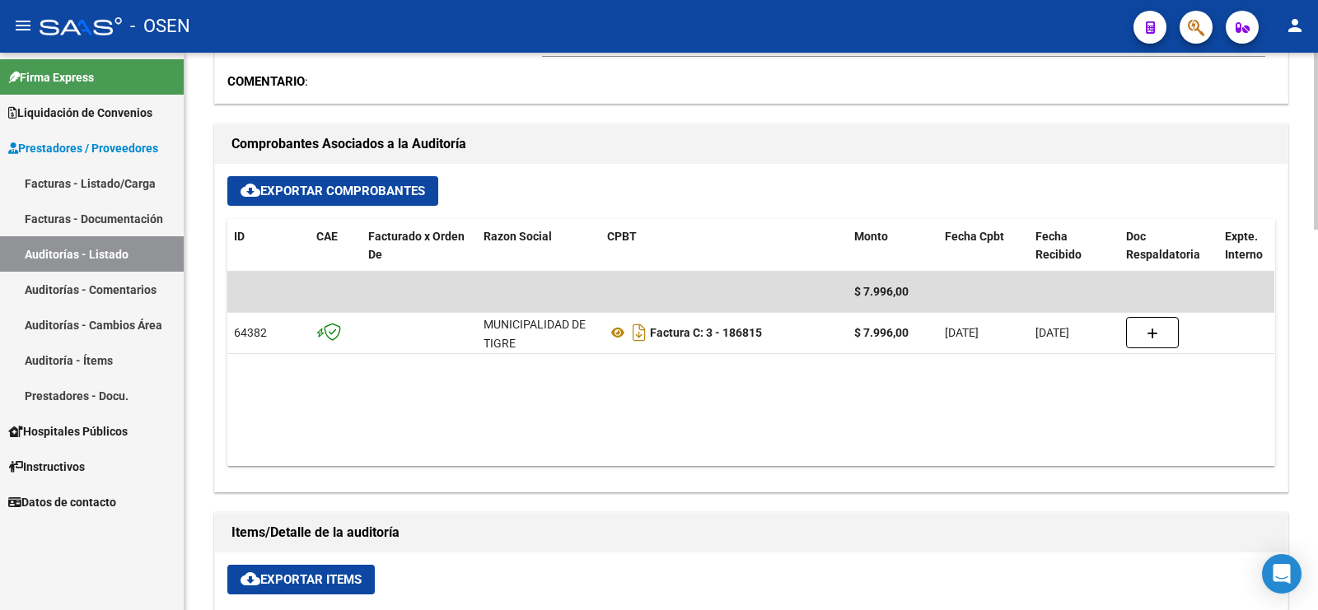
drag, startPoint x: 651, startPoint y: 562, endPoint x: 624, endPoint y: 561, distance: 26.4
click at [1009, 438] on datatable-body "$ 7.996,00 64382 MUNICIPALIDAD DE TIGRE Factura C: 3 - 186815 $ 7.996,00 [DATE]…" at bounding box center [750, 369] width 1047 height 194
drag, startPoint x: 1055, startPoint y: 151, endPoint x: 863, endPoint y: 92, distance: 200.6
click at [1055, 151] on h1 "Comprobantes Asociados a la Auditoría" at bounding box center [751, 144] width 1040 height 26
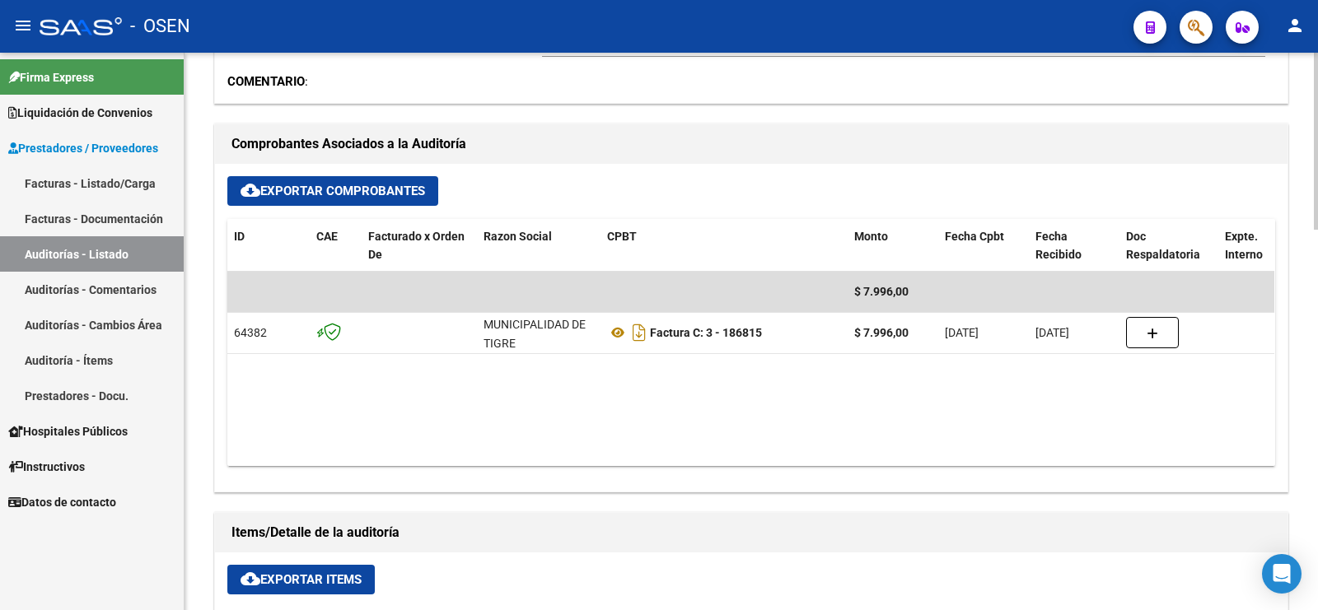
click at [1063, 134] on h1 "Comprobantes Asociados a la Auditoría" at bounding box center [751, 144] width 1040 height 26
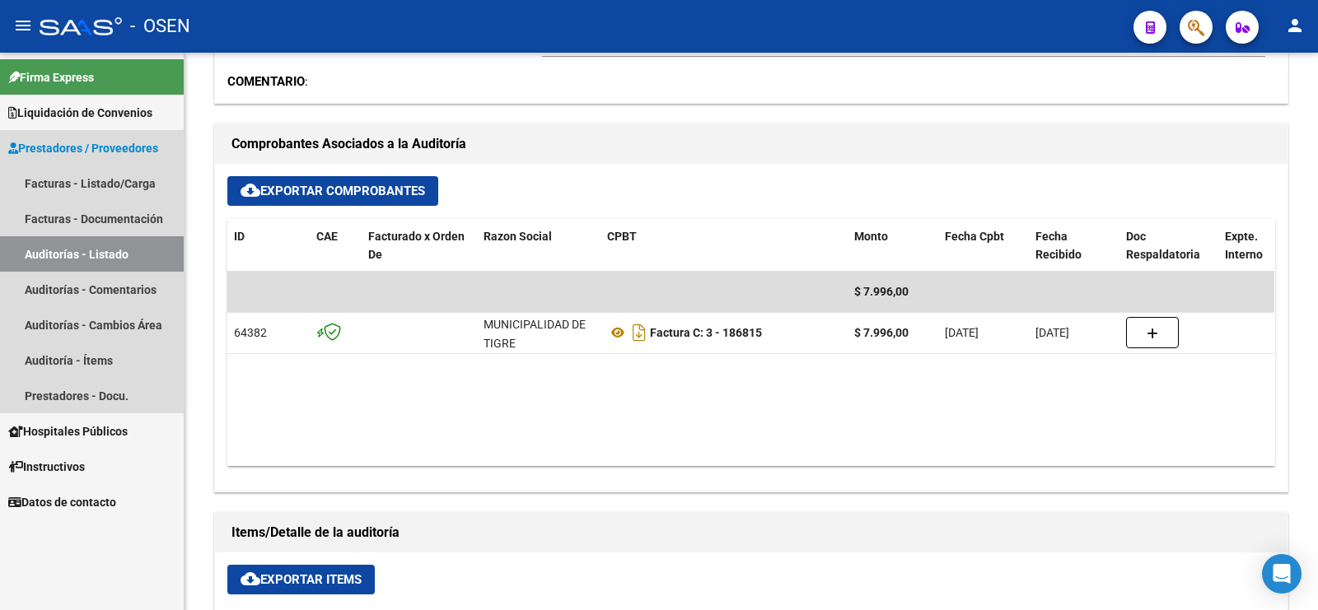
click at [99, 256] on link "Auditorías - Listado" at bounding box center [92, 253] width 184 height 35
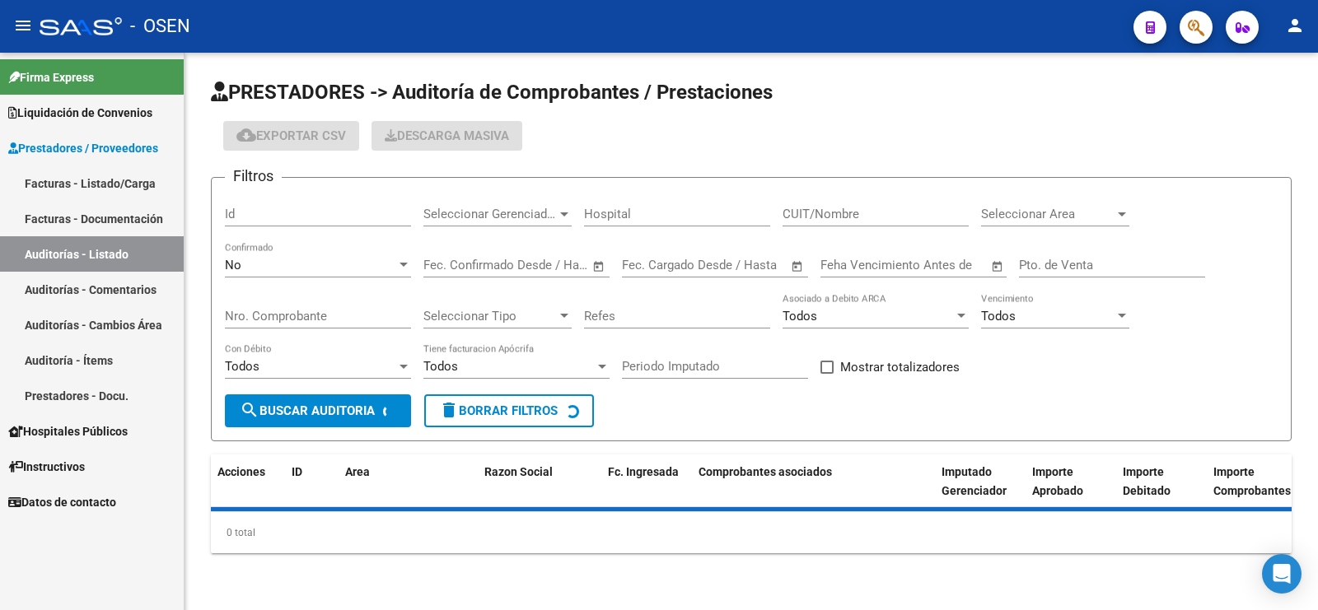
click at [348, 264] on div "No" at bounding box center [310, 265] width 171 height 15
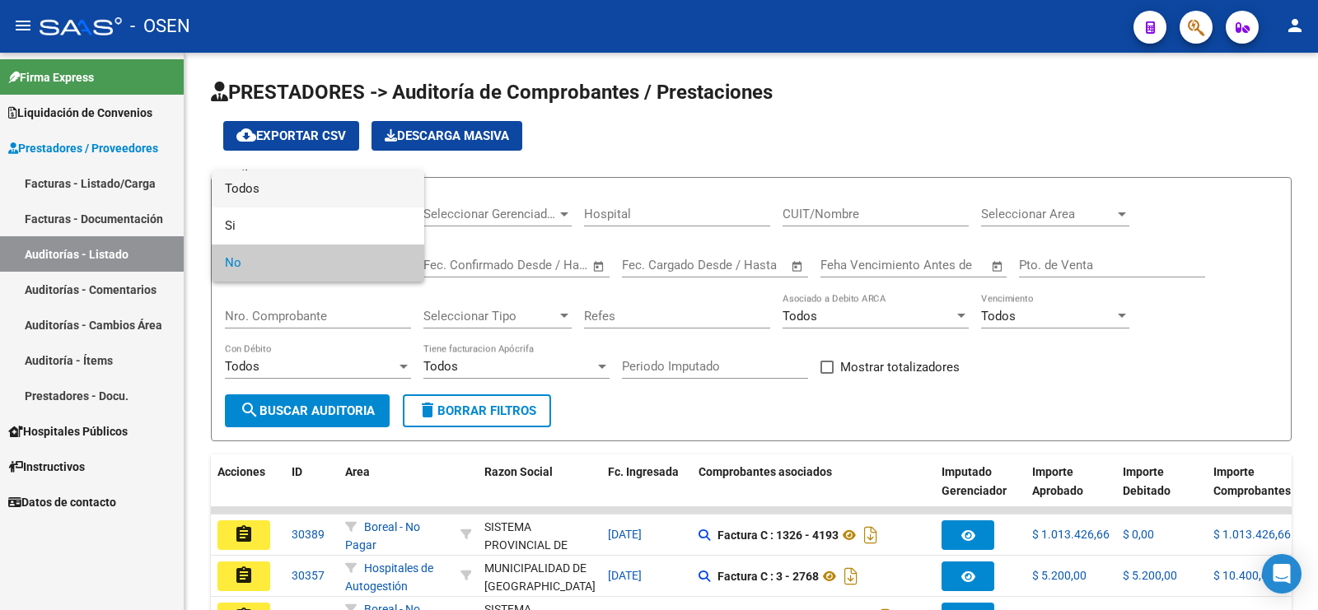
click at [334, 195] on span "Todos" at bounding box center [318, 189] width 186 height 37
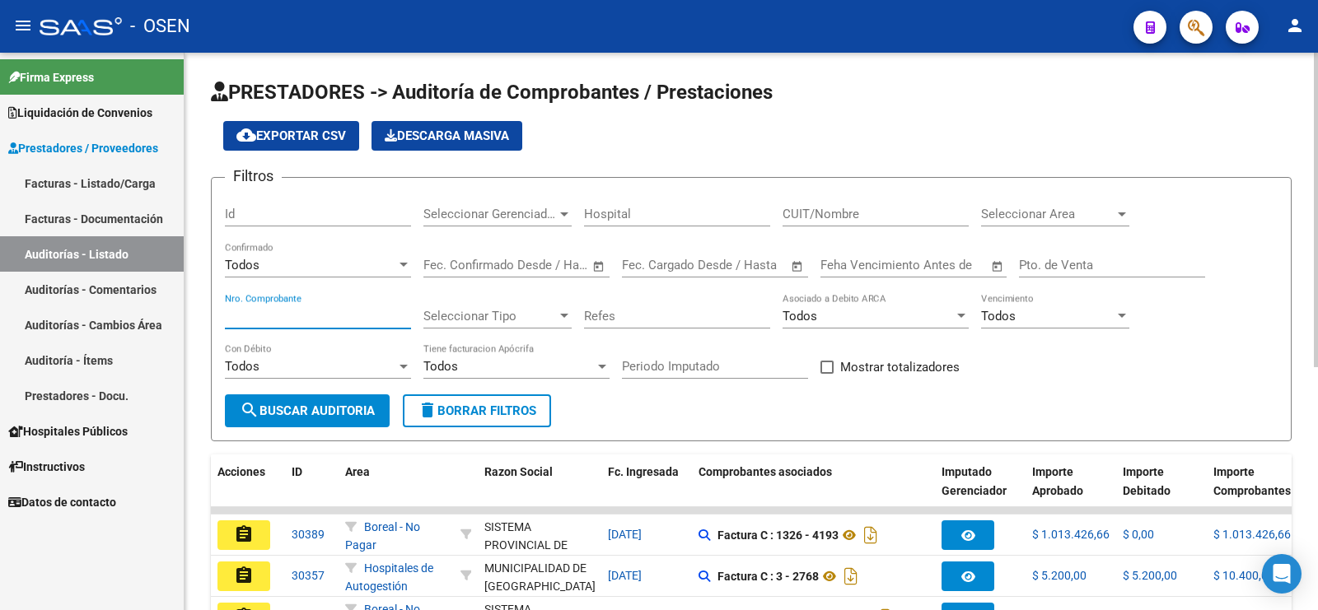
click at [315, 311] on input "Nro. Comprobante" at bounding box center [318, 316] width 186 height 15
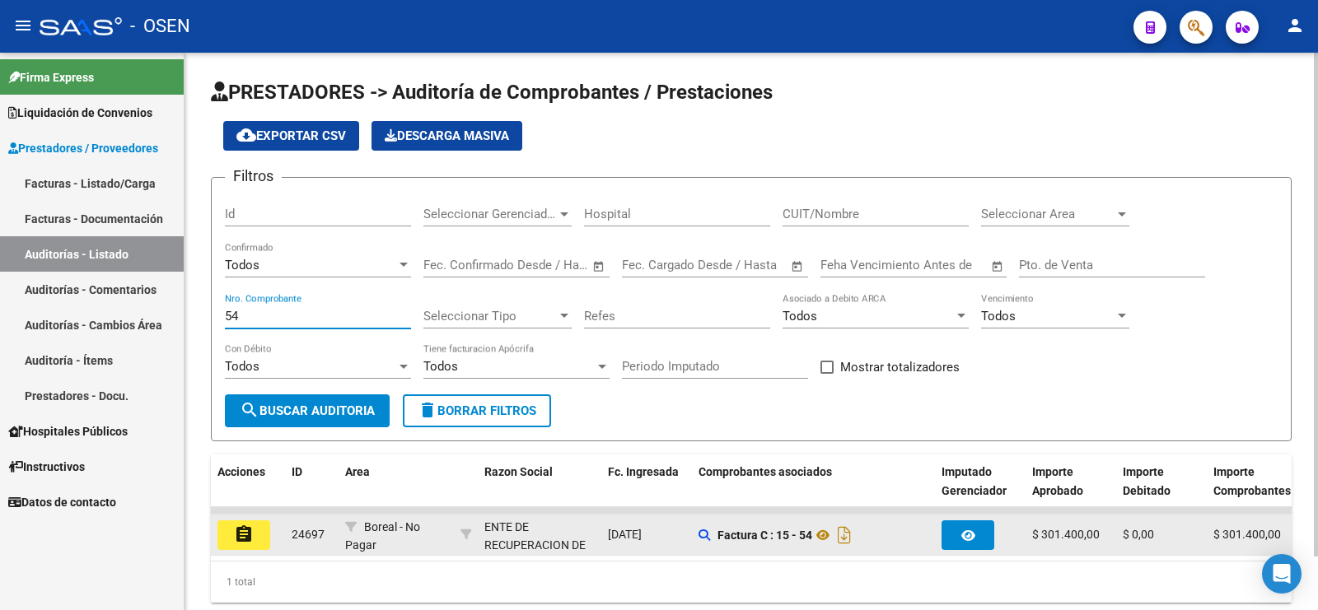
type input "54"
click at [241, 531] on mat-icon "assignment" at bounding box center [244, 535] width 20 height 20
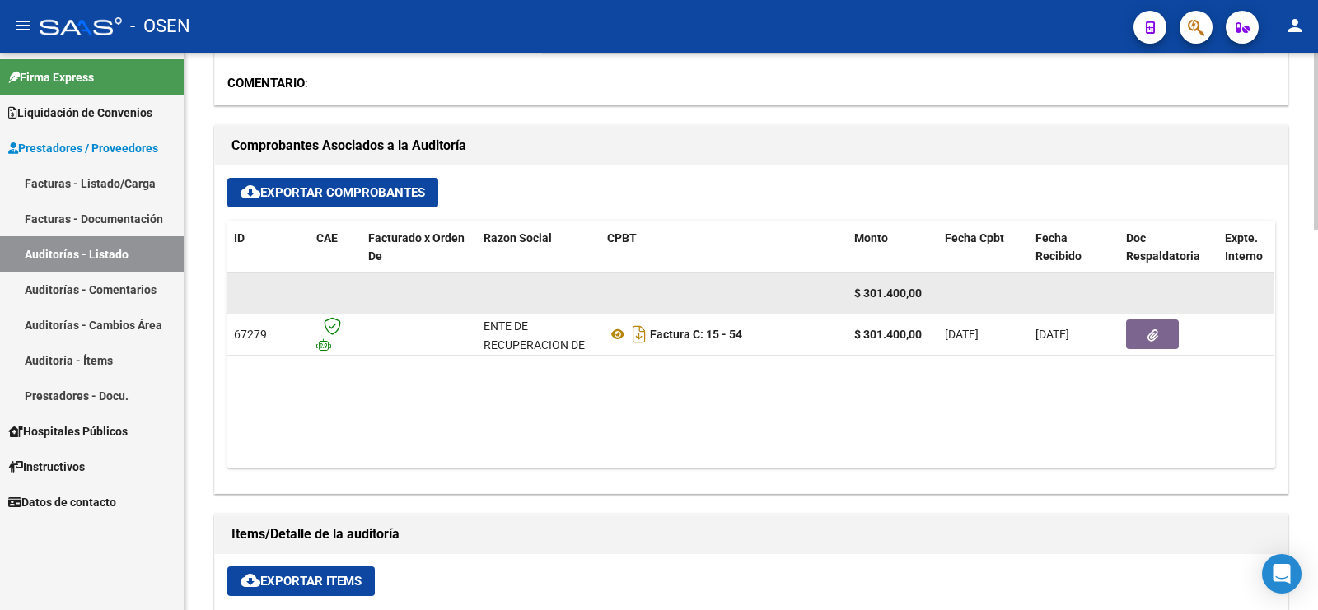
scroll to position [618, 0]
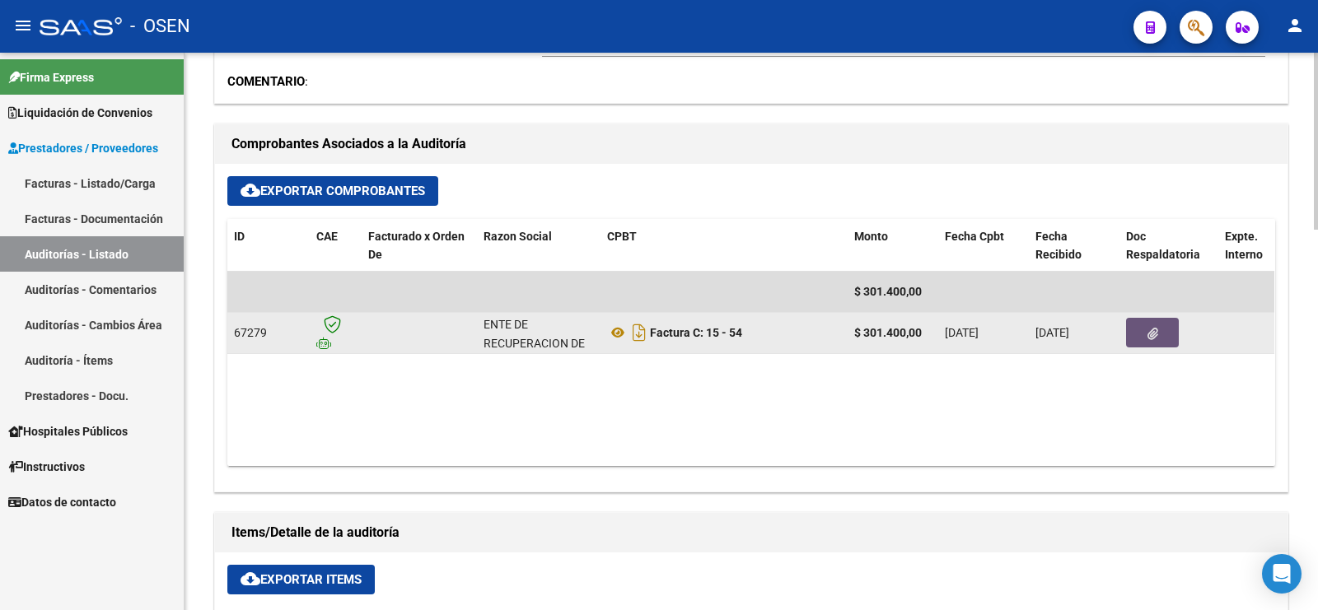
click at [1143, 335] on button "button" at bounding box center [1152, 333] width 53 height 30
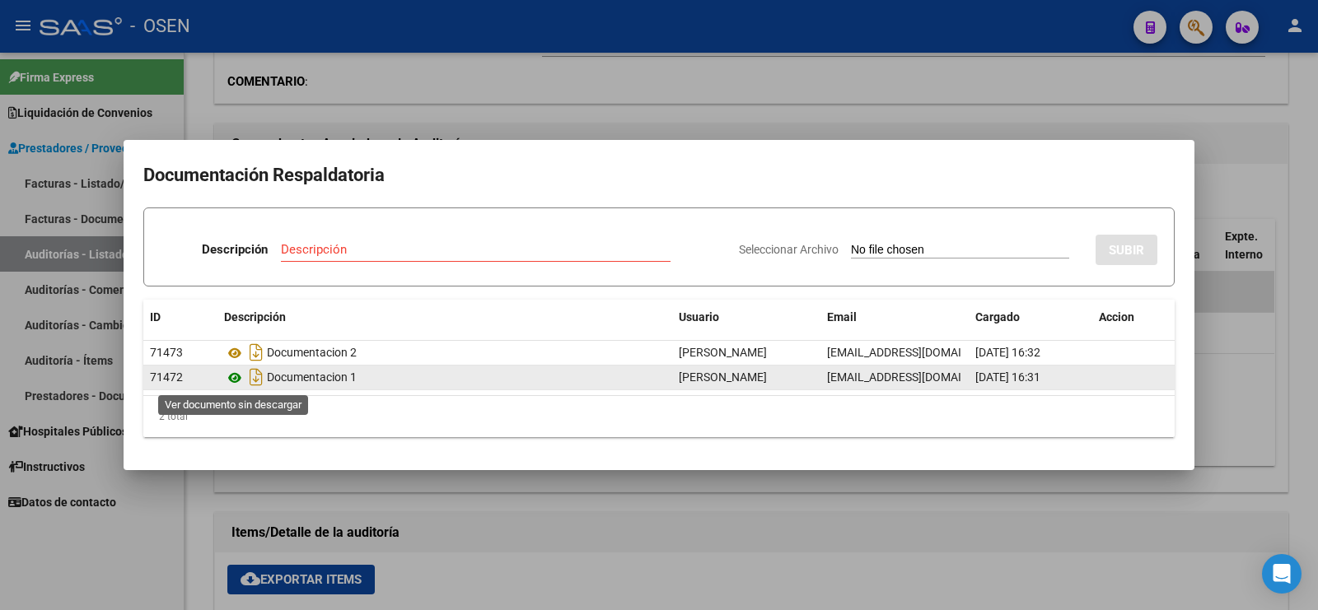
click at [241, 373] on icon at bounding box center [234, 378] width 21 height 20
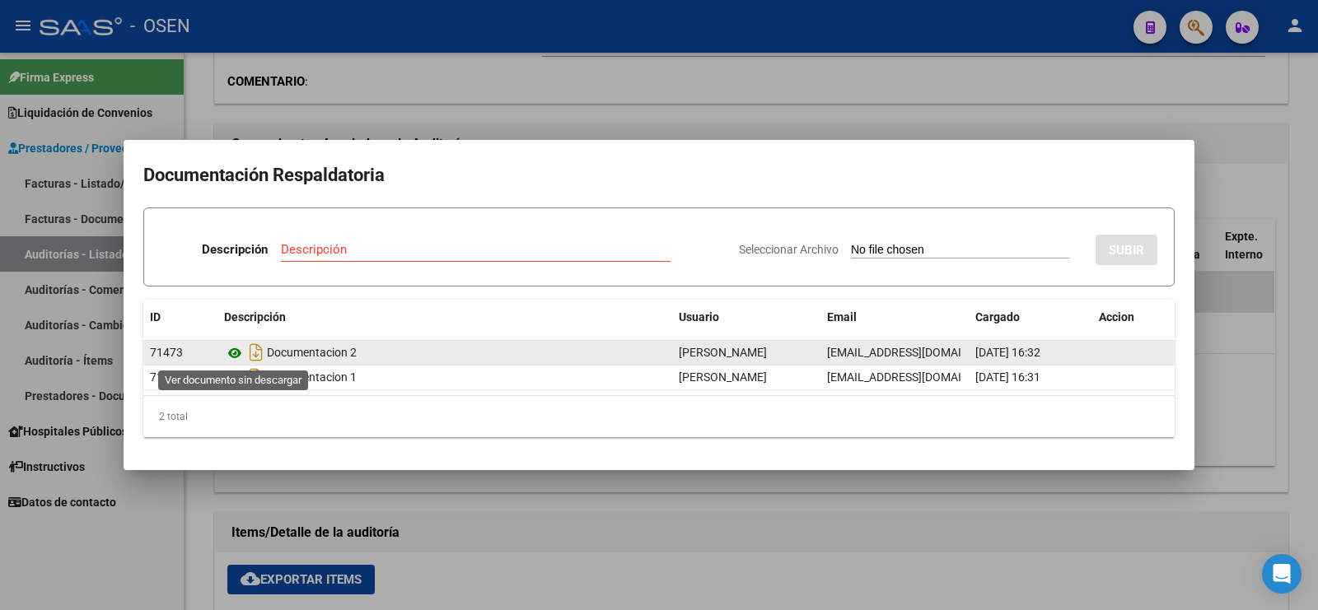
click at [241, 354] on icon at bounding box center [234, 353] width 21 height 20
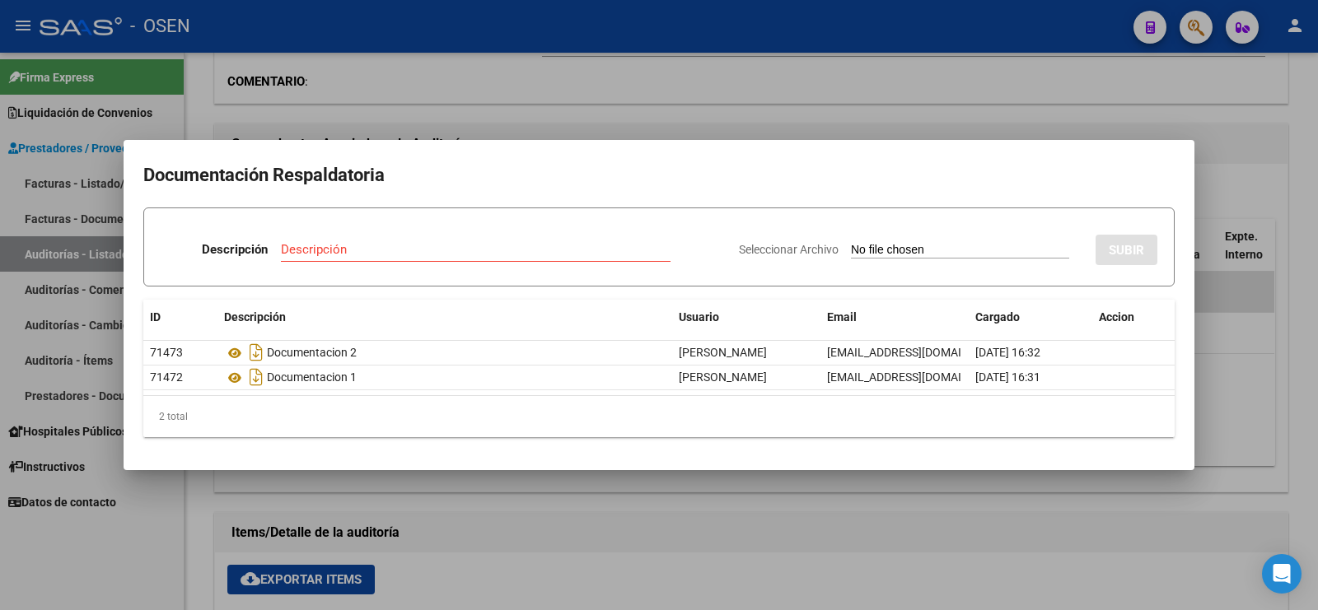
click at [863, 519] on div at bounding box center [659, 305] width 1318 height 610
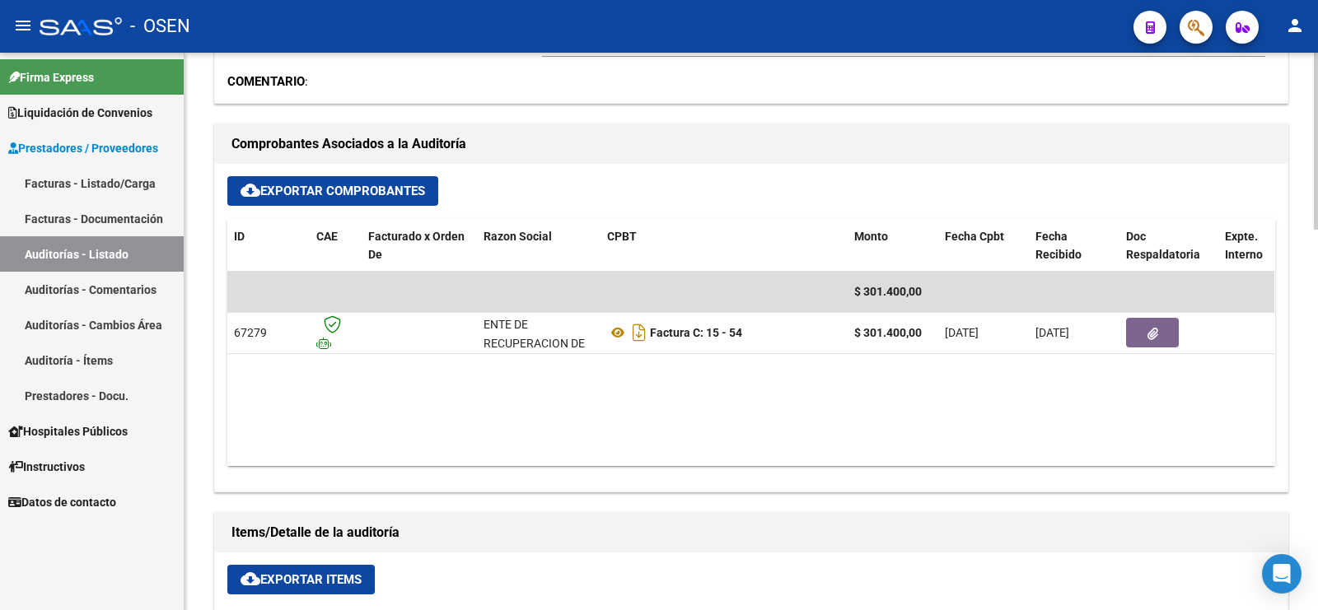
drag, startPoint x: 1040, startPoint y: 493, endPoint x: 1015, endPoint y: 442, distance: 56.4
click at [1043, 491] on div "Comprobantes Asociados a la Auditoría cloud_download Exportar Comprobantes ID C…" at bounding box center [751, 308] width 1081 height 376
click at [108, 249] on link "Auditorías - Listado" at bounding box center [92, 253] width 184 height 35
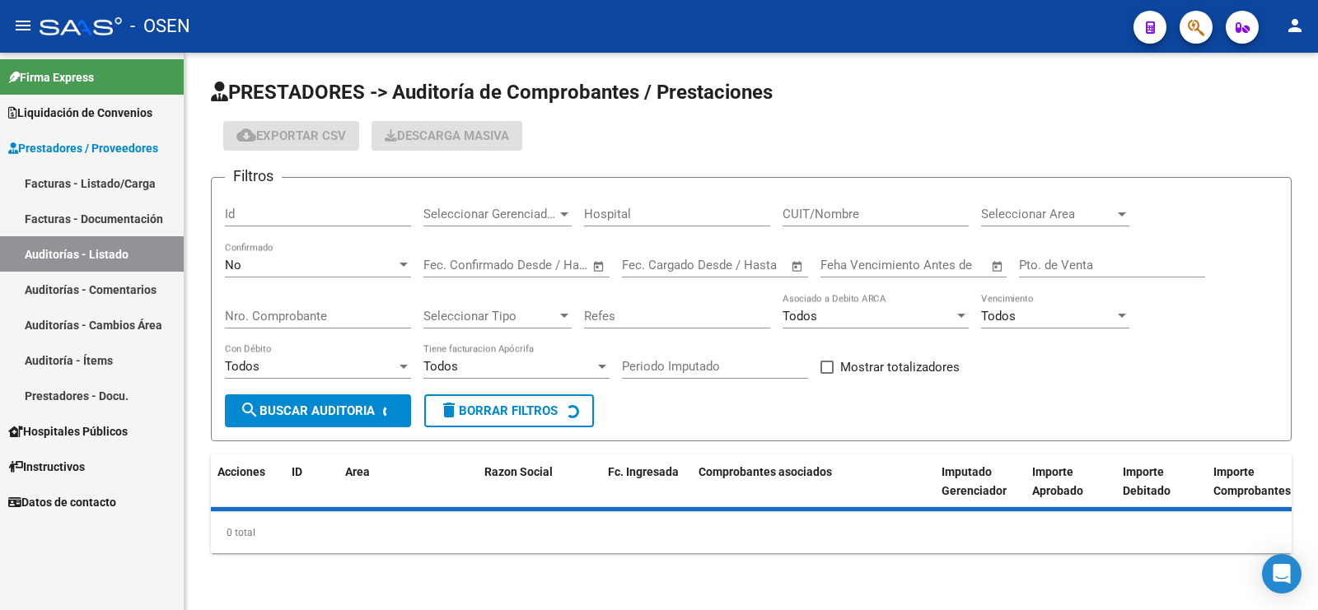
click at [310, 269] on div "No" at bounding box center [310, 265] width 171 height 15
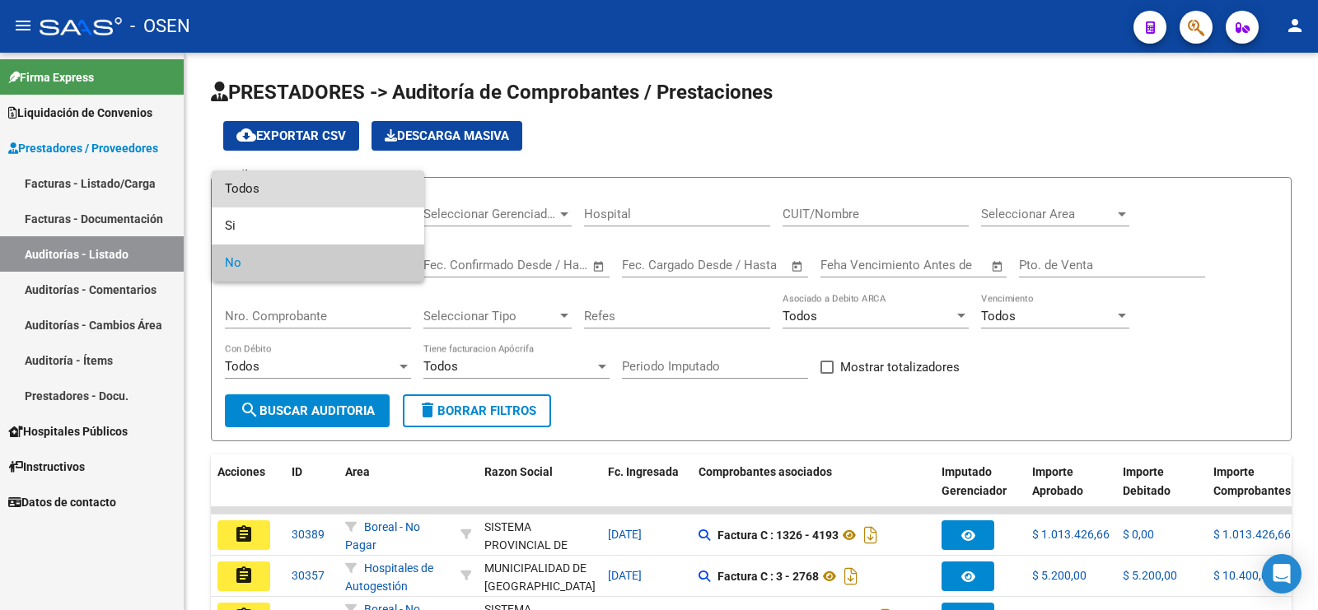
drag, startPoint x: 352, startPoint y: 187, endPoint x: 342, endPoint y: 295, distance: 108.4
click at [351, 187] on span "Todos" at bounding box center [318, 189] width 186 height 37
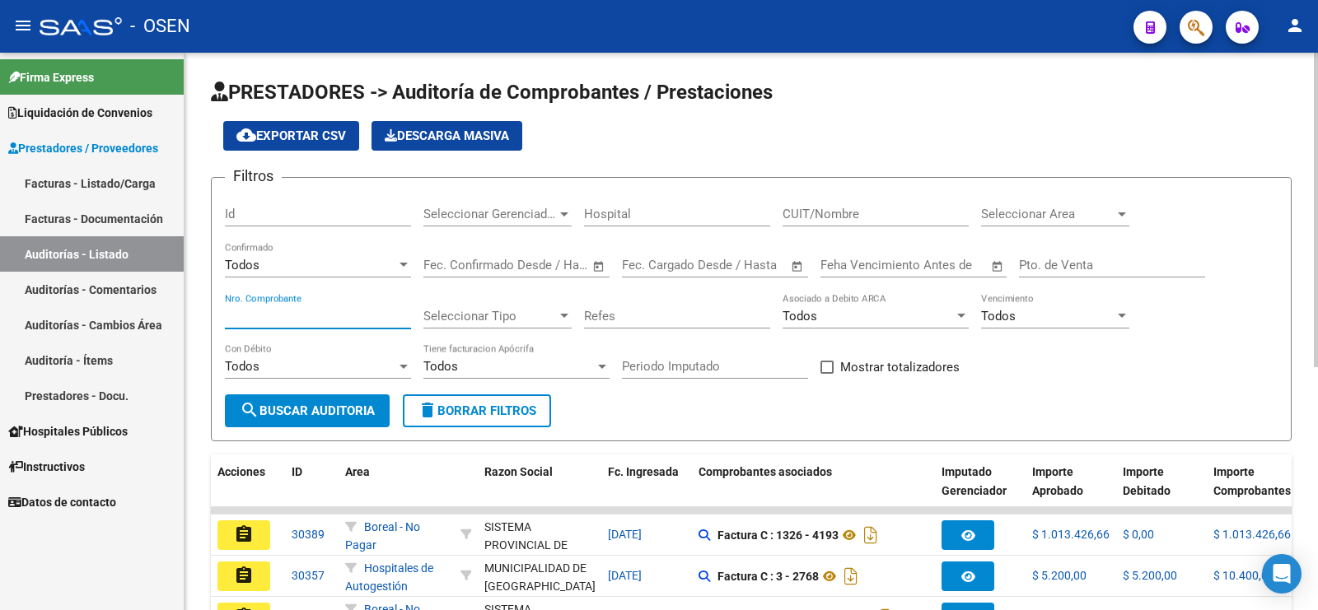
click at [342, 309] on input "Nro. Comprobante" at bounding box center [318, 316] width 186 height 15
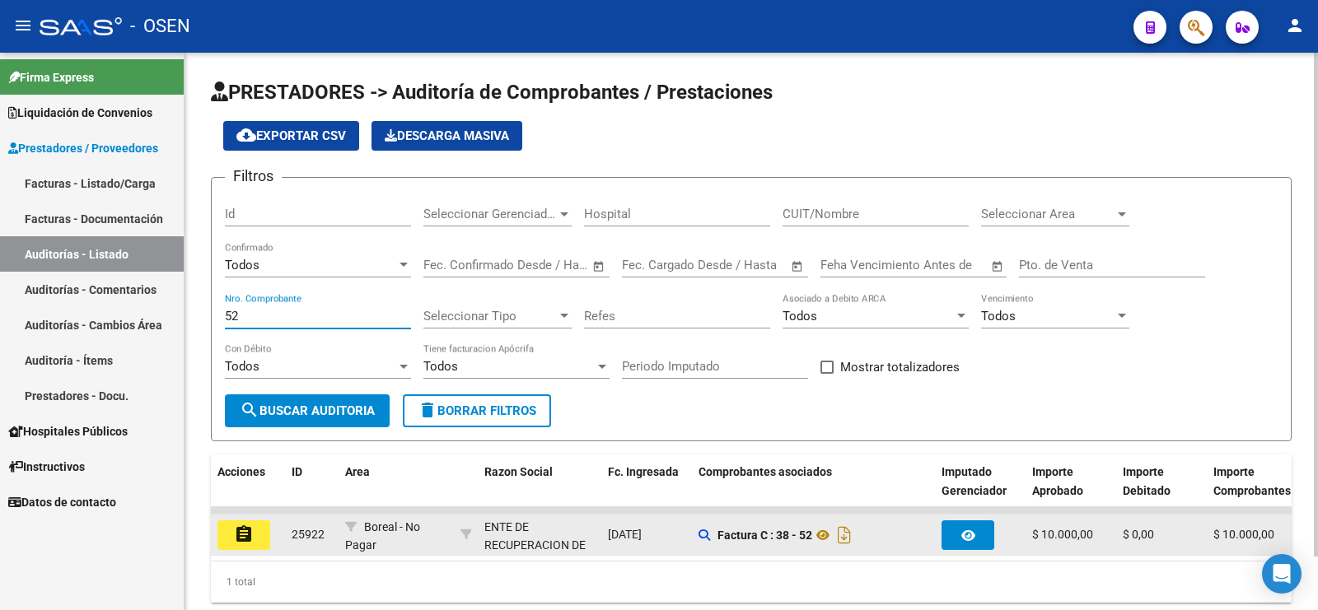
type input "52"
click at [258, 528] on button "assignment" at bounding box center [243, 536] width 53 height 30
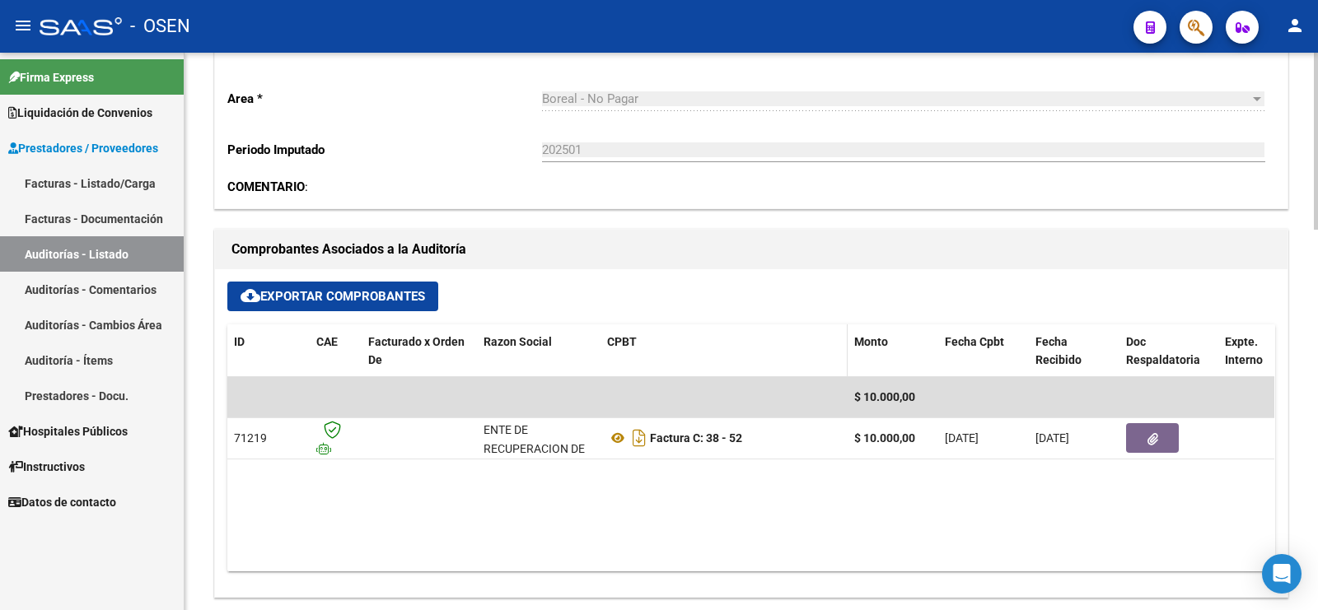
scroll to position [515, 0]
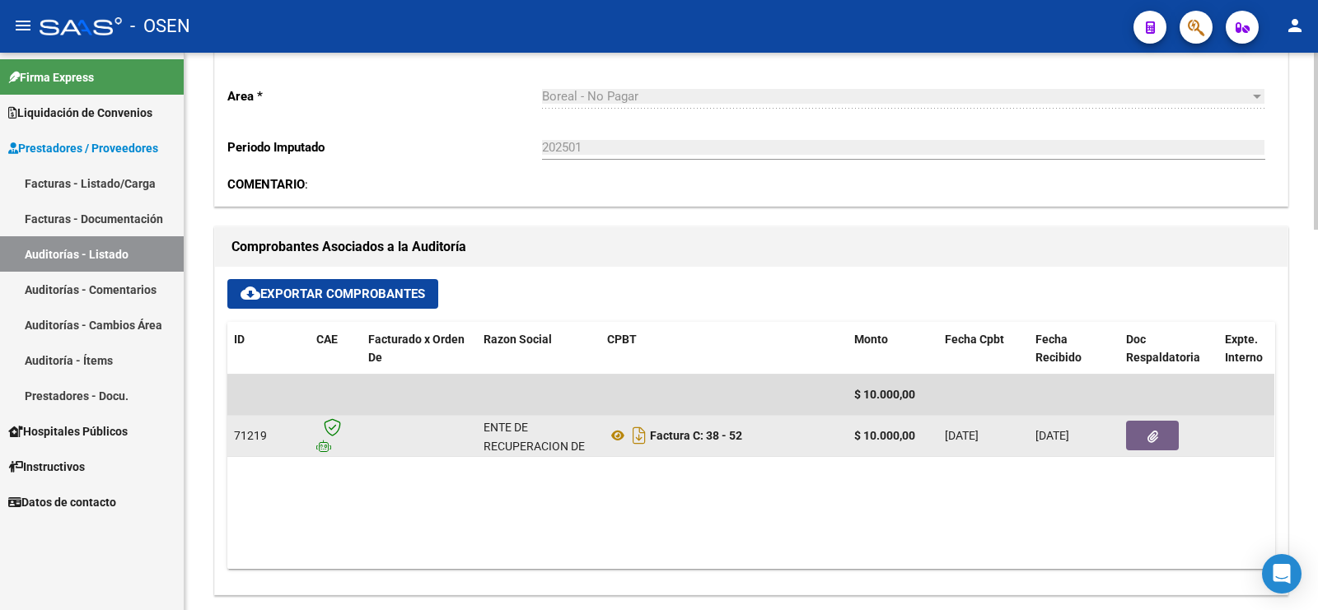
click at [1155, 445] on button "button" at bounding box center [1152, 436] width 53 height 30
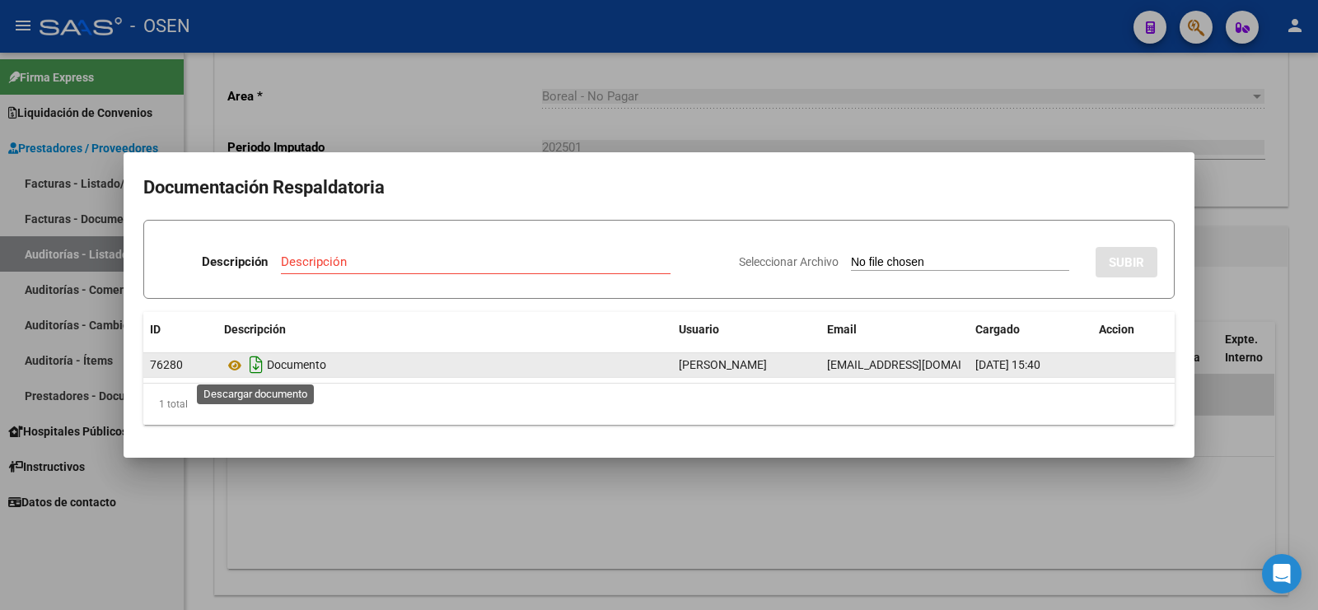
click at [248, 367] on icon "Descargar documento" at bounding box center [255, 365] width 21 height 26
click at [239, 367] on icon at bounding box center [234, 366] width 21 height 20
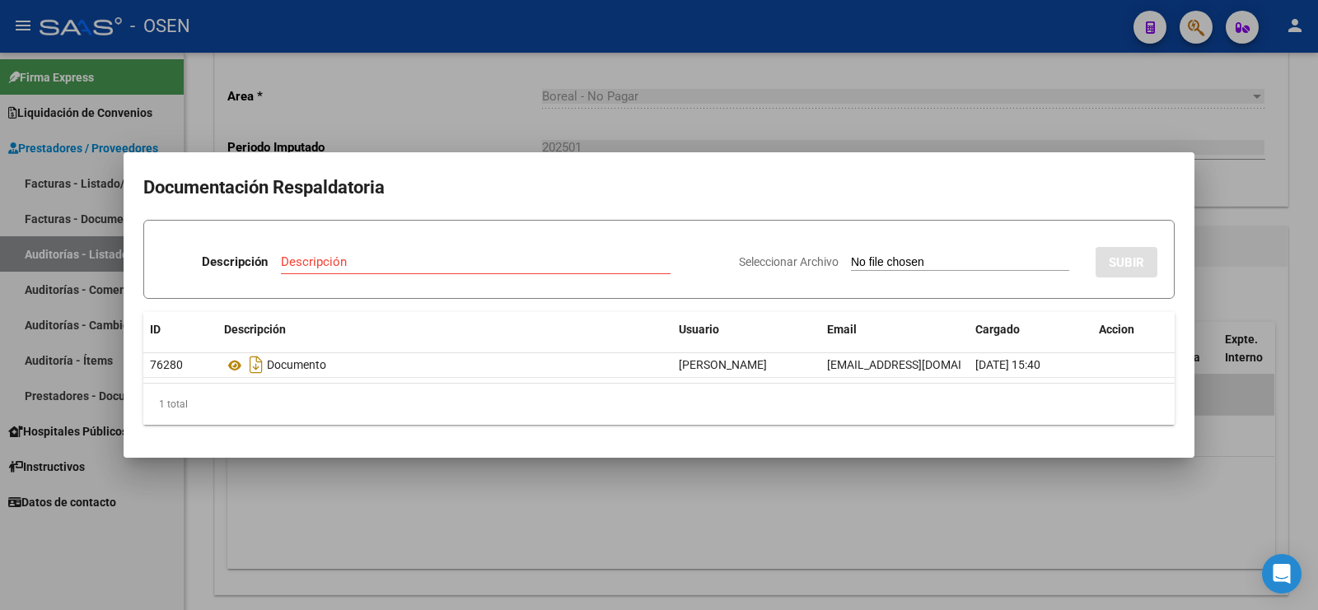
click at [1006, 498] on div at bounding box center [659, 305] width 1318 height 610
